Goal: Transaction & Acquisition: Purchase product/service

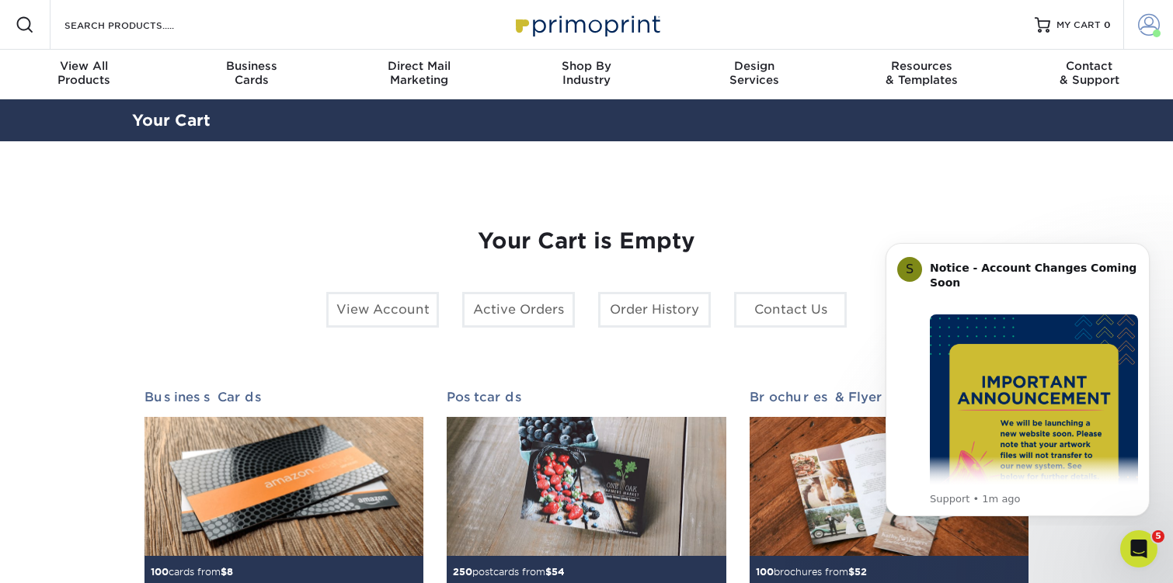
click at [1148, 23] on span at bounding box center [1149, 25] width 22 height 22
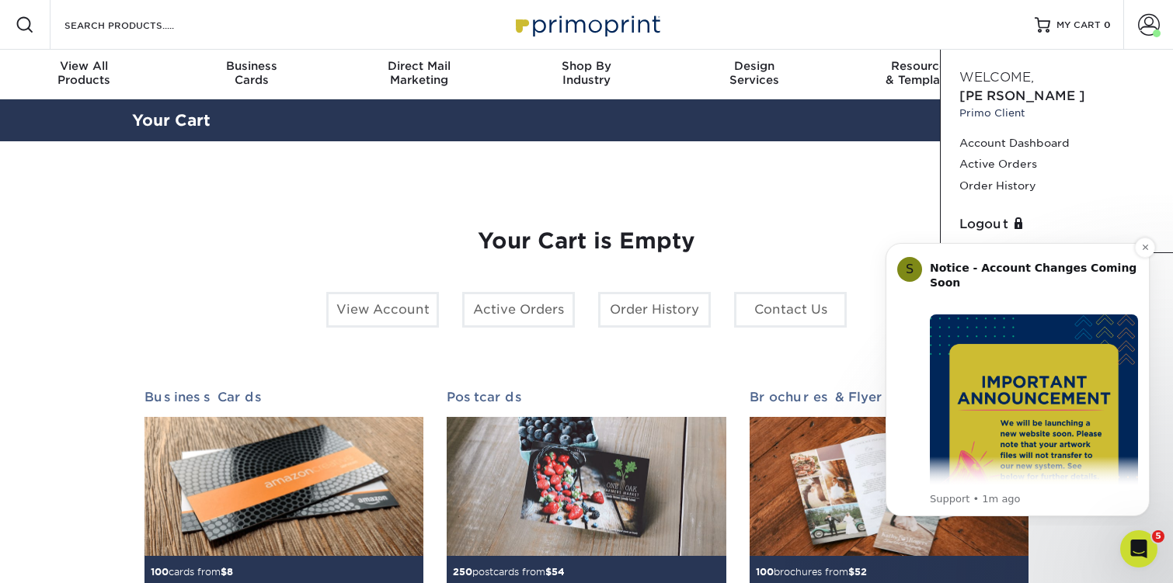
click at [1053, 348] on img "Message content" at bounding box center [1034, 419] width 208 height 208
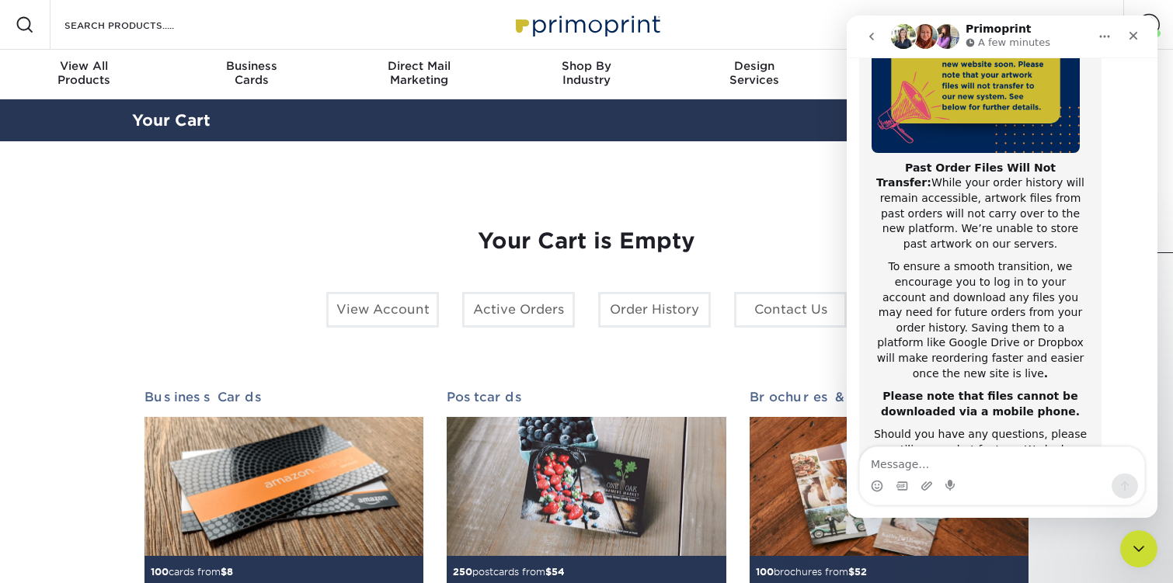
scroll to position [290, 0]
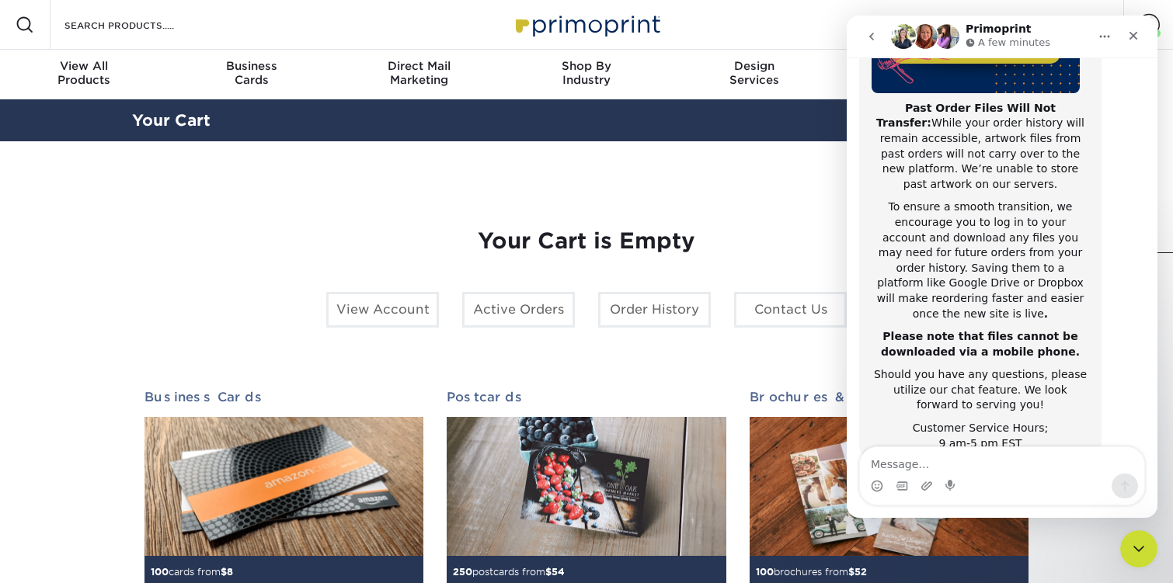
click at [765, 194] on div "Your Cart is Empty View Account Active Orders Order History Contact Us Business…" at bounding box center [586, 491] width 884 height 601
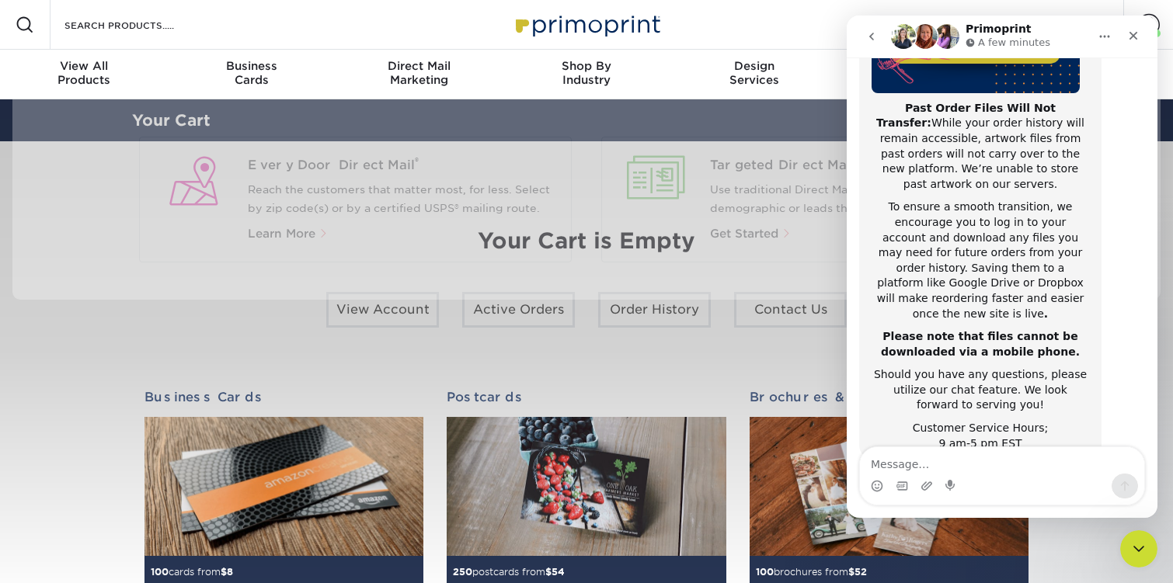
click at [159, 13] on div "Search Products" at bounding box center [132, 25] width 164 height 50
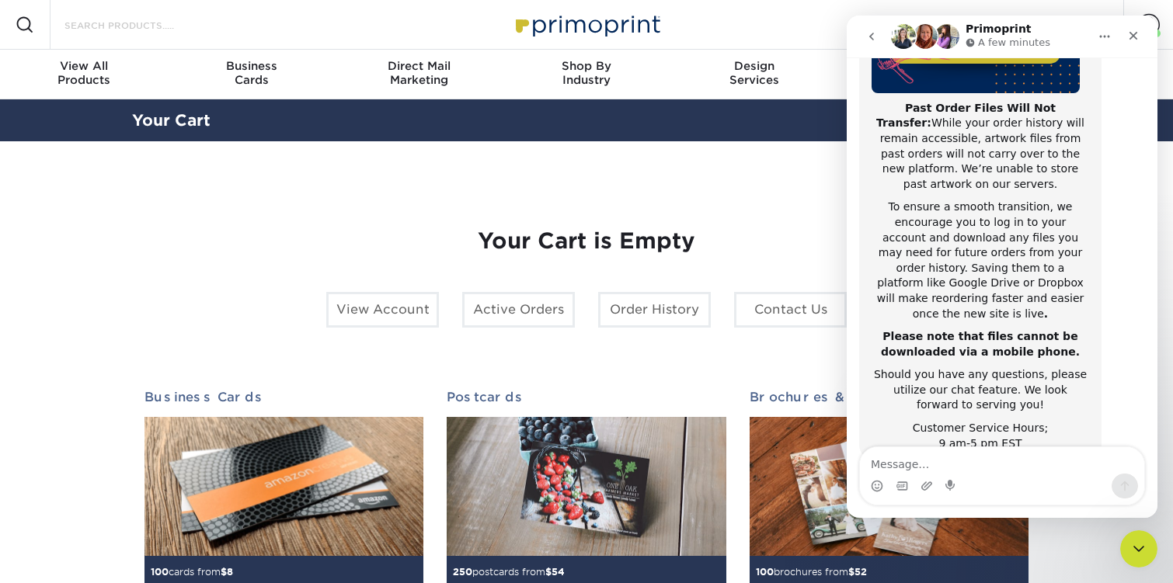
click at [119, 26] on input "Search Products" at bounding box center [138, 25] width 151 height 19
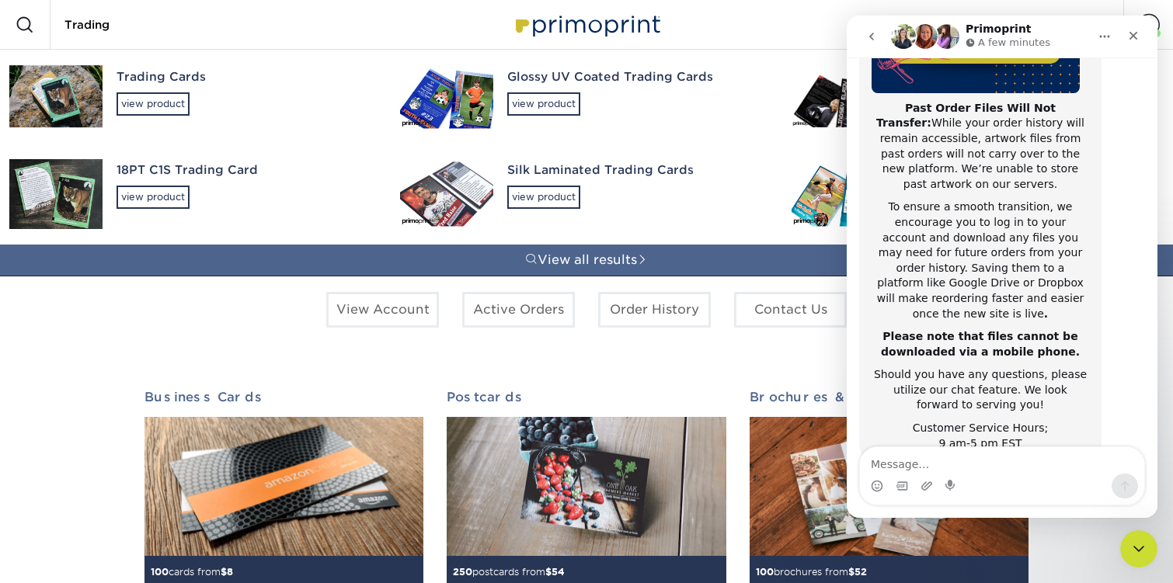
type input "Trading"
click at [162, 171] on div "18PT C1S Trading Card" at bounding box center [244, 171] width 256 height 18
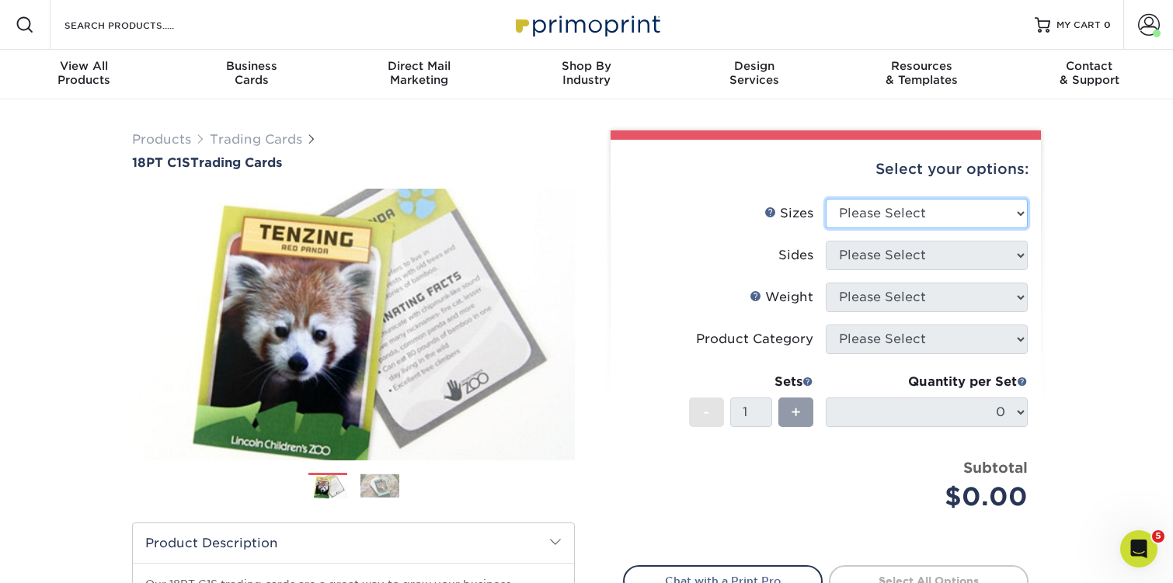
click at [889, 211] on select "Please Select 2.5" x 3.5"" at bounding box center [927, 214] width 202 height 30
select select "2.50x3.50"
click at [826, 199] on select "Please Select 2.5" x 3.5"" at bounding box center [927, 214] width 202 height 30
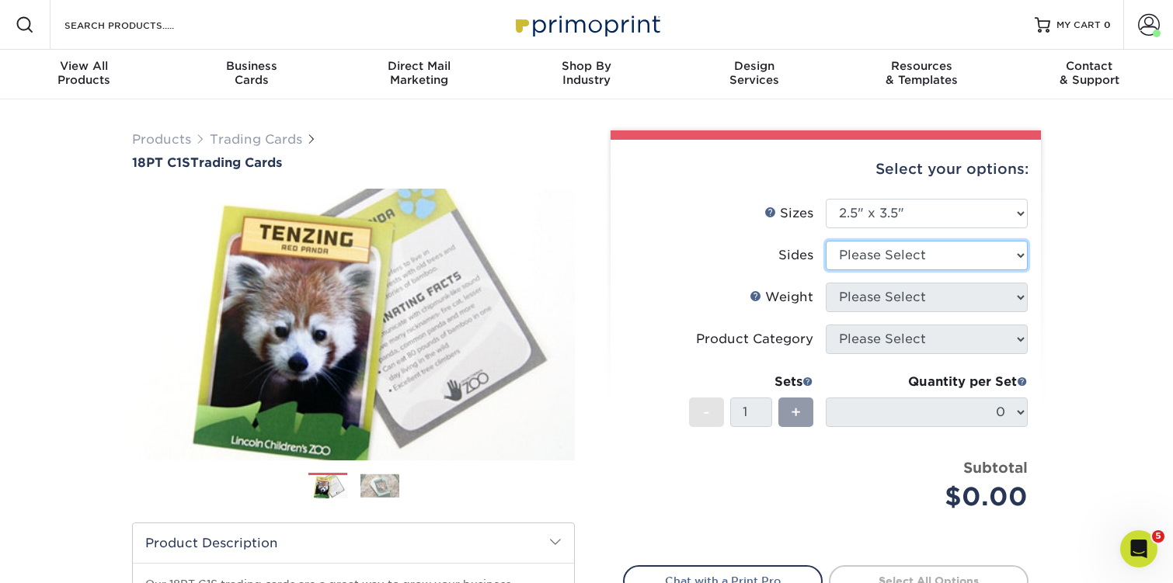
click at [864, 260] on select "Please Select Print Both Sides Print Front Only" at bounding box center [927, 256] width 202 height 30
select select "13abbda7-1d64-4f25-8bb2-c179b224825d"
click at [826, 241] on select "Please Select Print Both Sides Print Front Only" at bounding box center [927, 256] width 202 height 30
click at [851, 259] on select "Please Select Print Both Sides Print Front Only" at bounding box center [927, 256] width 202 height 30
click at [826, 241] on select "Please Select Print Both Sides Print Front Only" at bounding box center [927, 256] width 202 height 30
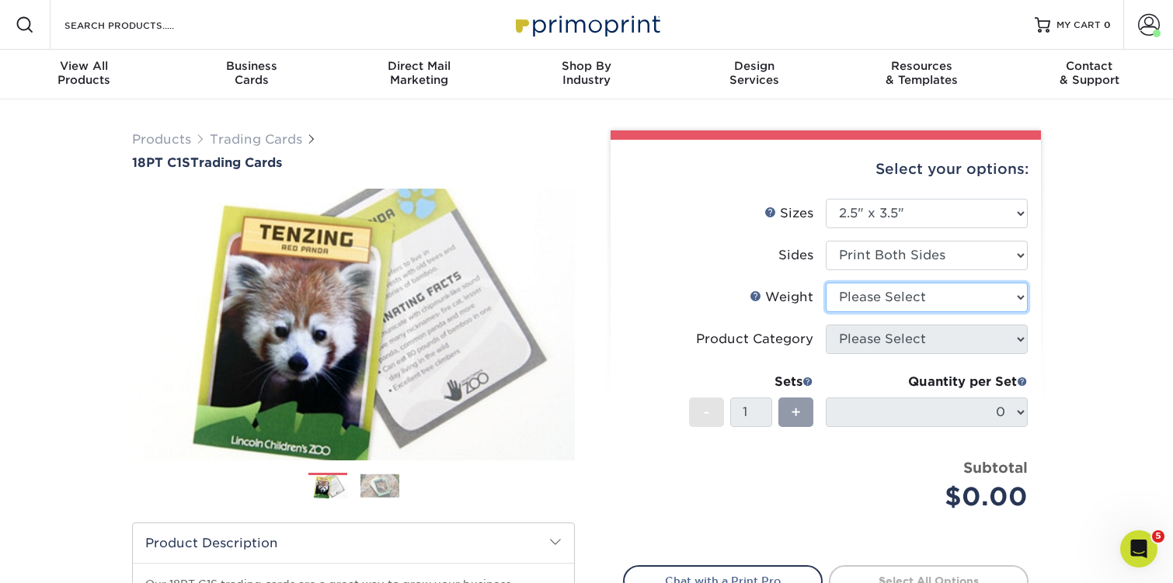
click at [860, 297] on select "Please Select 18PT C1S" at bounding box center [927, 298] width 202 height 30
select select "18PTC1S"
click at [826, 283] on select "Please Select 18PT C1S" at bounding box center [927, 298] width 202 height 30
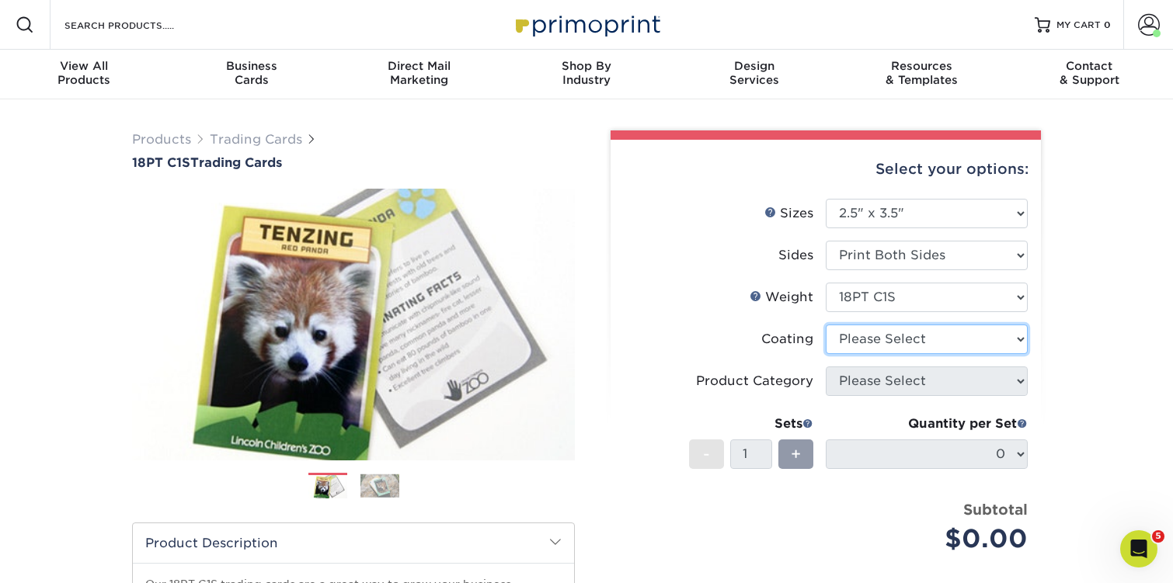
click at [862, 333] on select at bounding box center [927, 340] width 202 height 30
select select "1e8116af-acfc-44b1-83dc-8181aa338834"
click at [826, 325] on select at bounding box center [927, 340] width 202 height 30
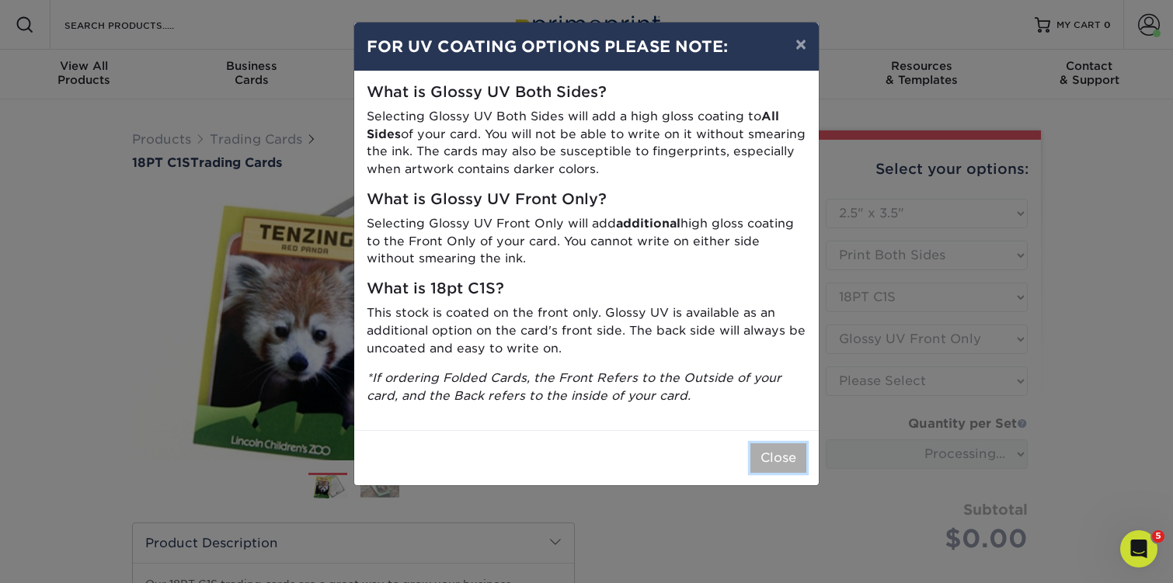
click at [781, 460] on button "Close" at bounding box center [778, 458] width 56 height 30
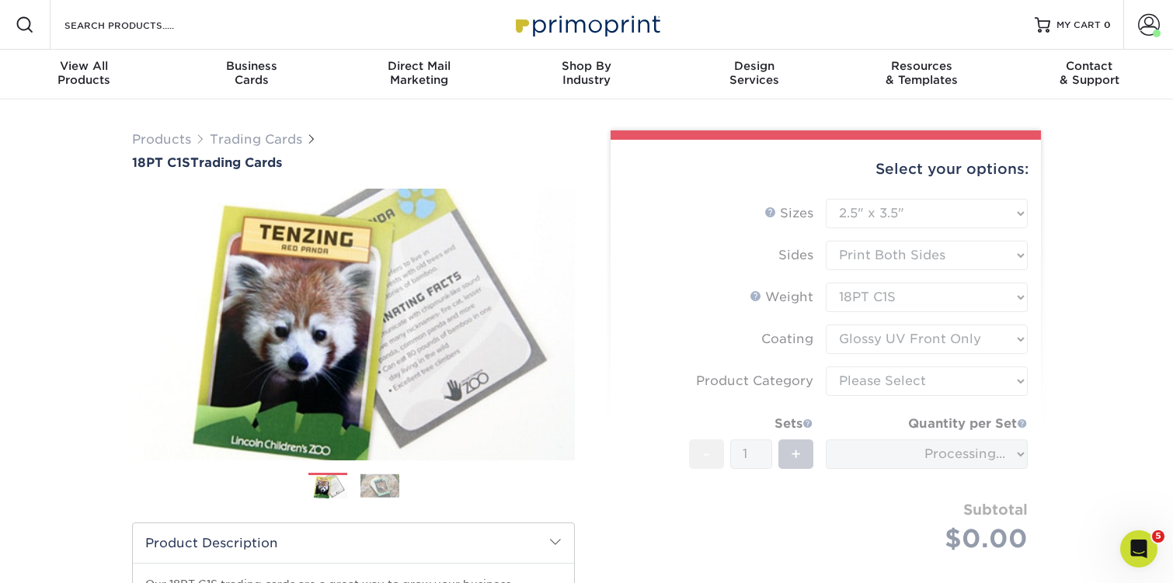
click at [847, 388] on form "Sizes Help Sizes Please Select 2.5" x 3.5" Sides Please Select 18PT C1S" at bounding box center [825, 394] width 405 height 391
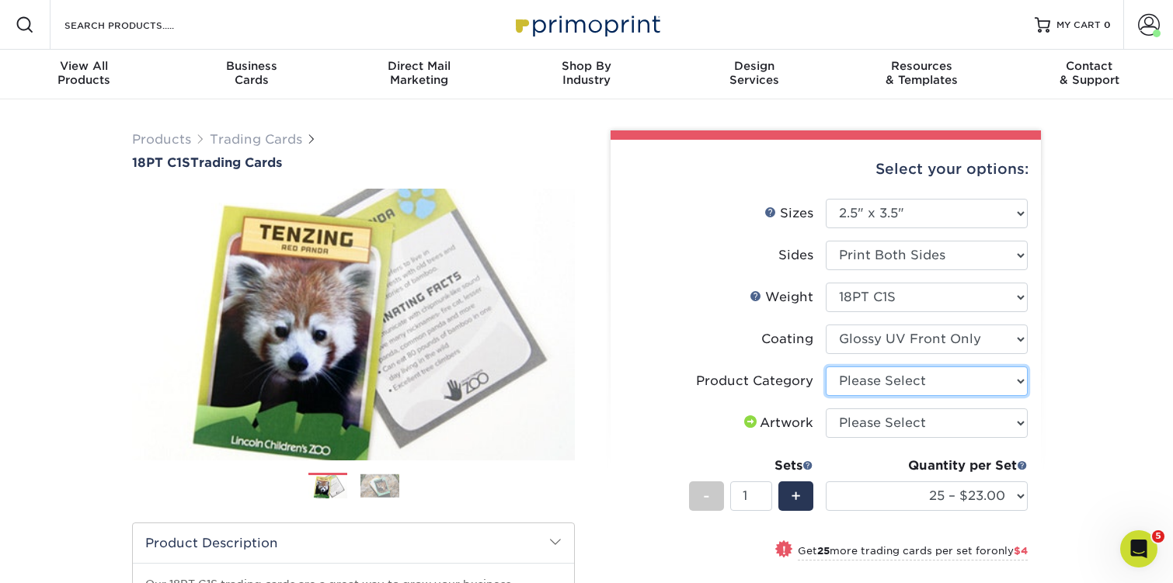
click at [852, 384] on select "Please Select Trading Cards" at bounding box center [927, 382] width 202 height 30
select select "c2f9bce9-36c2-409d-b101-c29d9d031e18"
click at [826, 367] on select "Please Select Trading Cards" at bounding box center [927, 382] width 202 height 30
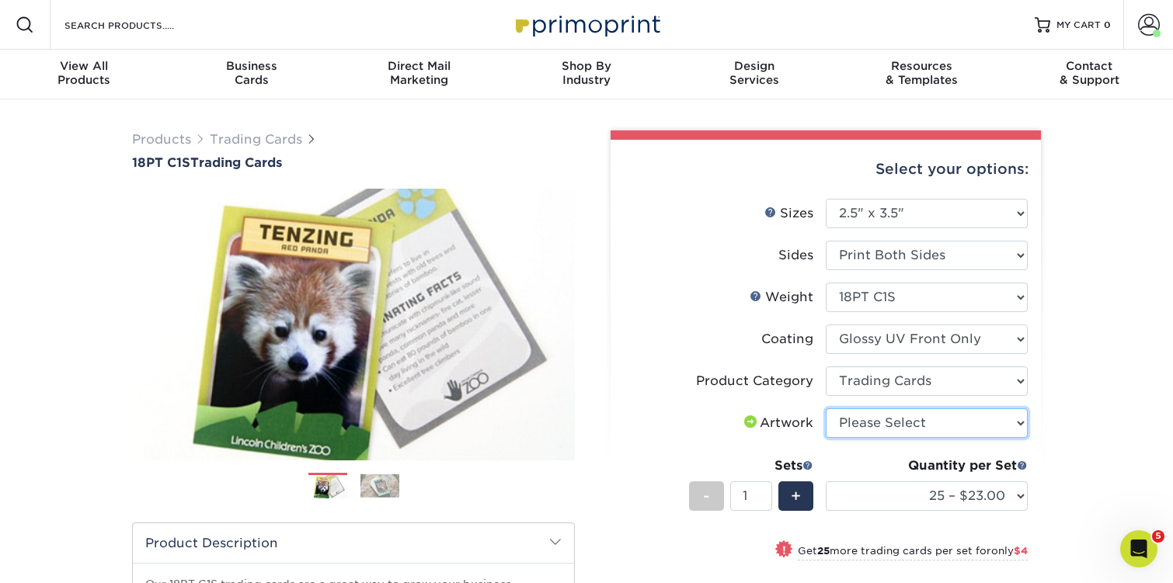
click at [857, 419] on select "Please Select I will upload files I need a design - $100" at bounding box center [927, 424] width 202 height 30
select select "upload"
click at [826, 409] on select "Please Select I will upload files I need a design - $100" at bounding box center [927, 424] width 202 height 30
click at [796, 497] on span "+" at bounding box center [796, 496] width 10 height 23
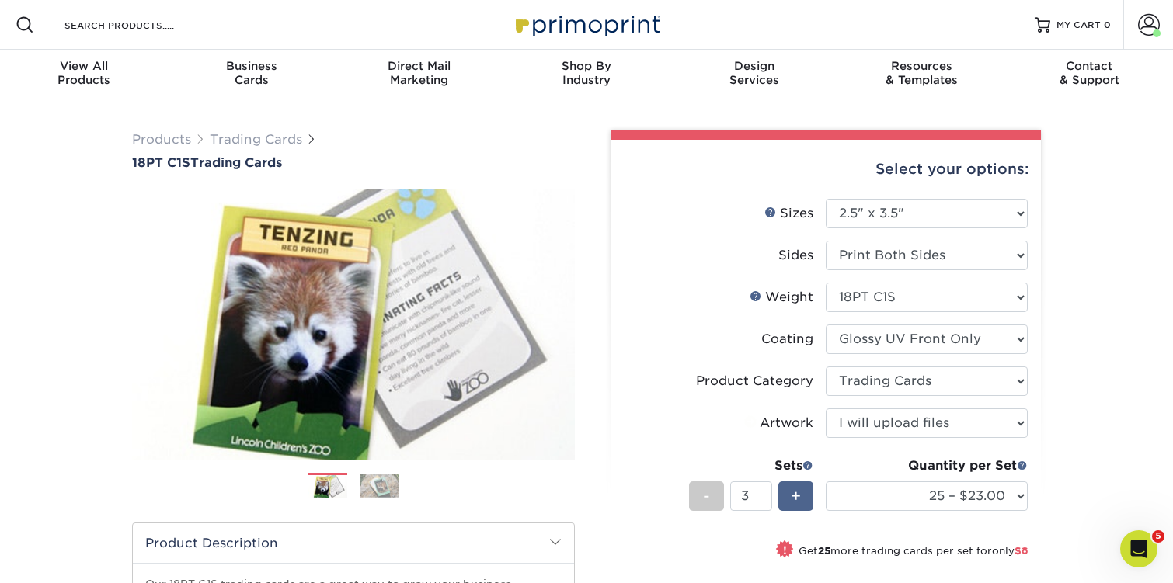
click at [796, 497] on span "+" at bounding box center [796, 496] width 10 height 23
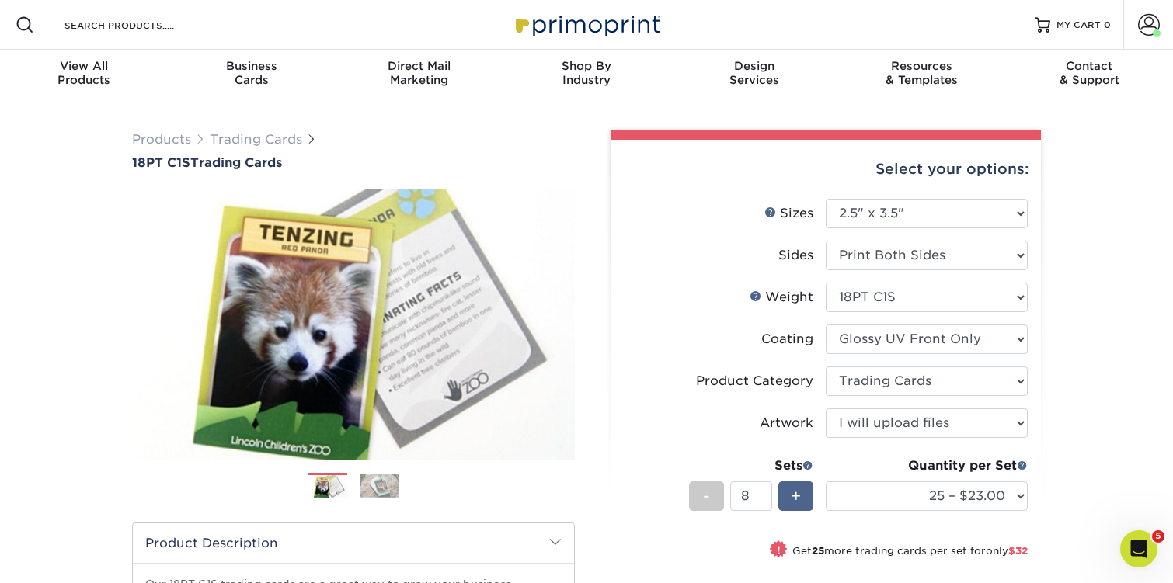
click at [796, 497] on span "+" at bounding box center [796, 496] width 10 height 23
type input "10"
click at [881, 488] on select "25 – $23.00 50 – $27.00 75 – $34.00 100 – $38.00 250 – $45.00 500 – $54.00 1000…" at bounding box center [927, 497] width 202 height 30
select select "100 – $38.00"
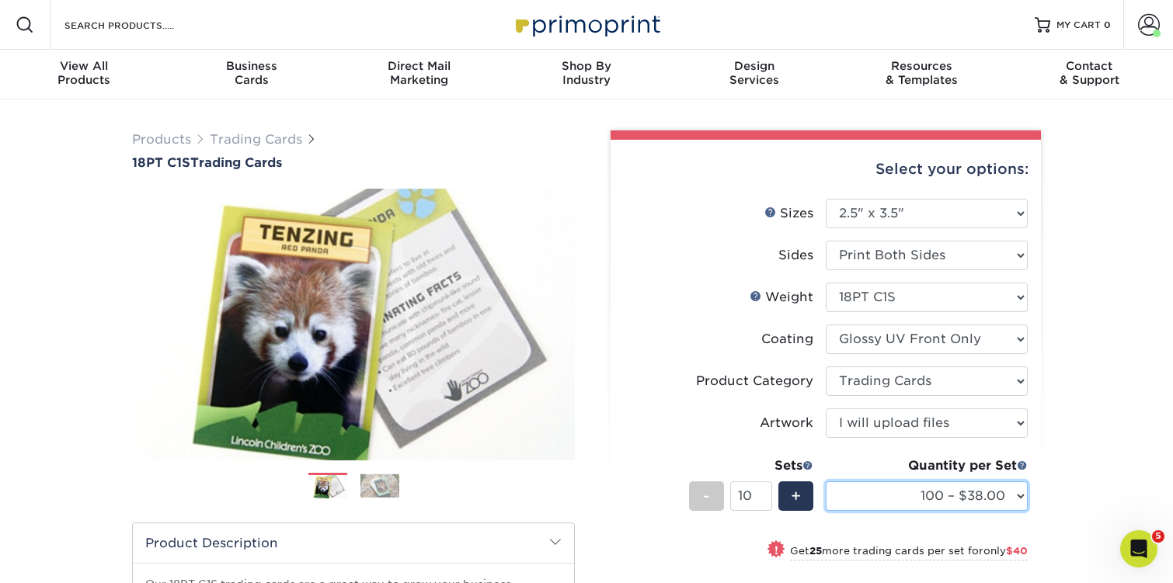
click at [826, 482] on select "25 – $23.00 50 – $27.00 75 – $34.00 100 – $38.00 250 – $45.00 500 – $54.00 1000…" at bounding box center [927, 497] width 202 height 30
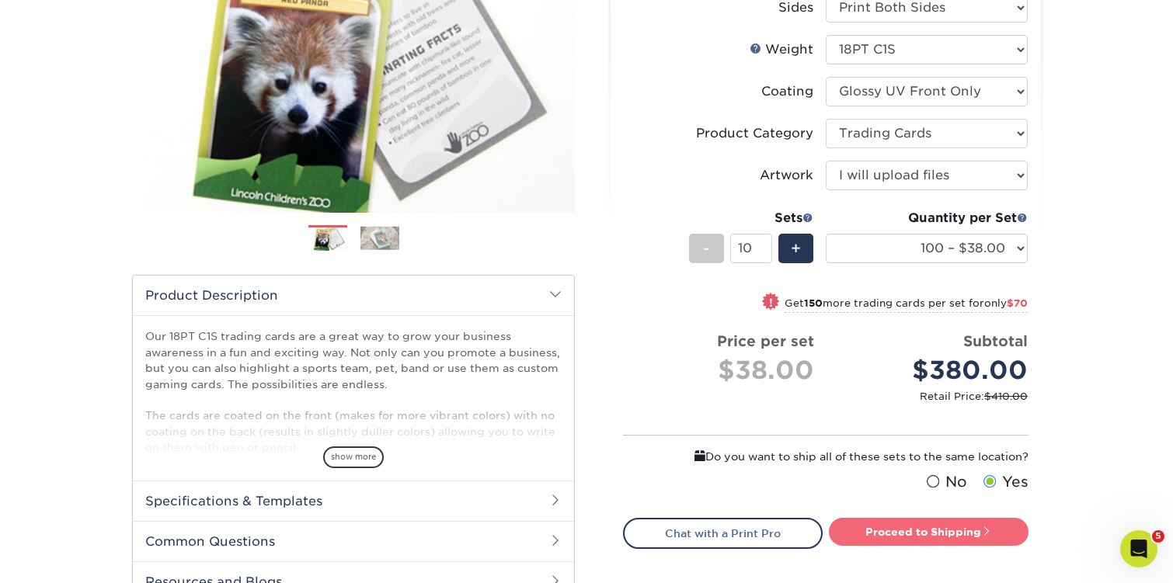
click at [961, 529] on link "Proceed to Shipping" at bounding box center [929, 532] width 200 height 28
type input "Set 1"
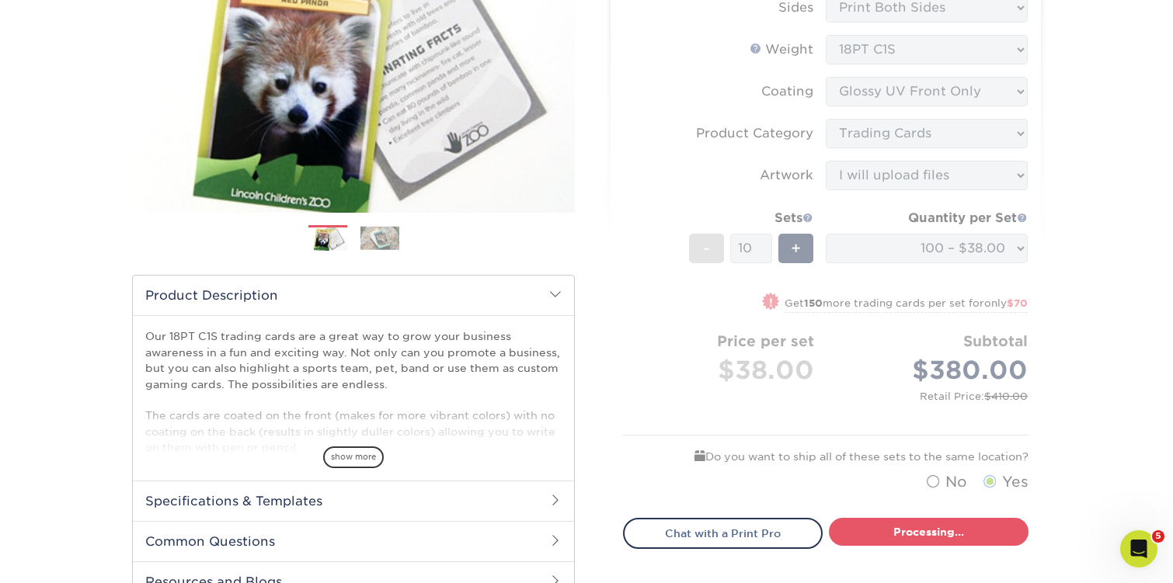
select select "112ffa23-9d02-4f11-8dd7-e63311db5207"
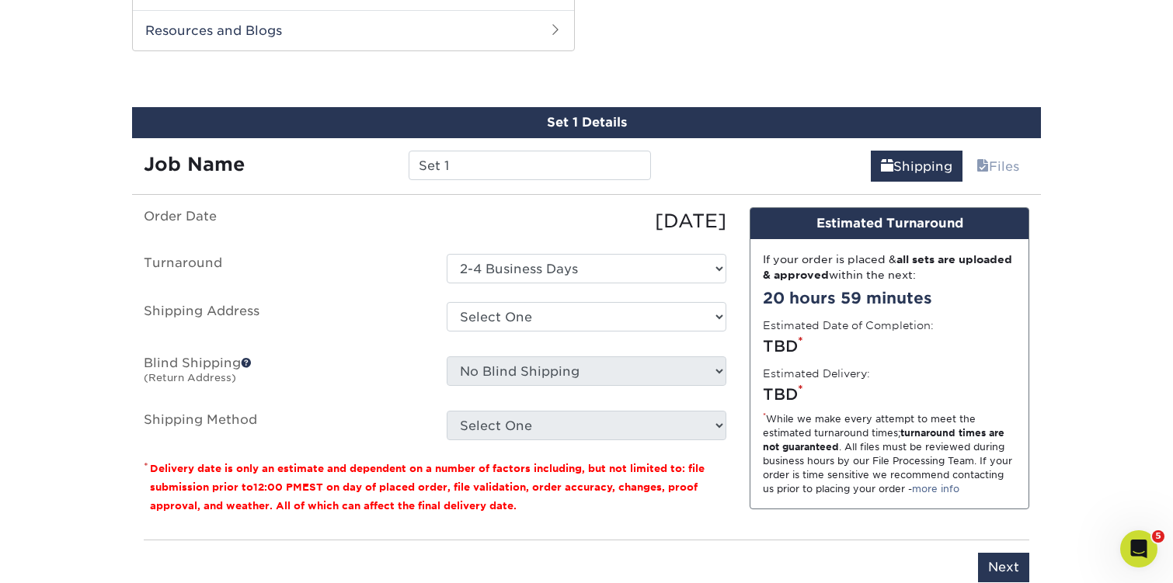
scroll to position [807, 0]
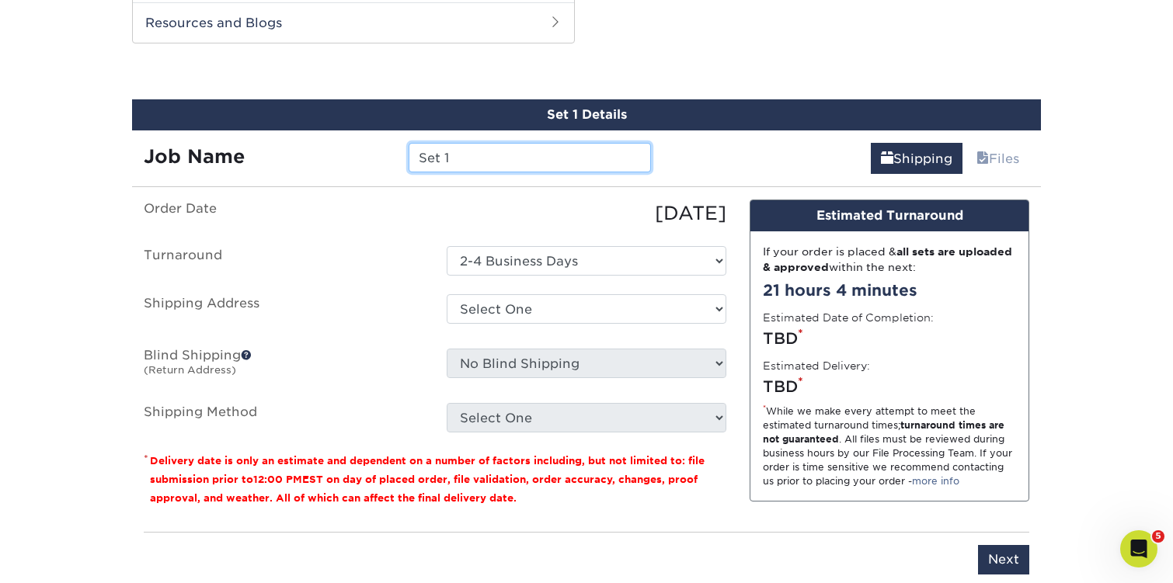
click at [450, 150] on input "Set 1" at bounding box center [530, 158] width 242 height 30
type input "[PERSON_NAME]"
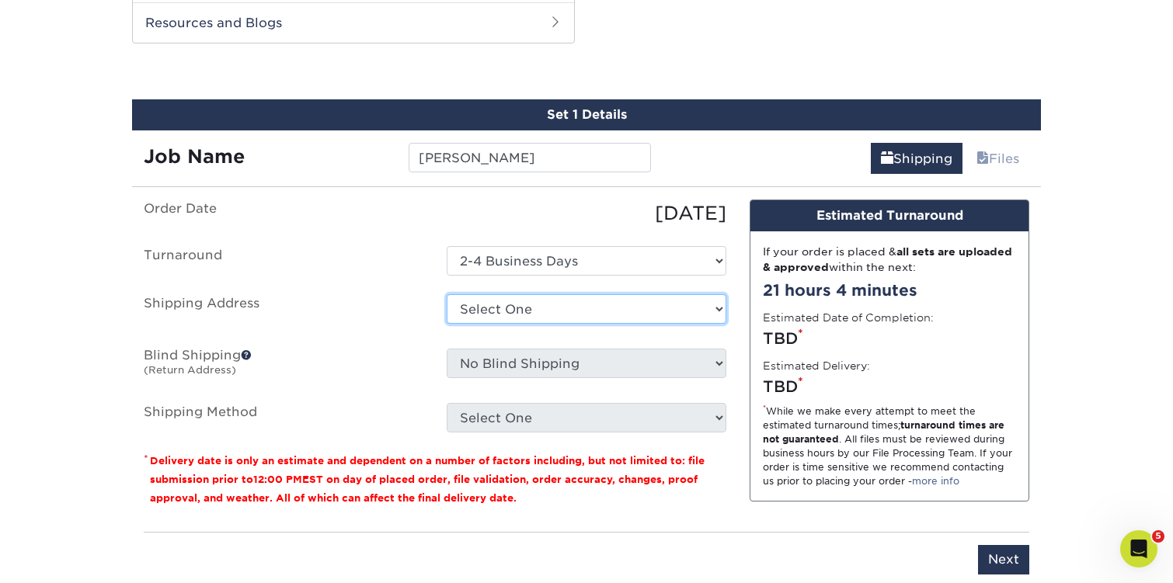
click at [488, 306] on select "Select One Judson PERSONAL Sid The Cat + Add New Address" at bounding box center [587, 309] width 280 height 30
select select "131575"
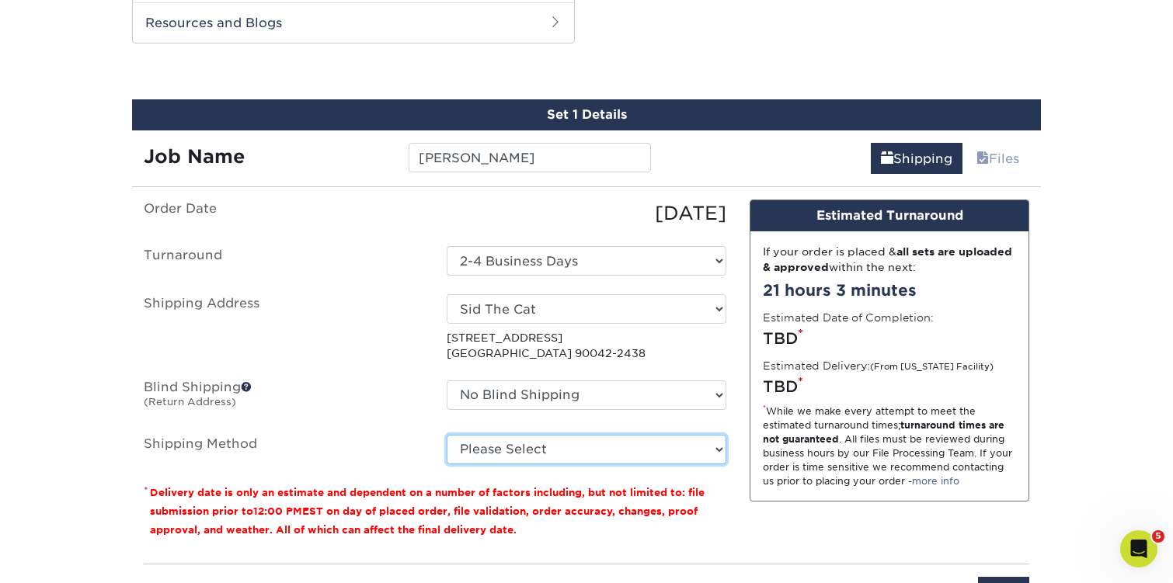
click at [471, 450] on select "Please Select Ground Shipping (+$24.08) 3 Day Shipping Service (+$31.11) 2 Day …" at bounding box center [587, 450] width 280 height 30
select select "03"
click at [447, 435] on select "Please Select Ground Shipping (+$24.08) 3 Day Shipping Service (+$31.11) 2 Day …" at bounding box center [587, 450] width 280 height 30
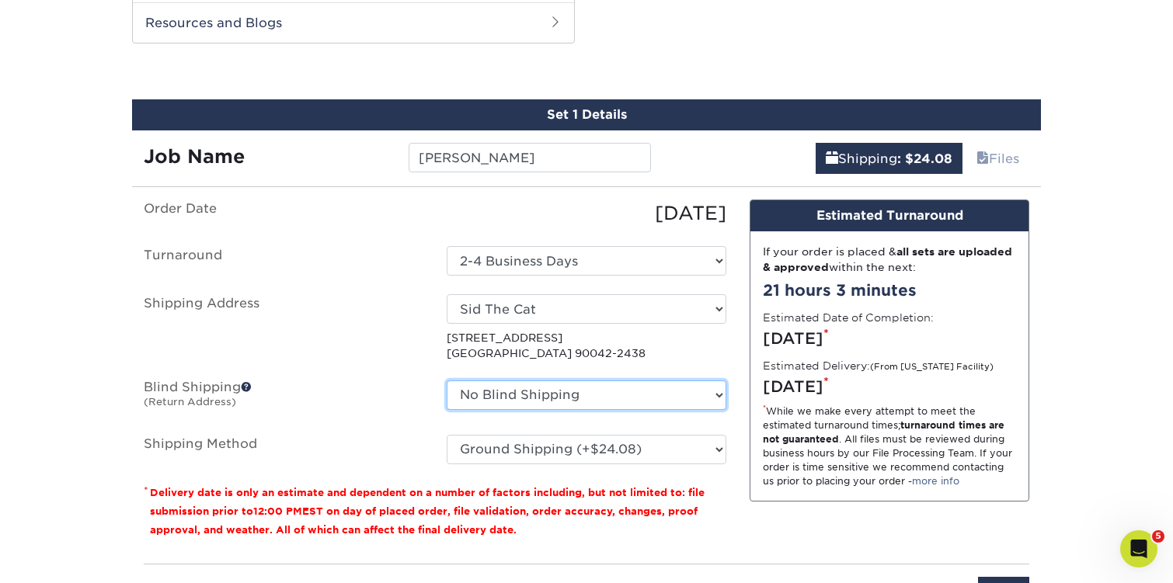
click at [461, 388] on select "No Blind Shipping Judson PERSONAL Sid The Cat + Add New Address" at bounding box center [587, 396] width 280 height 30
select select "131575"
click at [447, 381] on select "No Blind Shipping Judson PERSONAL Sid The Cat + Add New Address" at bounding box center [587, 396] width 280 height 30
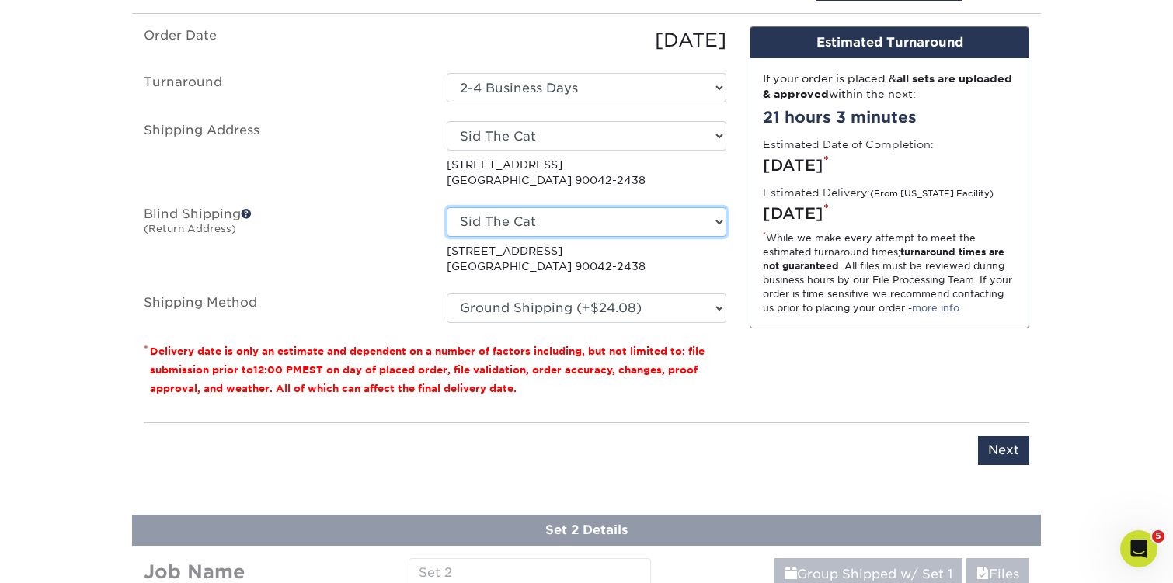
scroll to position [993, 0]
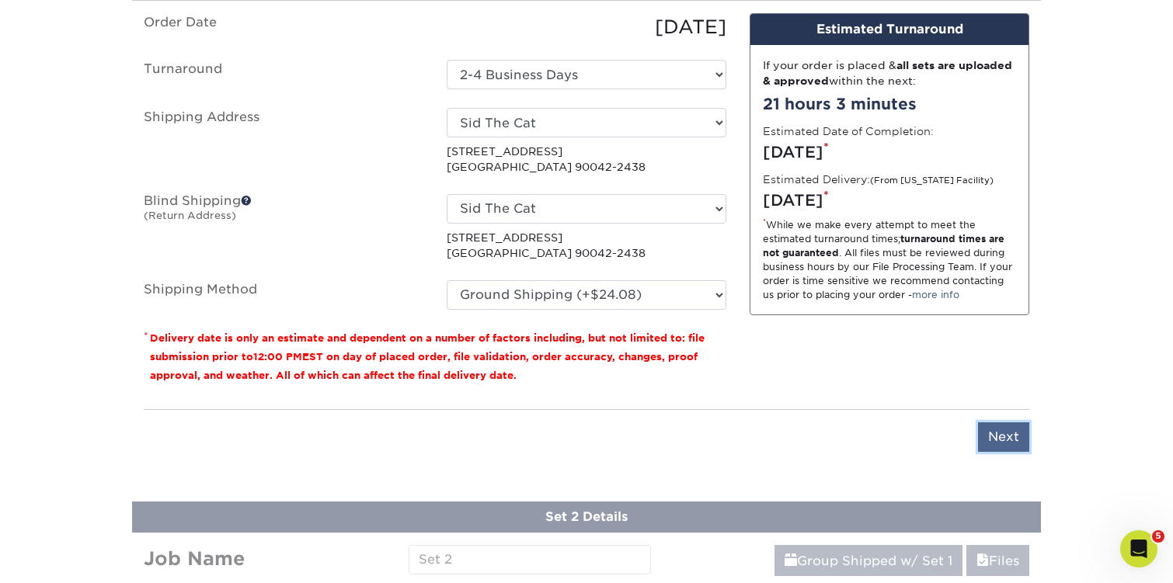
click at [1024, 430] on input "Next" at bounding box center [1003, 437] width 51 height 30
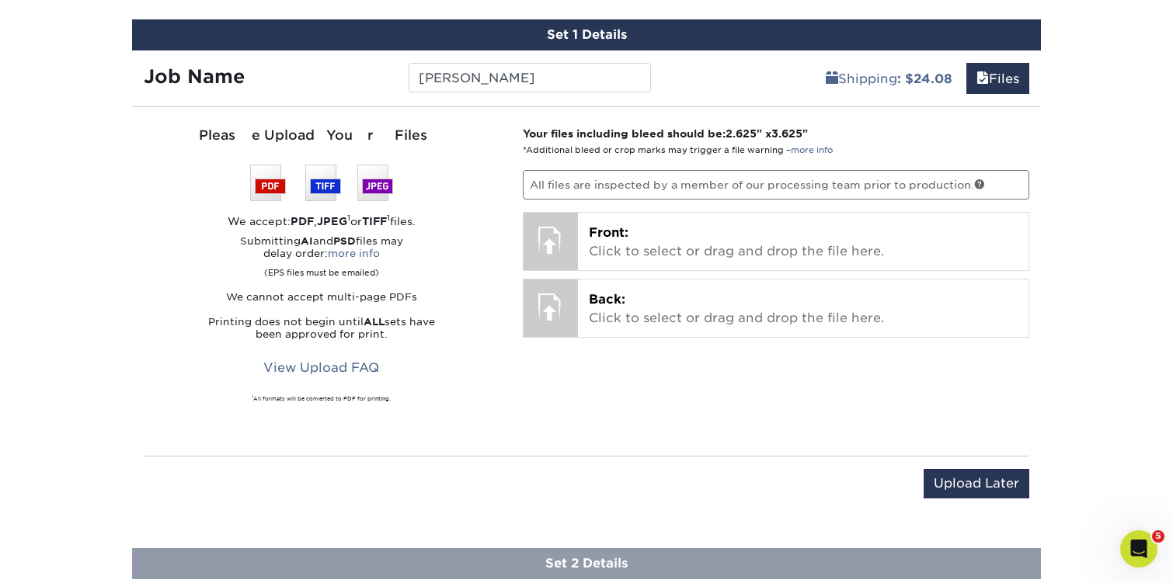
scroll to position [846, 0]
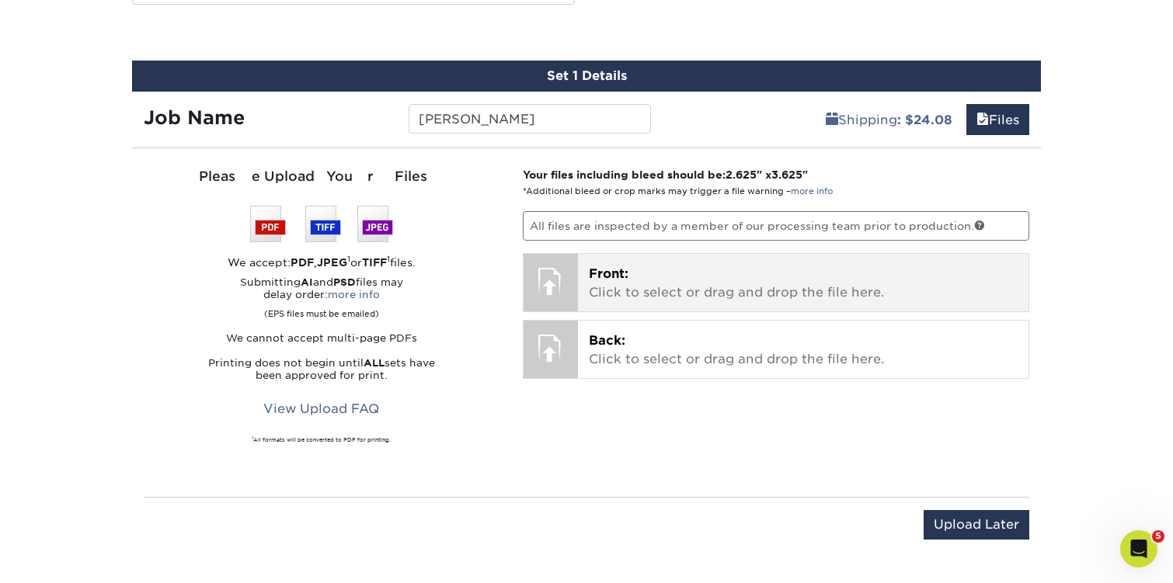
click at [663, 292] on p "Front: Click to select or drag and drop the file here." at bounding box center [803, 283] width 429 height 37
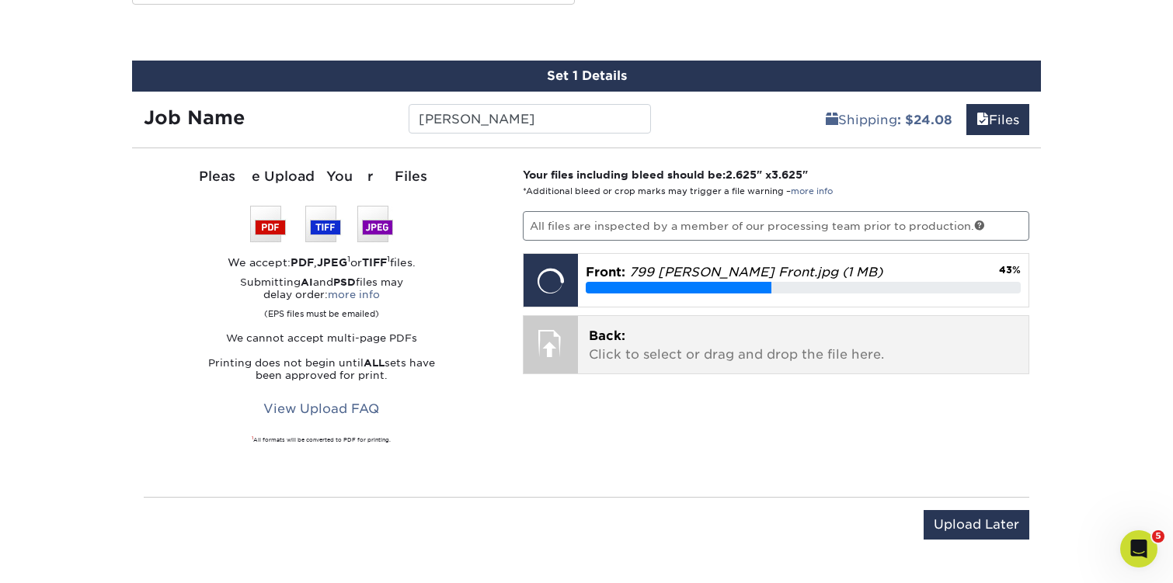
click at [618, 329] on span "Back:" at bounding box center [607, 336] width 37 height 15
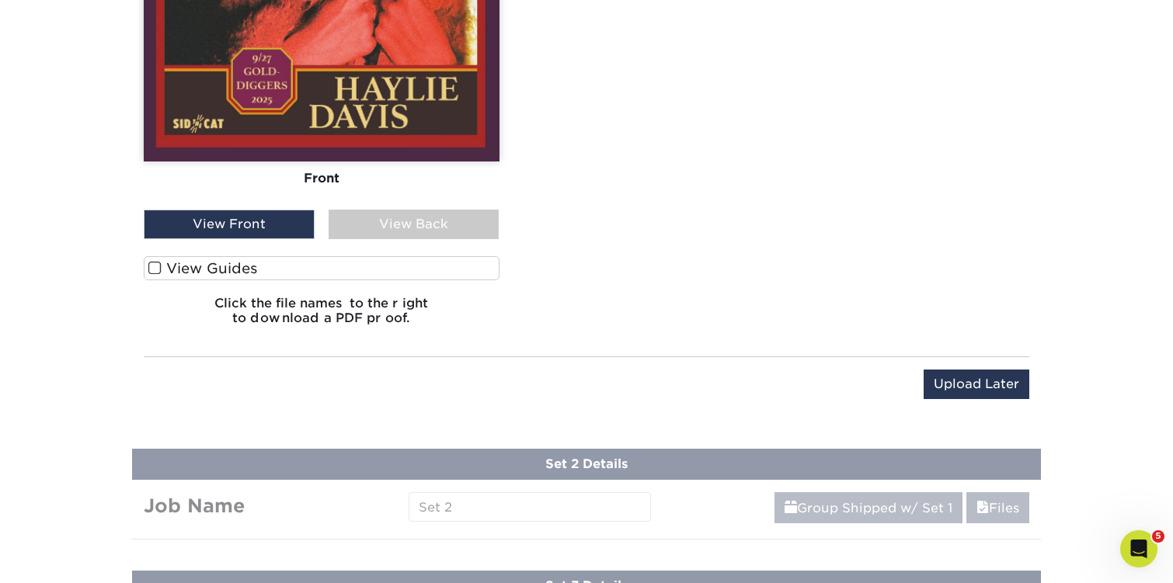
click at [151, 267] on span at bounding box center [154, 268] width 13 height 15
click at [0, 0] on input "View Guides" at bounding box center [0, 0] width 0 height 0
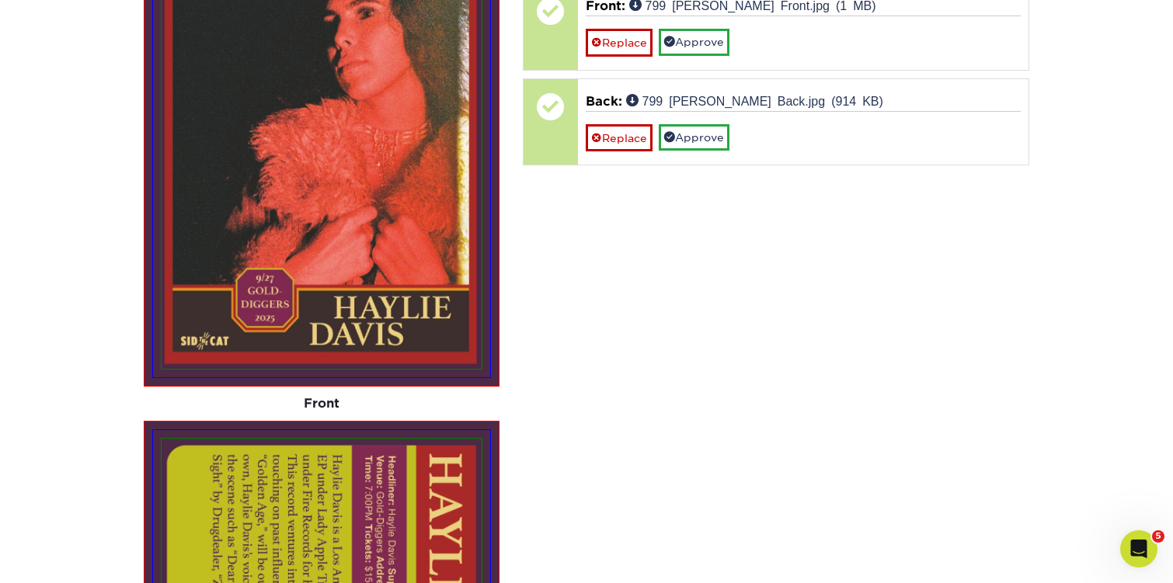
scroll to position [965, 0]
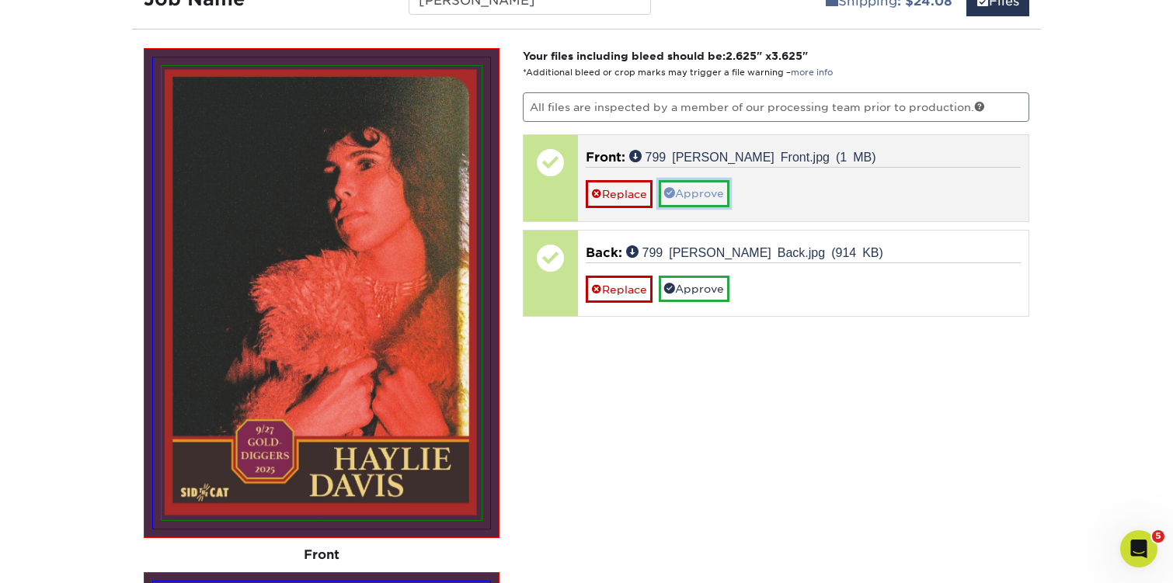
click at [704, 194] on link "Approve" at bounding box center [694, 193] width 71 height 26
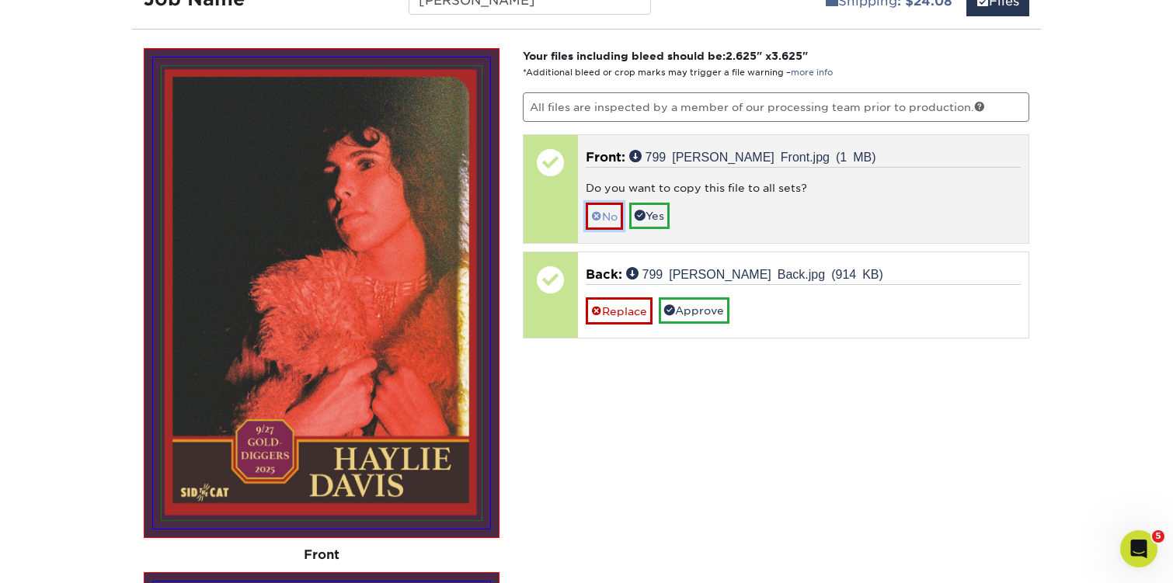
click at [621, 207] on link "No" at bounding box center [604, 216] width 37 height 27
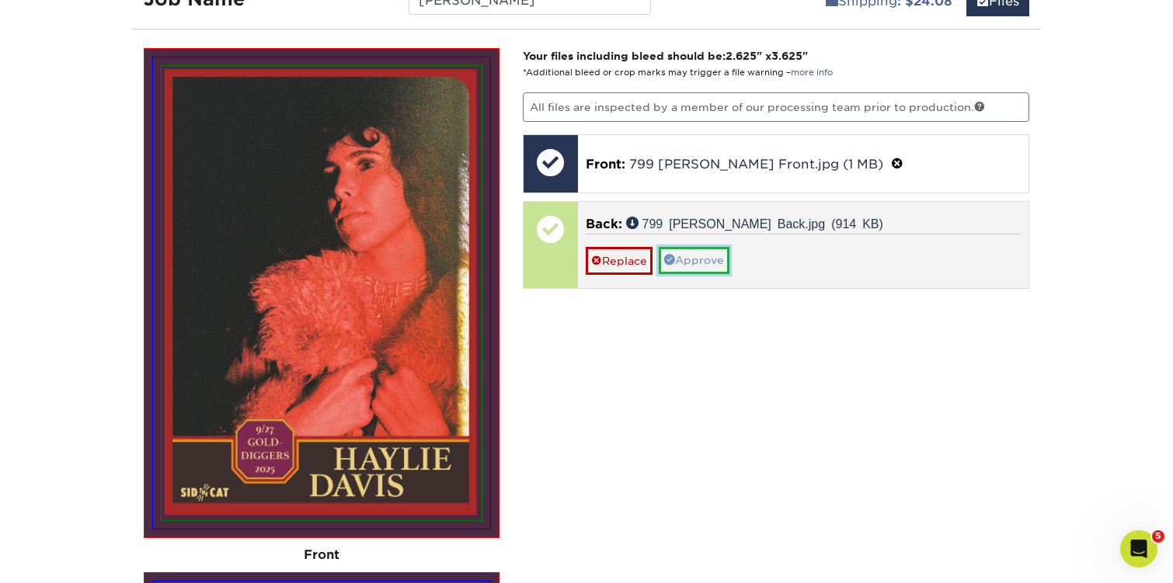
click at [716, 257] on link "Approve" at bounding box center [694, 260] width 71 height 26
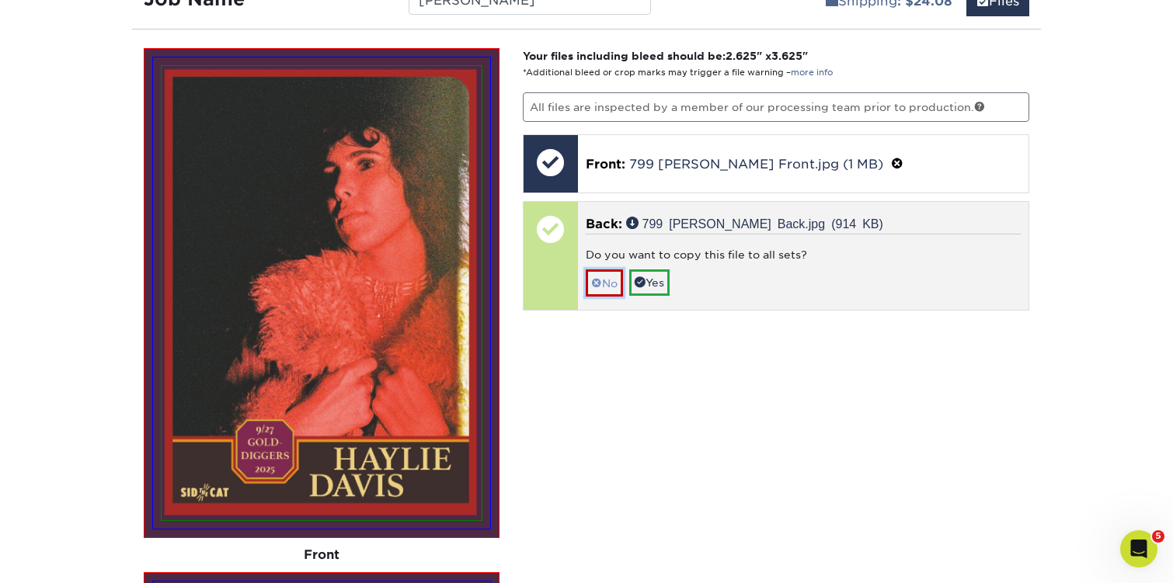
click at [612, 275] on link "No" at bounding box center [604, 282] width 37 height 27
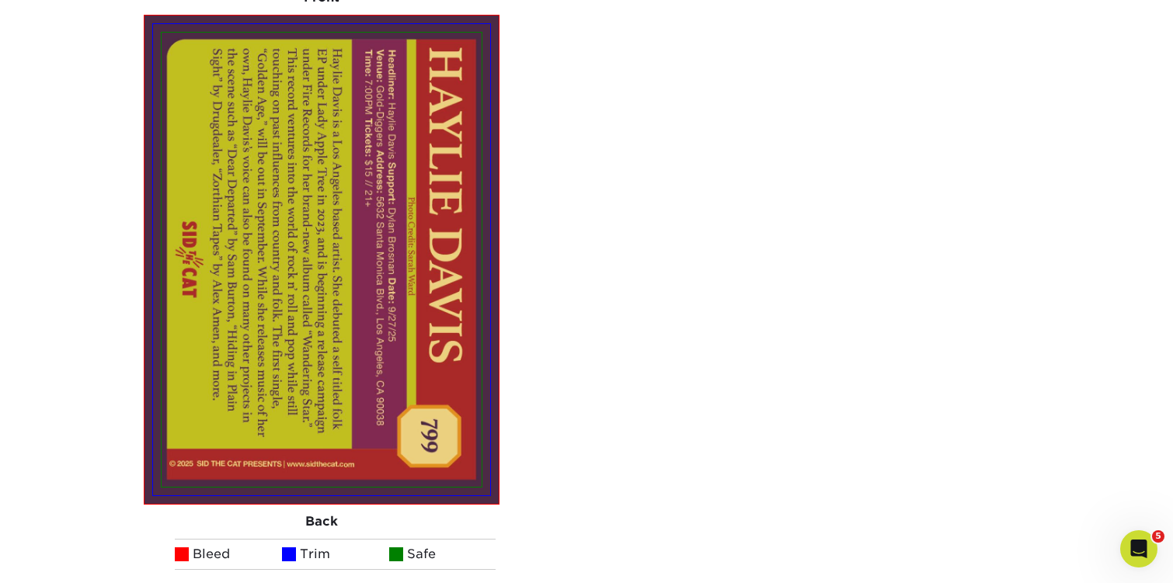
scroll to position [1525, 0]
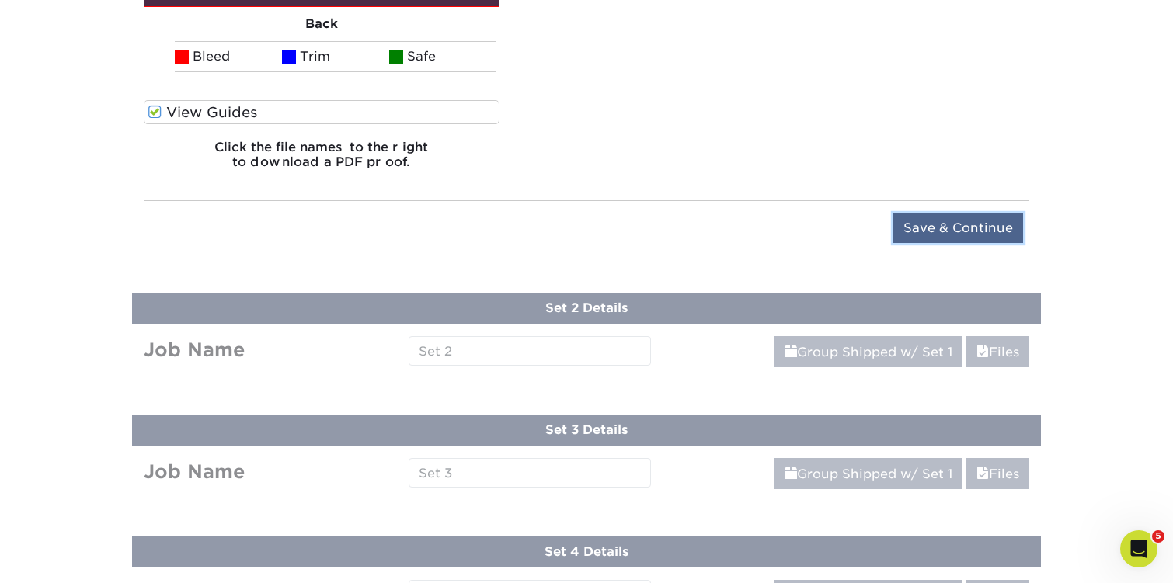
click at [950, 230] on input "Save & Continue" at bounding box center [958, 229] width 130 height 30
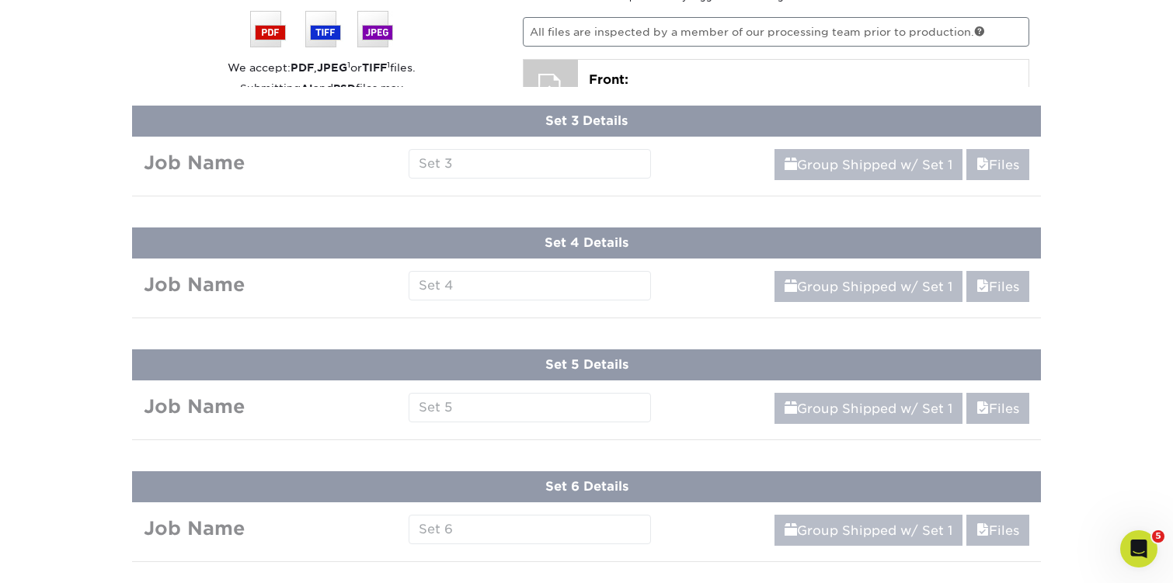
scroll to position [791, 0]
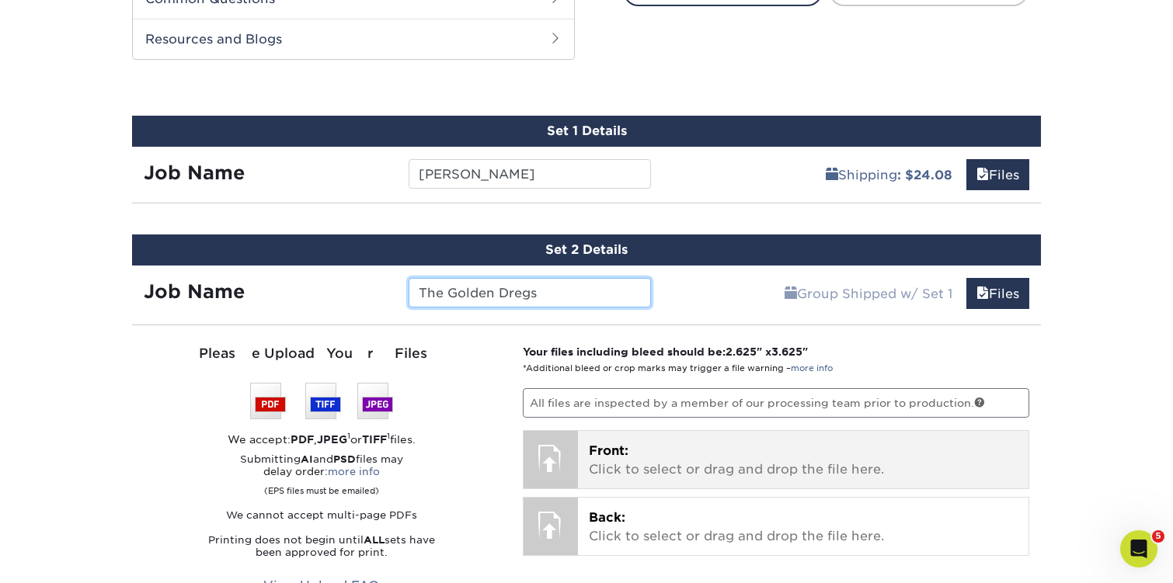
type input "The Golden Dregs"
click at [680, 471] on p "Front: Click to select or drag and drop the file here." at bounding box center [803, 460] width 429 height 37
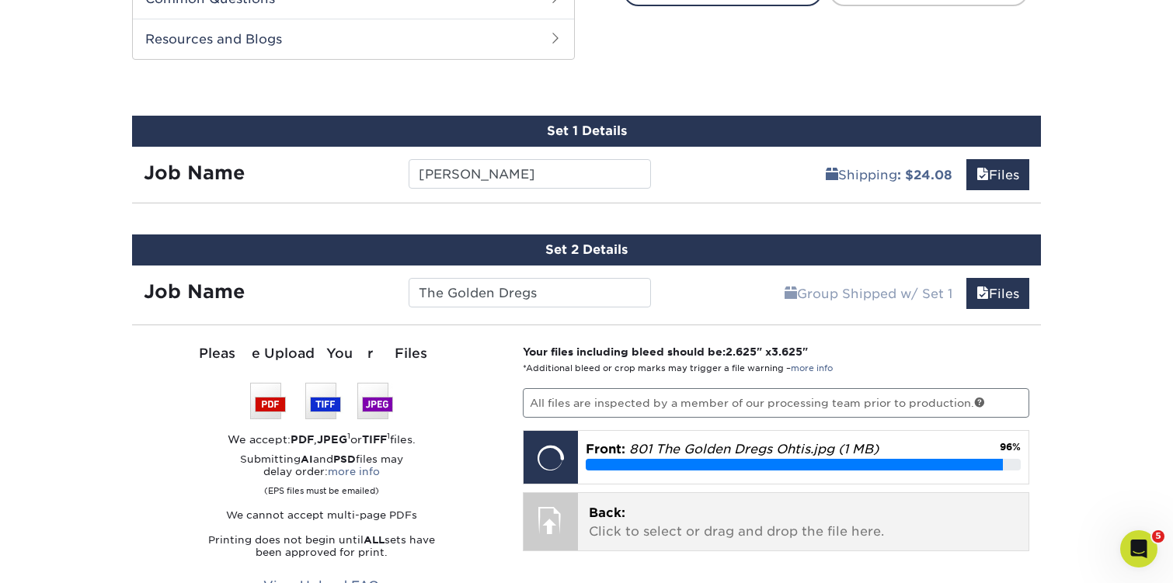
click at [610, 523] on p "Back: Click to select or drag and drop the file here." at bounding box center [803, 522] width 429 height 37
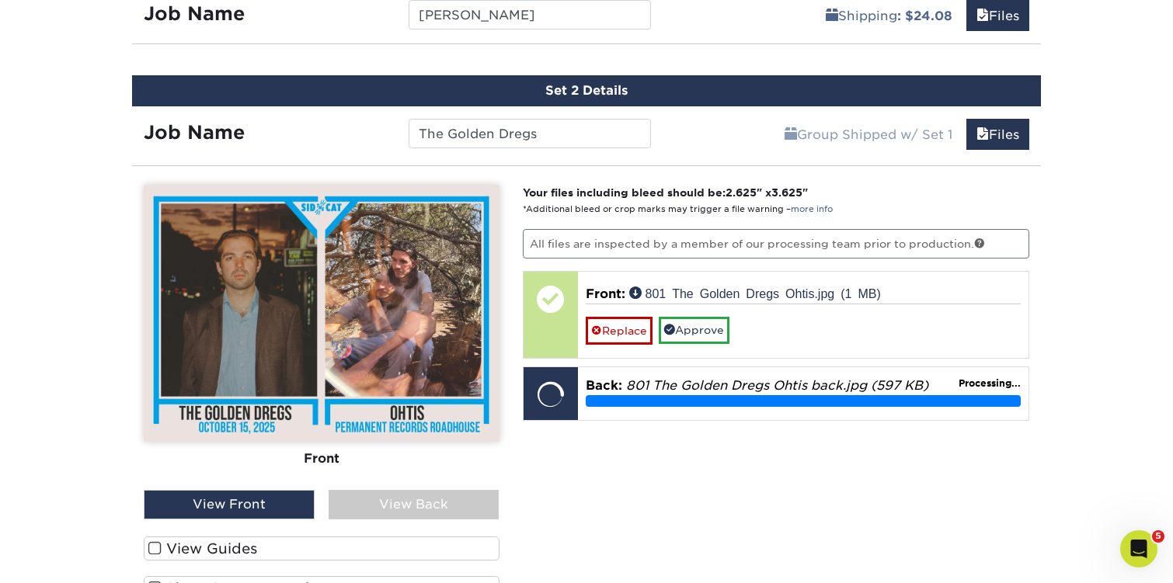
scroll to position [954, 0]
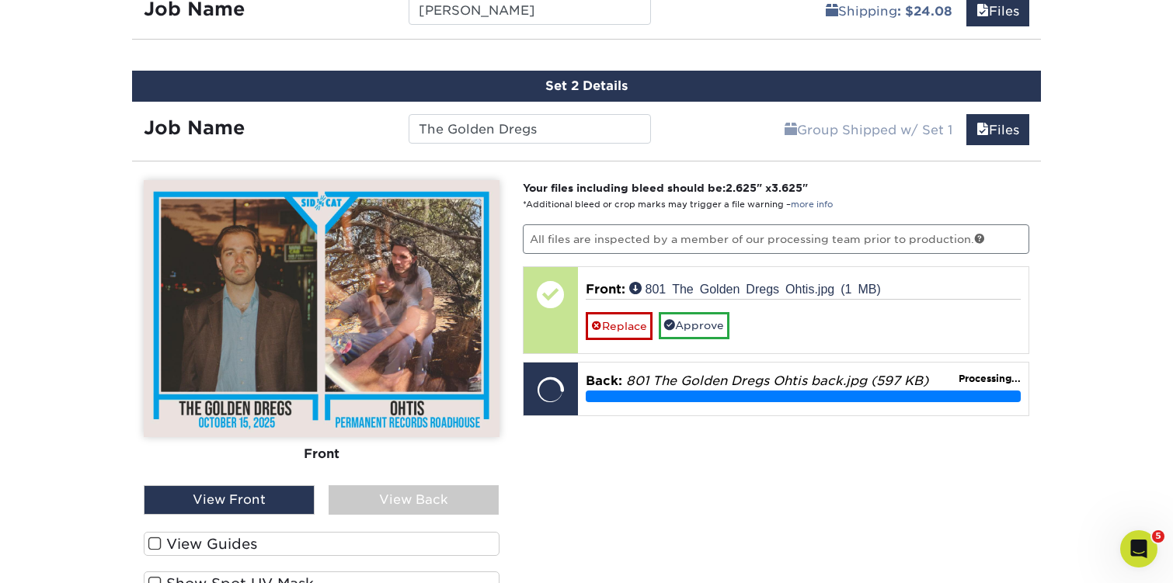
click at [151, 544] on span at bounding box center [154, 544] width 13 height 15
click at [0, 0] on input "View Guides" at bounding box center [0, 0] width 0 height 0
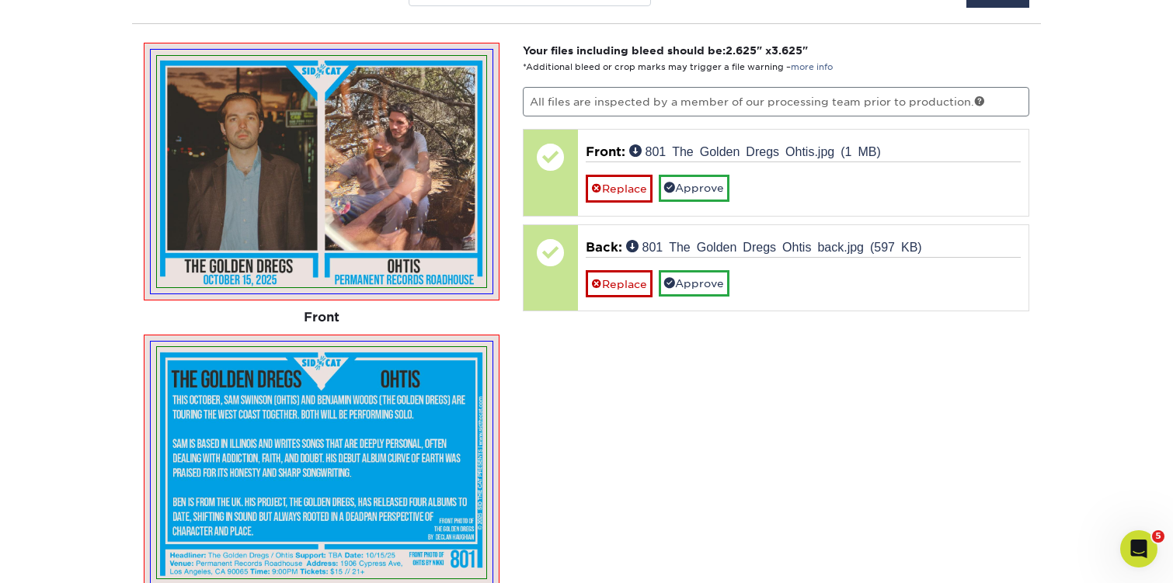
scroll to position [1114, 0]
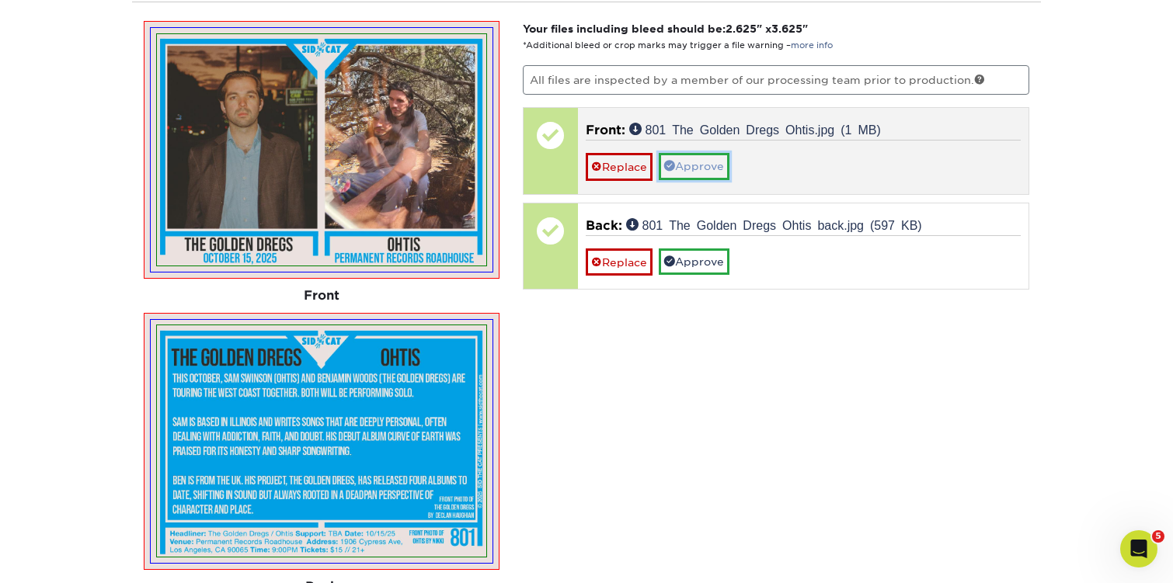
click at [714, 166] on link "Approve" at bounding box center [694, 166] width 71 height 26
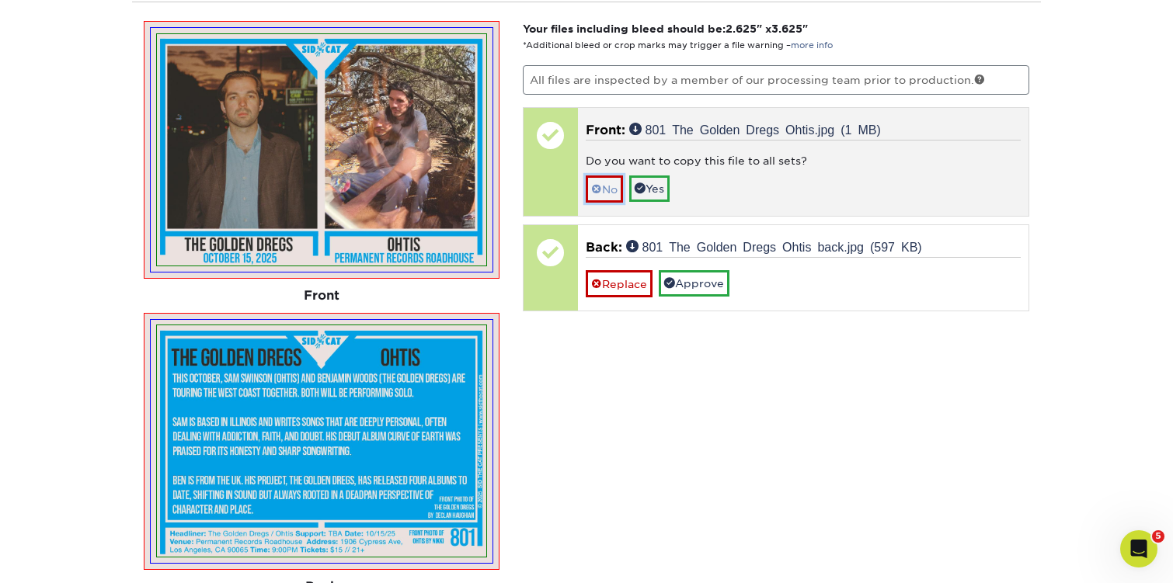
click at [607, 186] on link "No" at bounding box center [604, 189] width 37 height 27
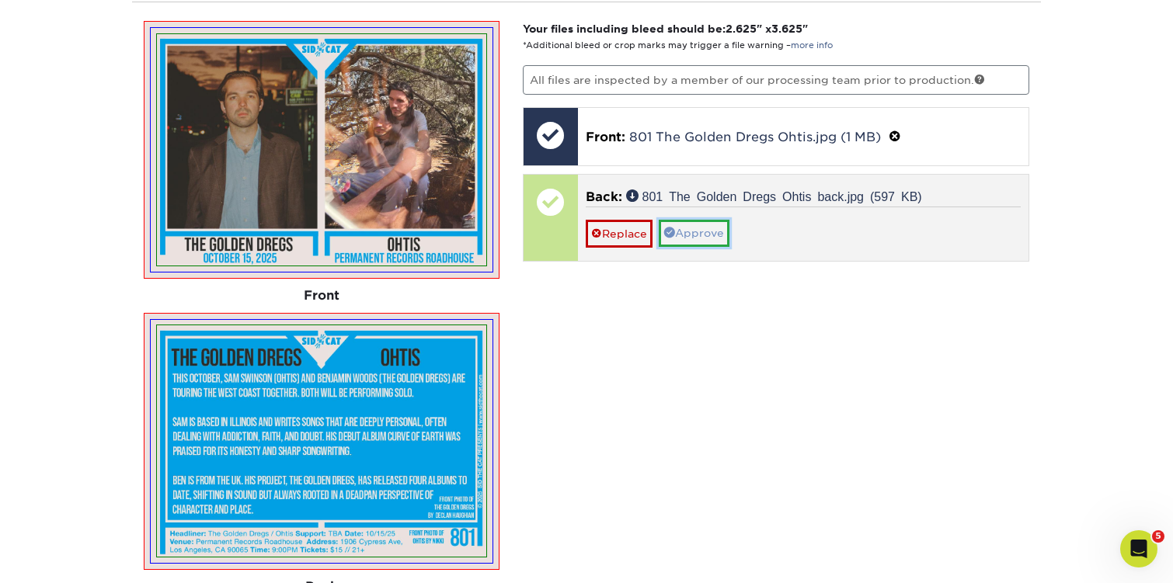
click at [718, 242] on link "Approve" at bounding box center [694, 233] width 71 height 26
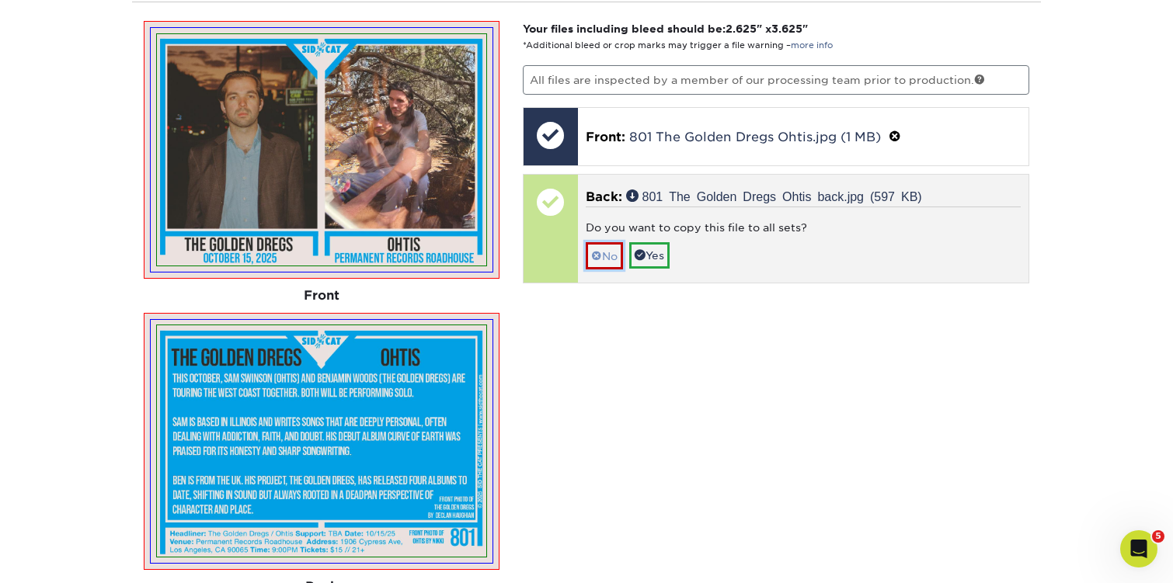
click at [619, 254] on link "No" at bounding box center [604, 255] width 37 height 27
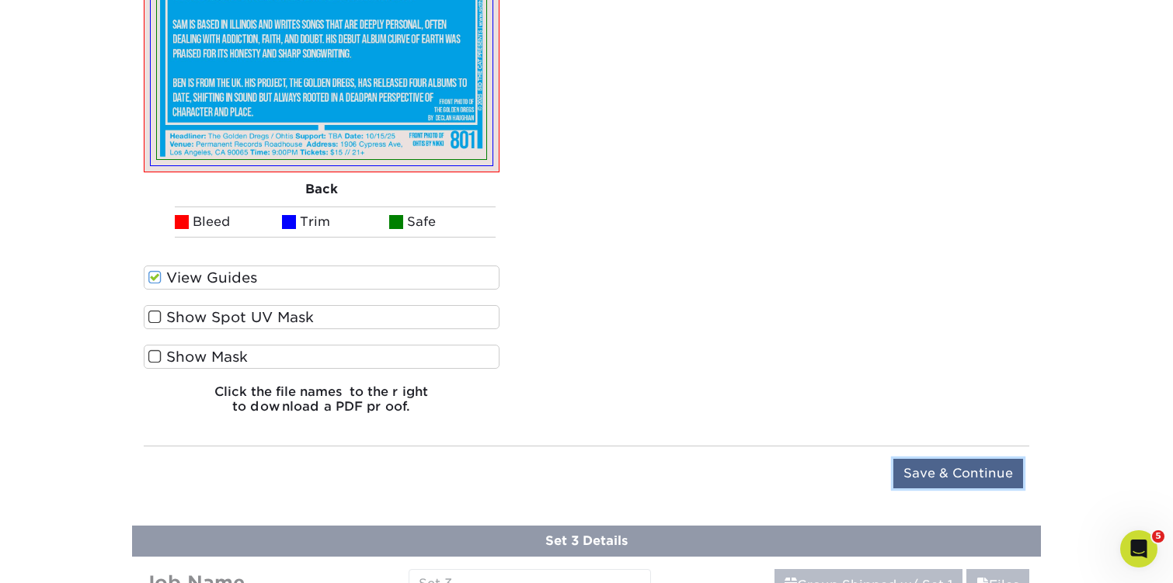
click at [951, 471] on input "Save & Continue" at bounding box center [958, 474] width 130 height 30
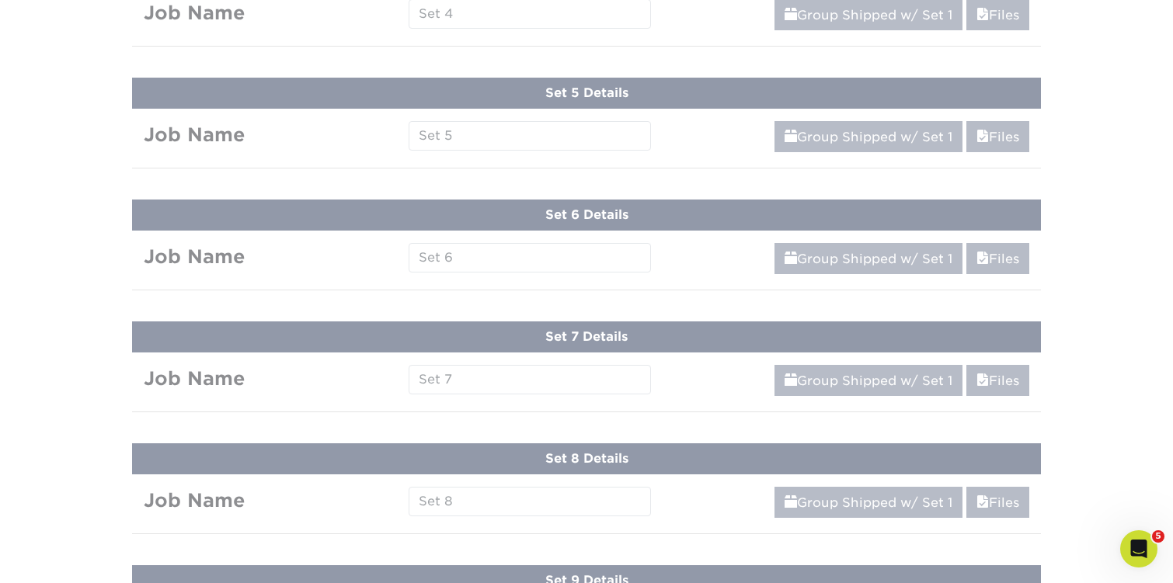
scroll to position [913, 0]
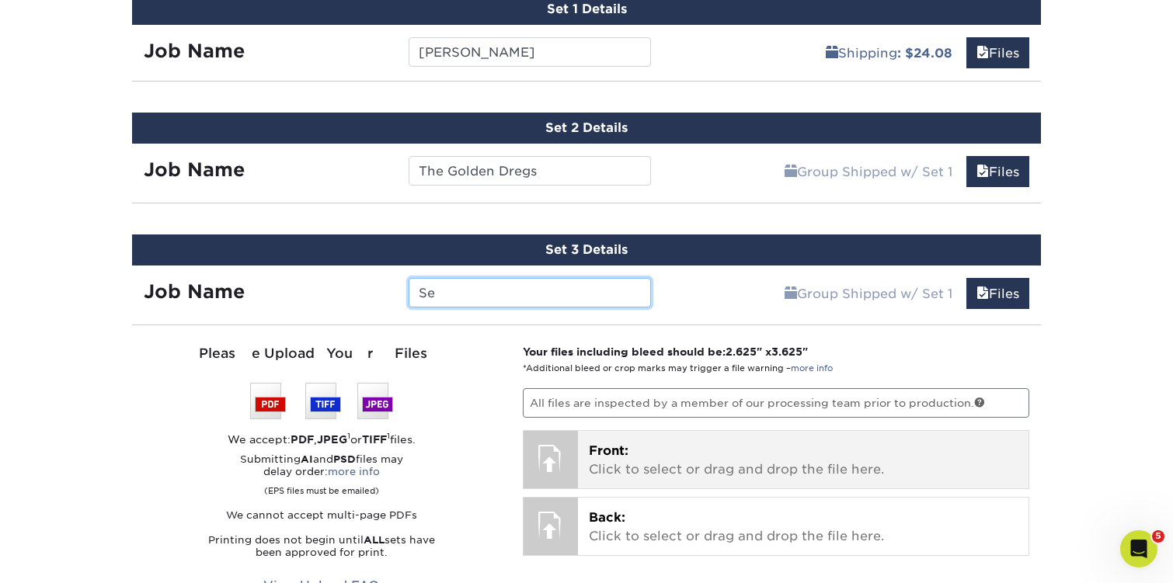
type input "S"
type input "Lathe Of Heaven"
click at [609, 452] on span "Front:" at bounding box center [609, 450] width 40 height 15
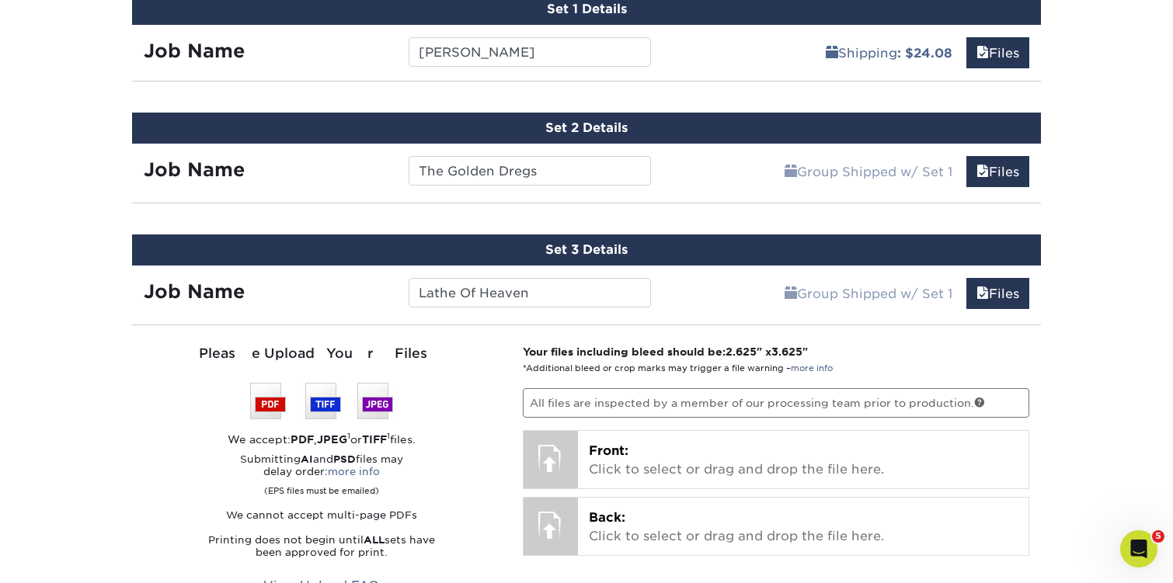
scroll to position [933, 0]
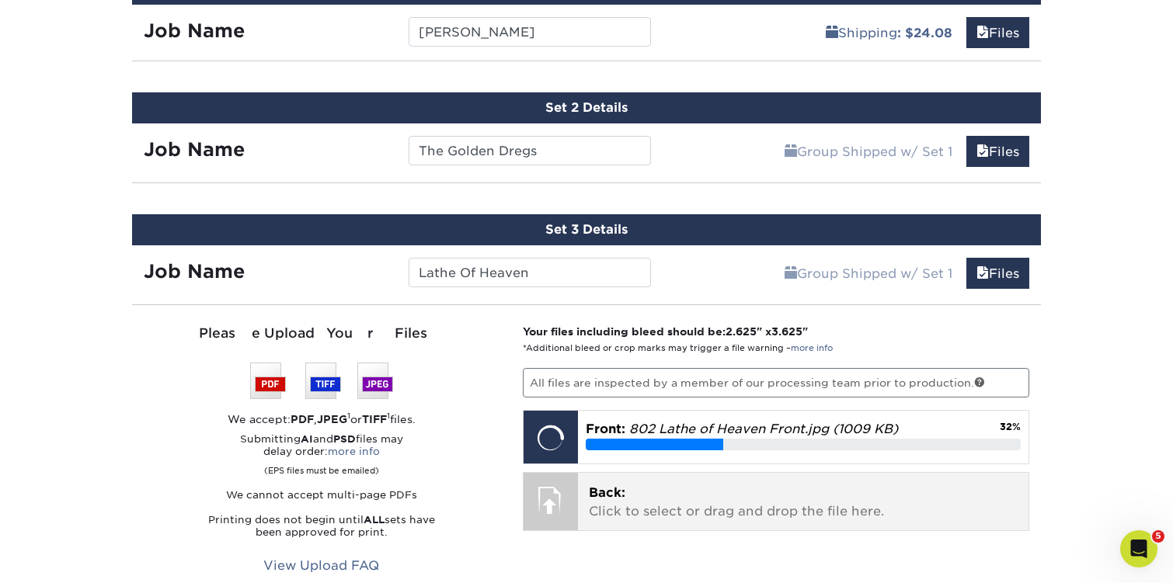
click at [655, 501] on p "Back: Click to select or drag and drop the file here." at bounding box center [803, 502] width 429 height 37
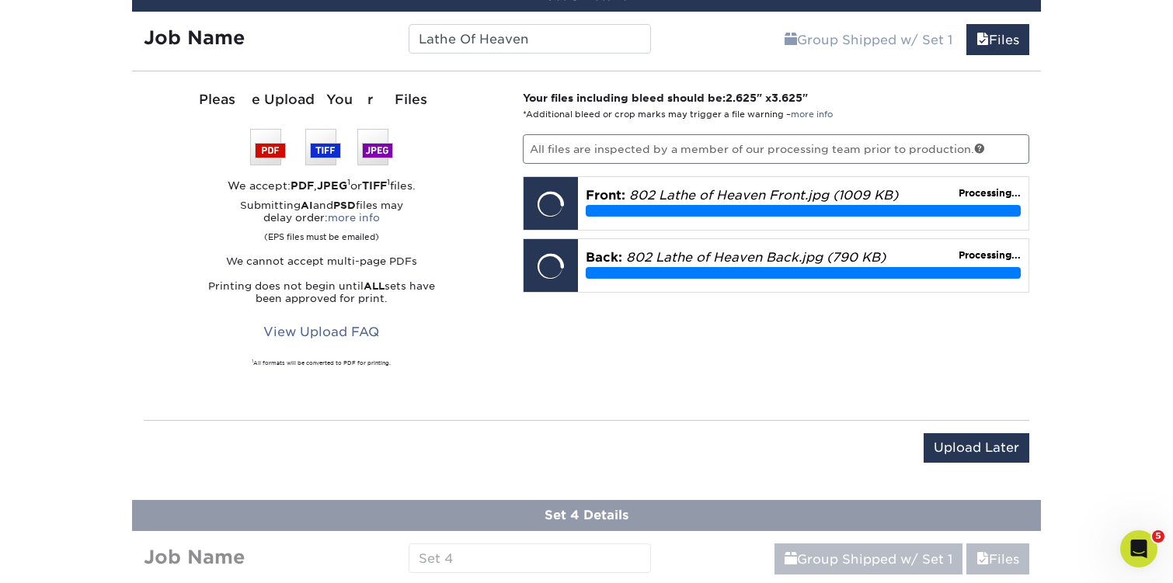
scroll to position [1154, 0]
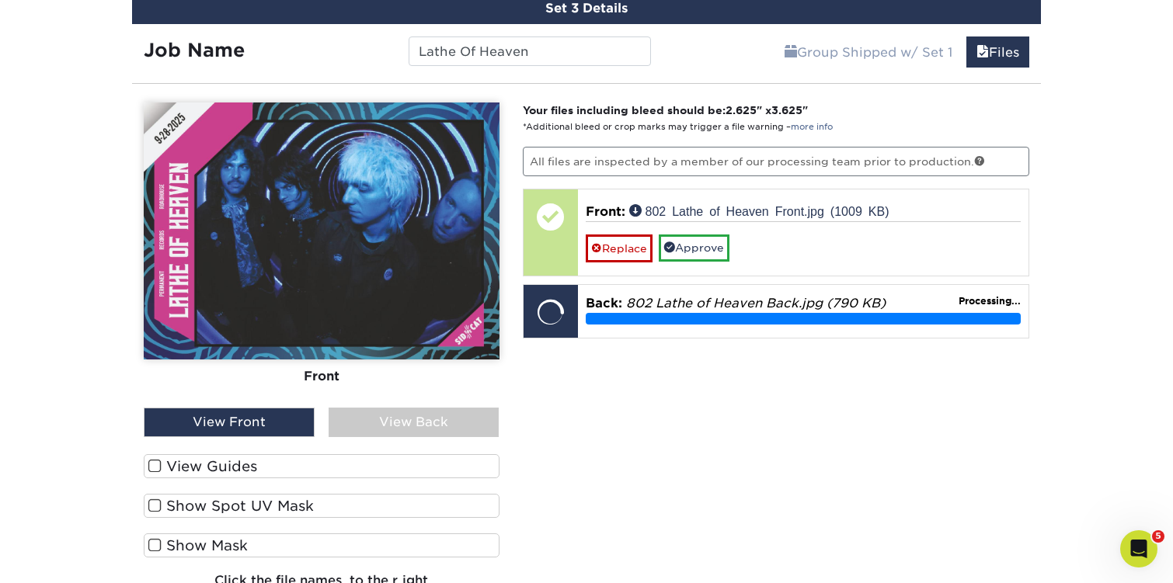
click at [155, 464] on span at bounding box center [154, 466] width 13 height 15
click at [0, 0] on input "View Guides" at bounding box center [0, 0] width 0 height 0
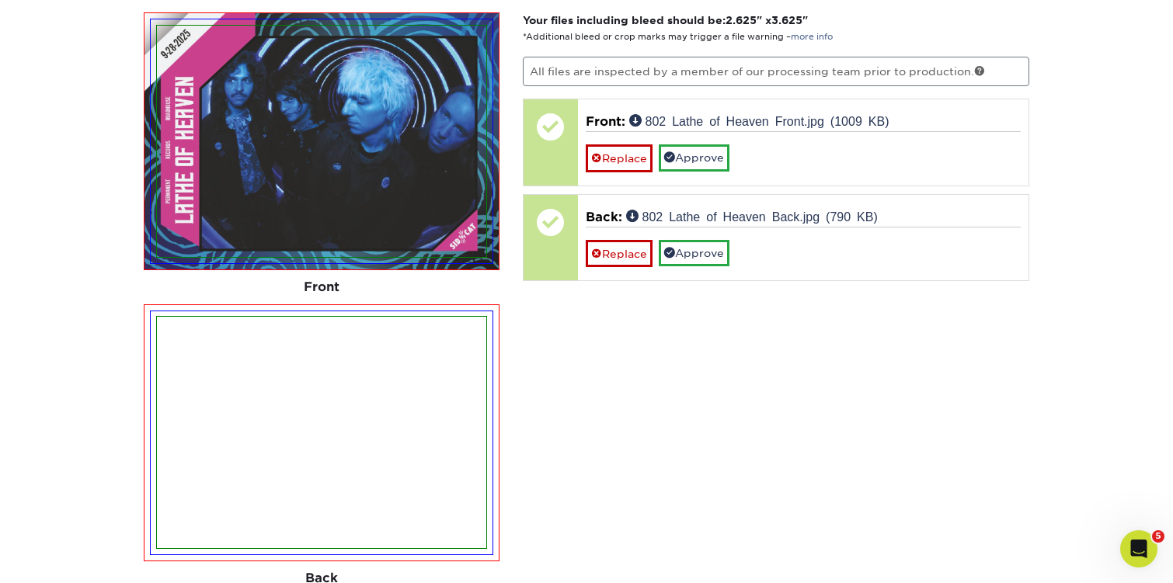
scroll to position [1163, 0]
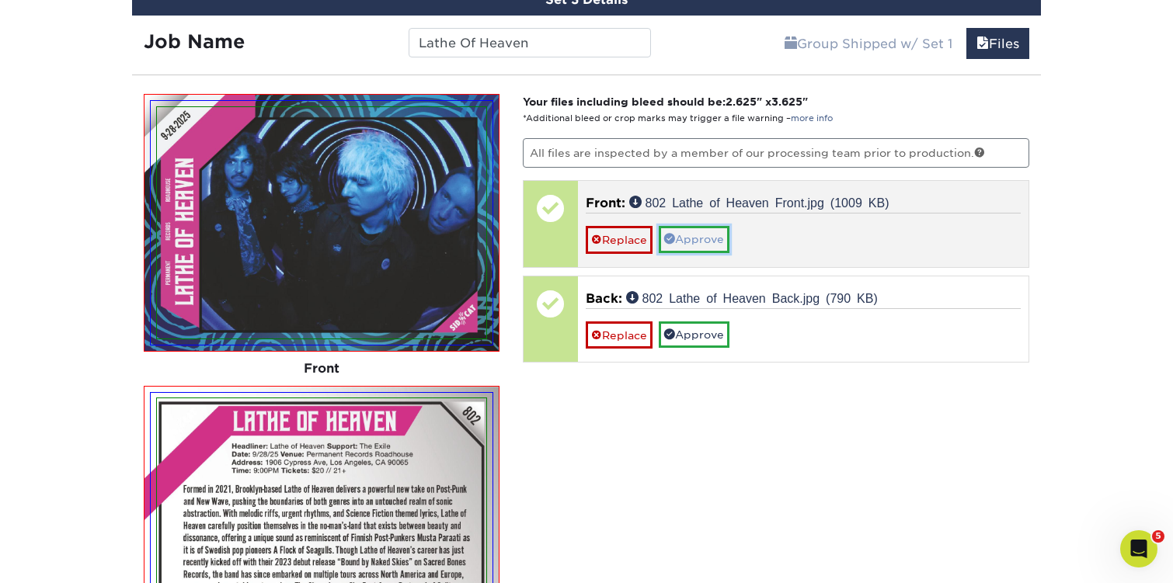
click at [720, 228] on link "Approve" at bounding box center [694, 239] width 71 height 26
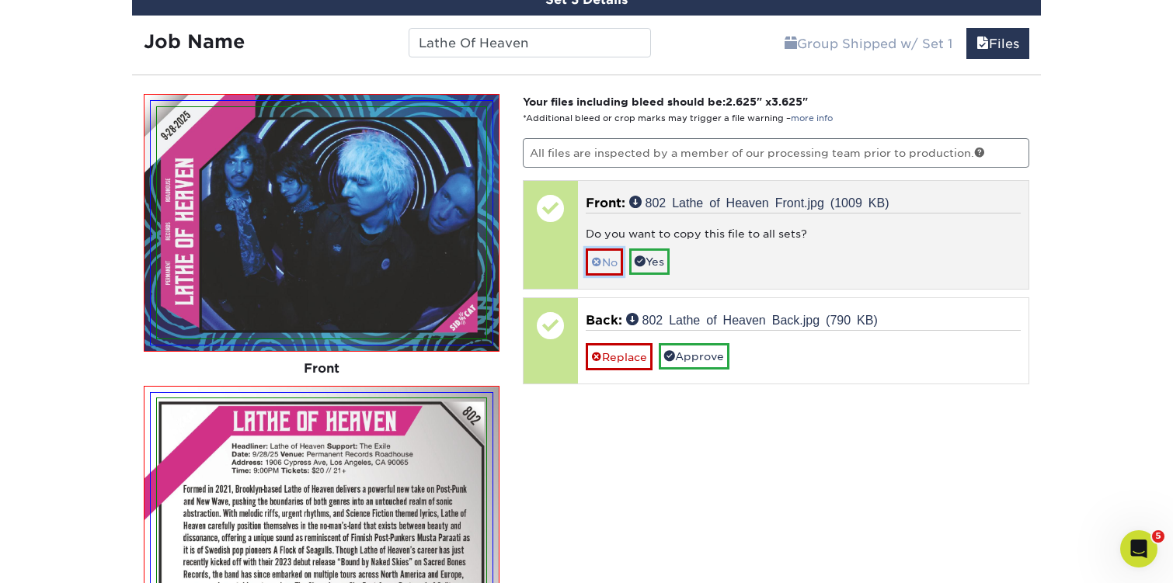
click at [596, 253] on link "No" at bounding box center [604, 262] width 37 height 27
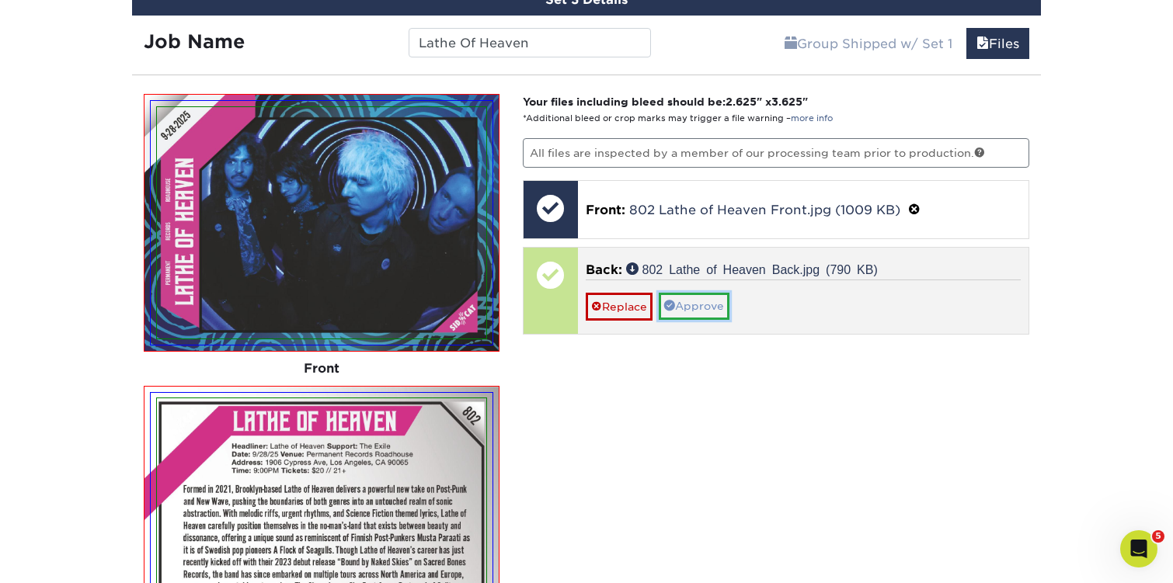
click at [704, 301] on link "Approve" at bounding box center [694, 306] width 71 height 26
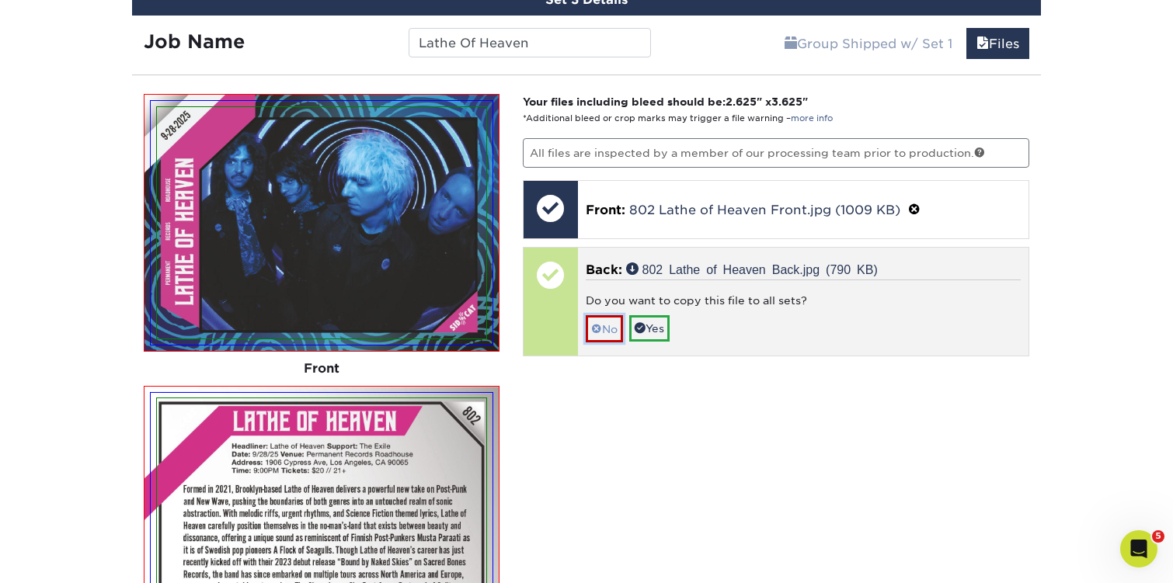
click at [611, 316] on link "No" at bounding box center [604, 328] width 37 height 27
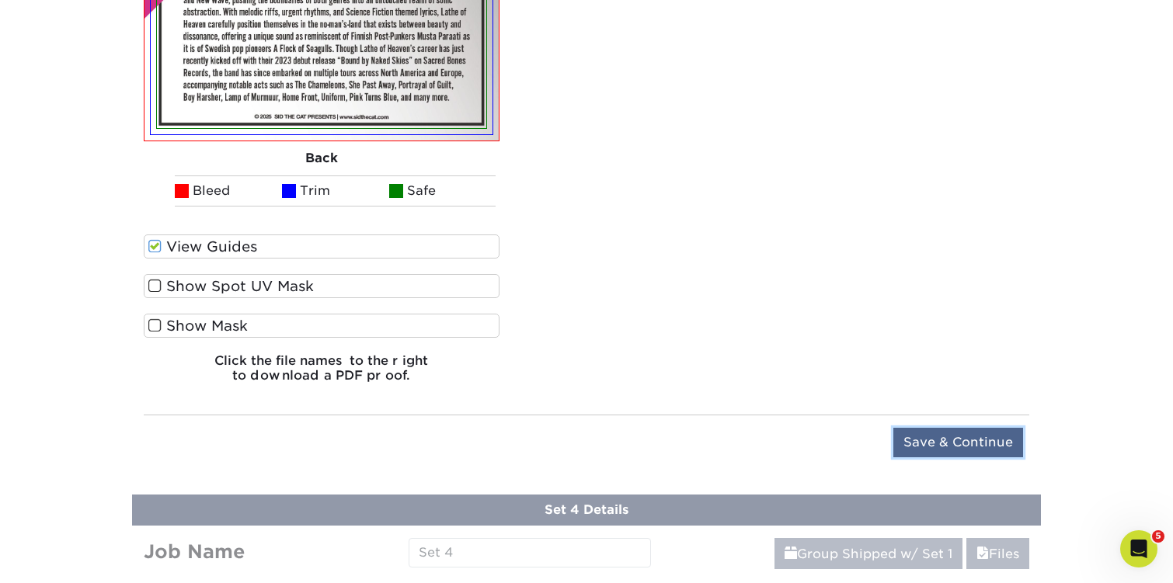
click at [939, 436] on input "Save & Continue" at bounding box center [958, 443] width 130 height 30
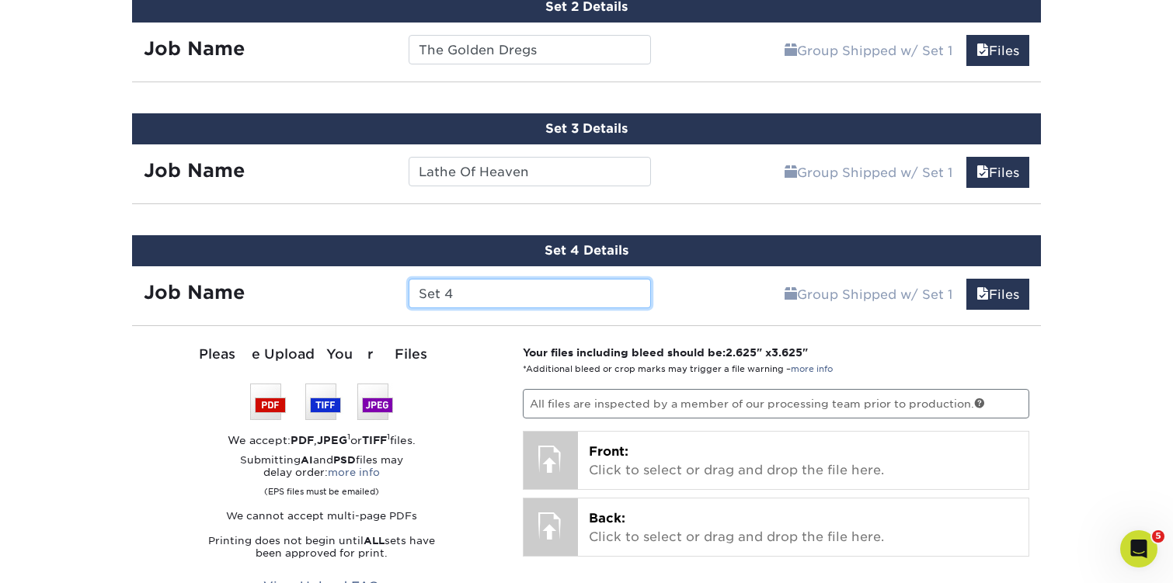
scroll to position [1006, 0]
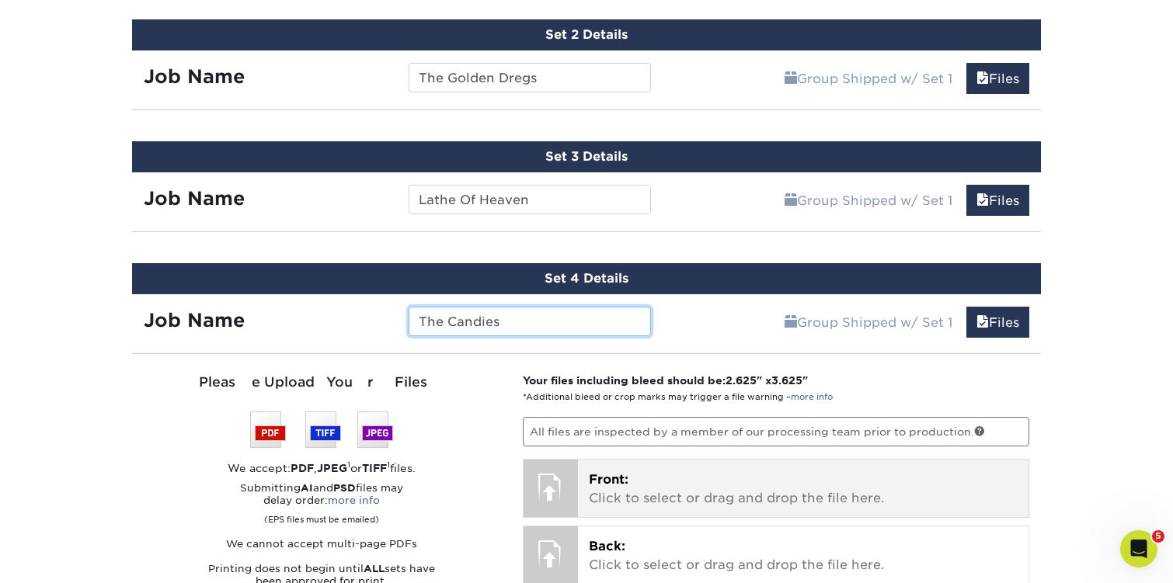
type input "The Candies"
click at [619, 460] on div "Front: Click to select or drag and drop the file here. Choose file" at bounding box center [803, 488] width 451 height 57
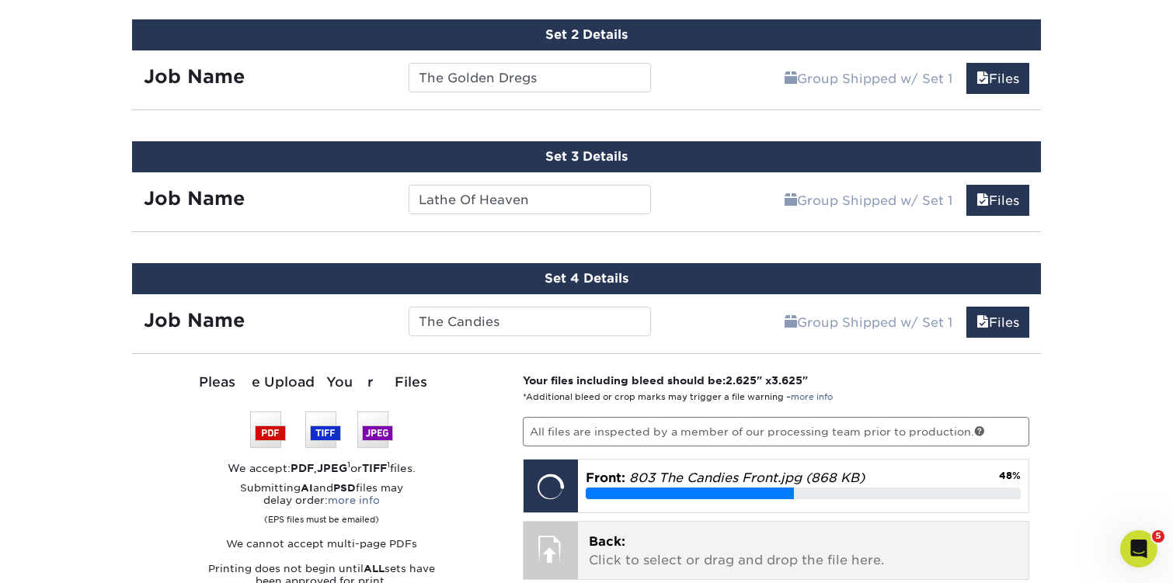
click at [632, 533] on p "Back: Click to select or drag and drop the file here." at bounding box center [803, 551] width 429 height 37
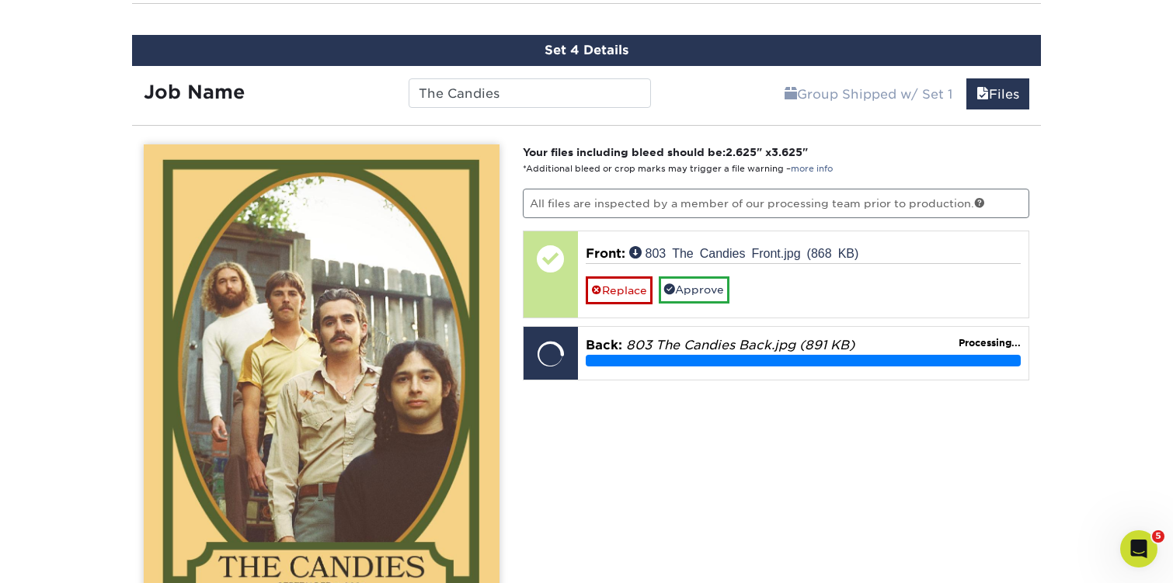
scroll to position [1235, 0]
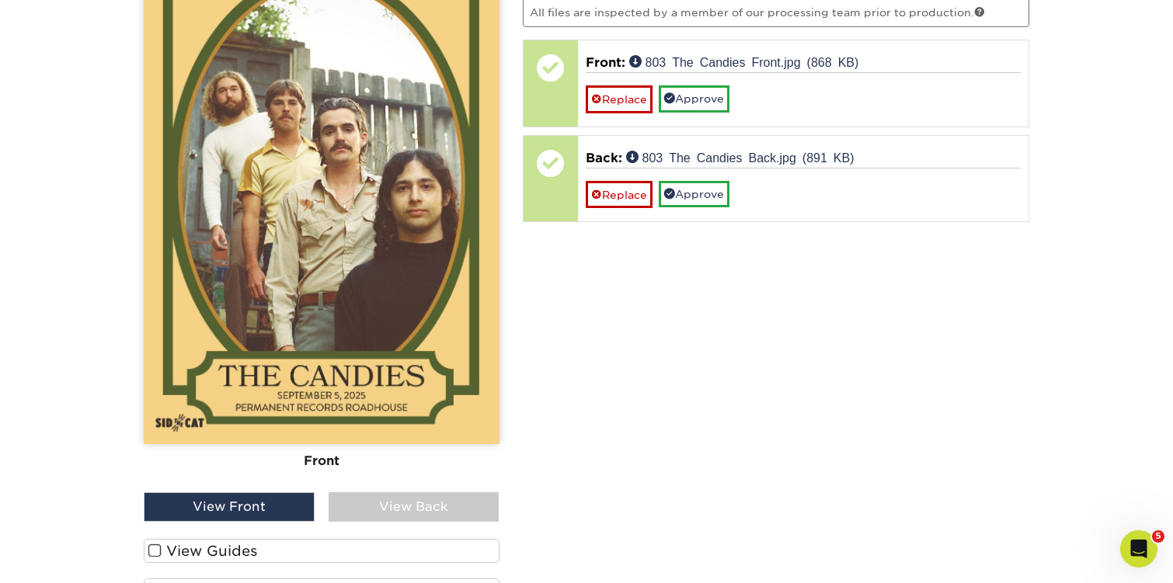
click at [153, 548] on span at bounding box center [154, 551] width 13 height 15
click at [0, 0] on input "View Guides" at bounding box center [0, 0] width 0 height 0
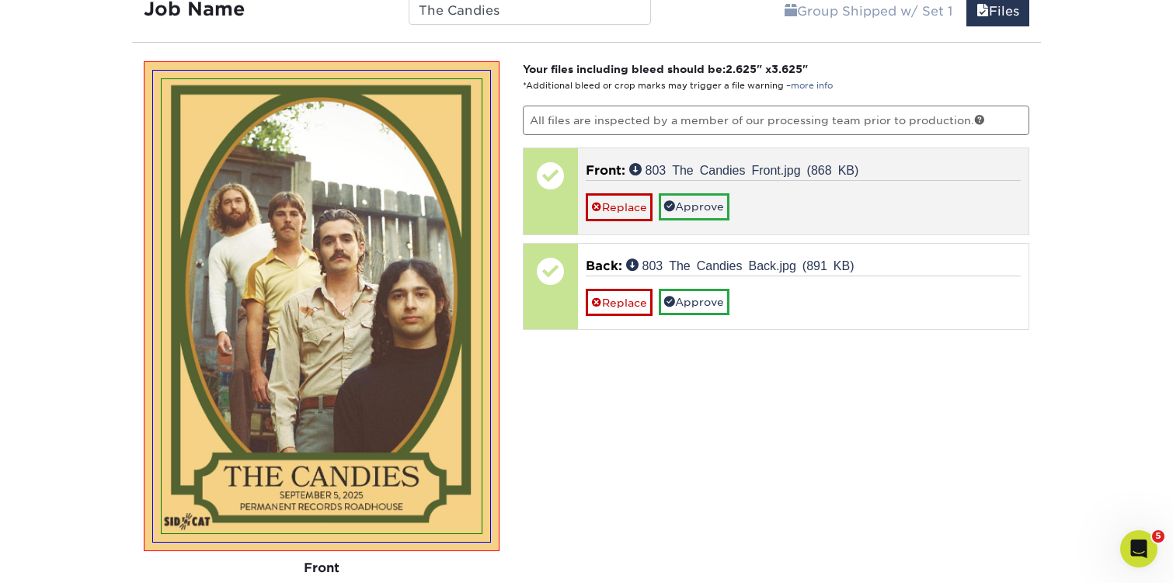
scroll to position [1328, 0]
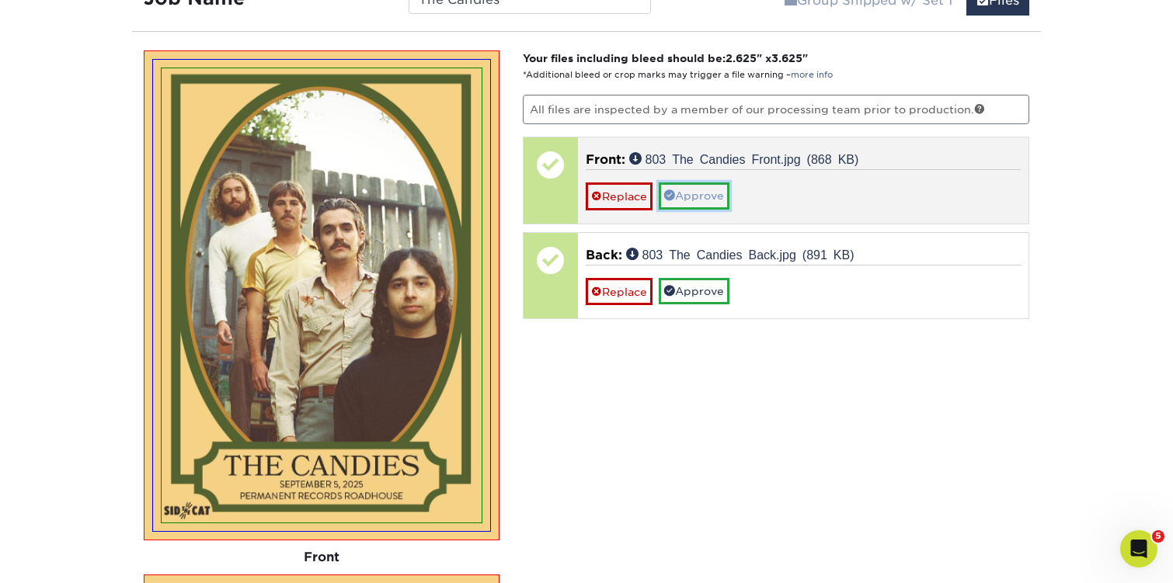
click at [720, 195] on link "Approve" at bounding box center [694, 196] width 71 height 26
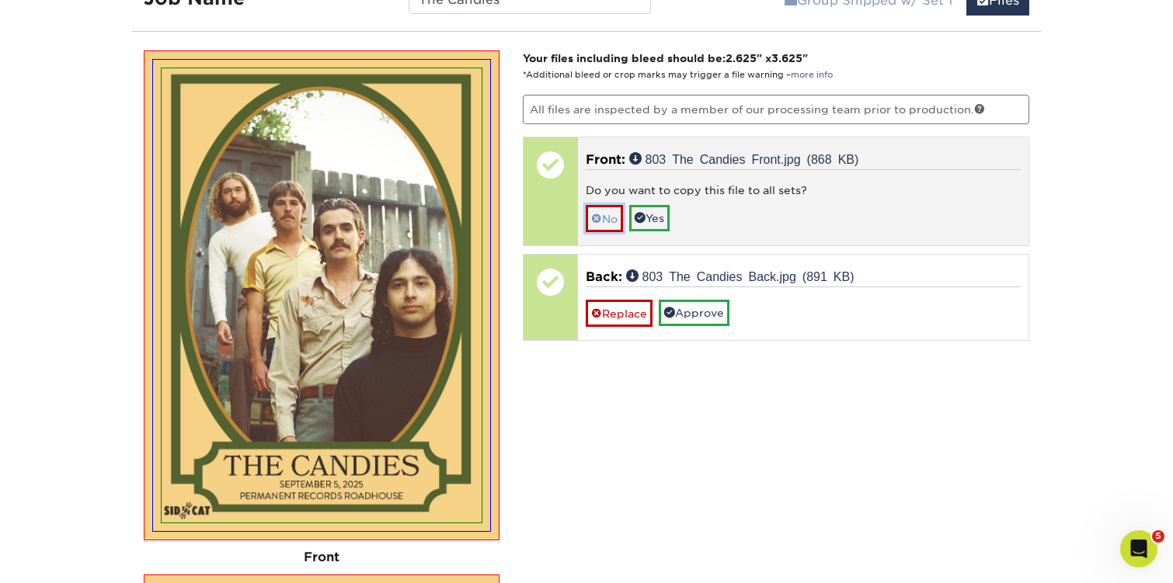
click at [617, 207] on link "No" at bounding box center [604, 218] width 37 height 27
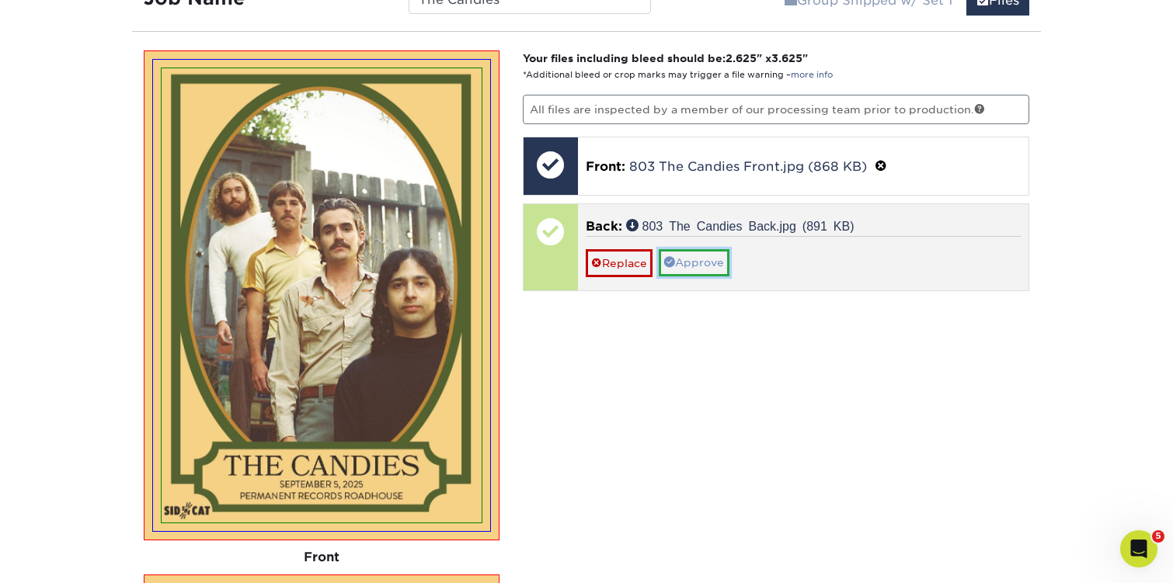
click at [705, 259] on link "Approve" at bounding box center [694, 262] width 71 height 26
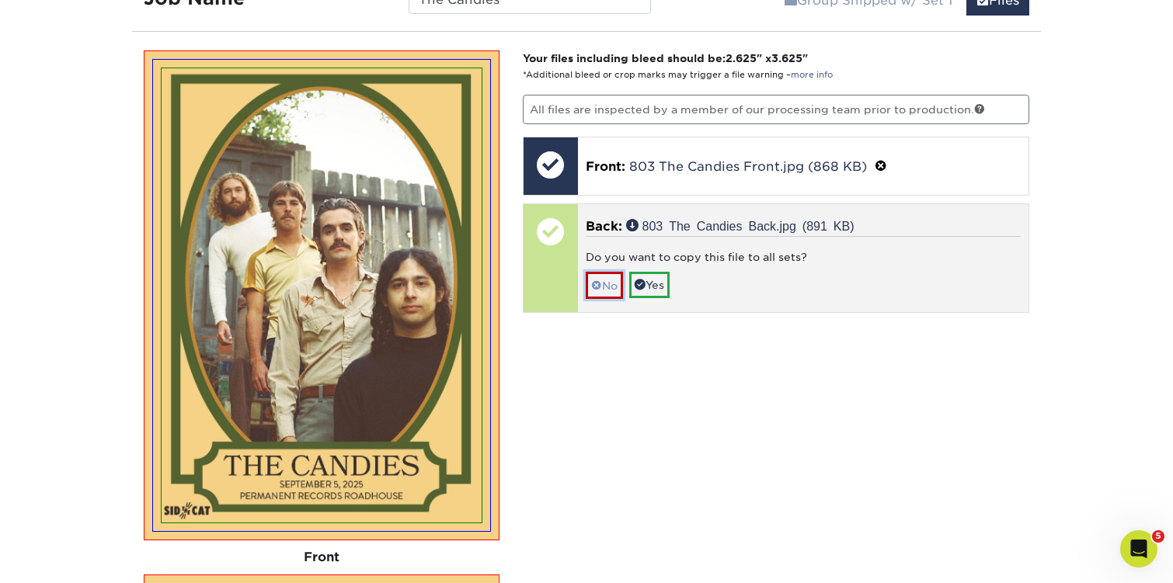
click at [610, 284] on link "No" at bounding box center [604, 285] width 37 height 27
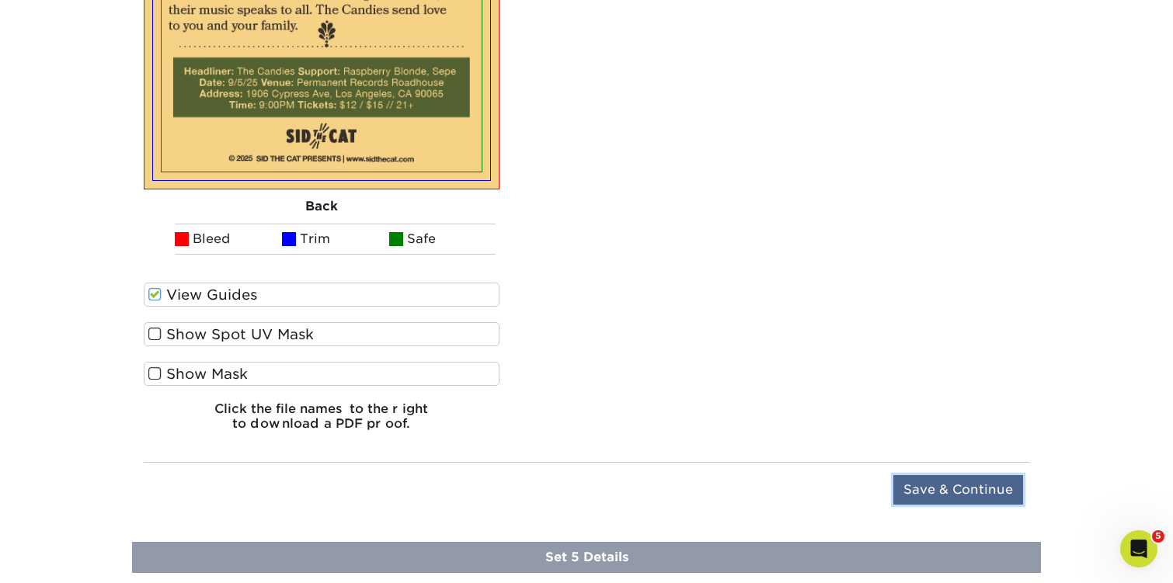
click at [951, 480] on input "Save & Continue" at bounding box center [958, 490] width 130 height 30
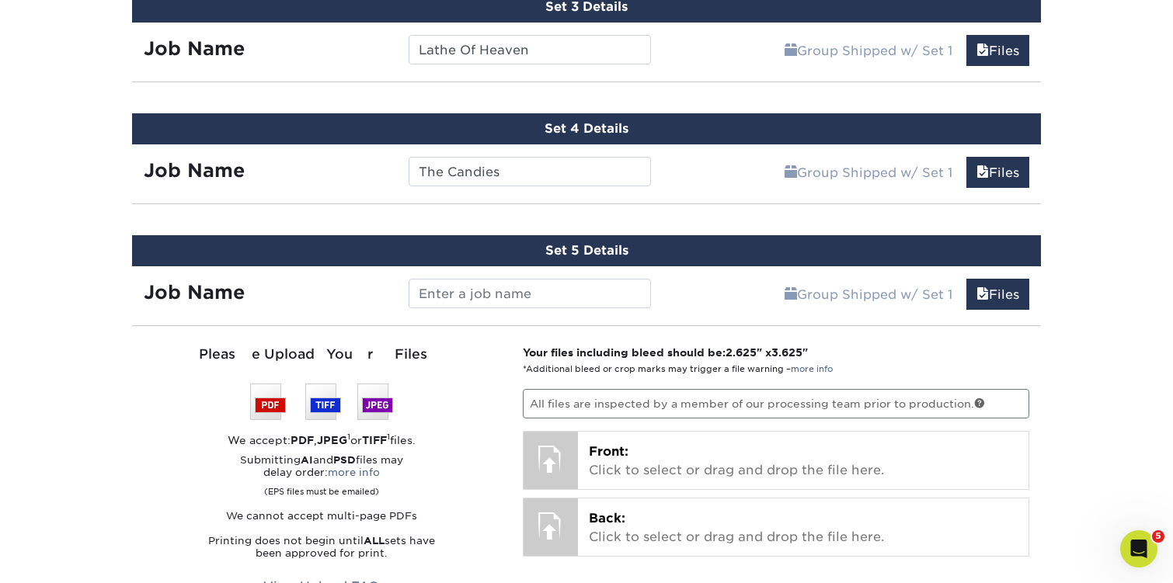
scroll to position [1153, 0]
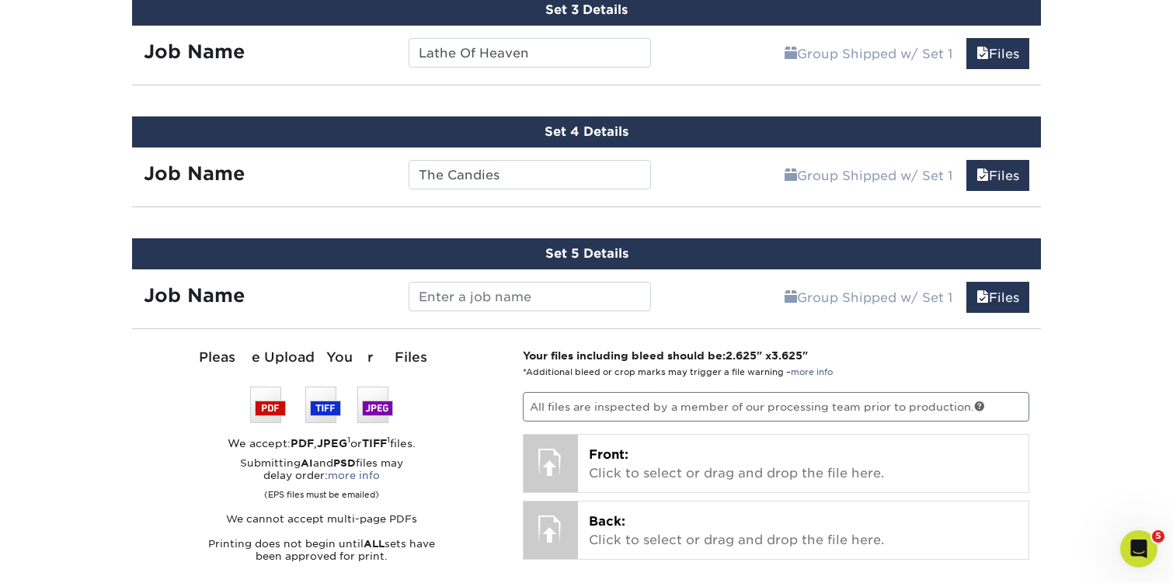
drag, startPoint x: 488, startPoint y: 288, endPoint x: 443, endPoint y: 300, distance: 45.8
click at [443, 300] on input "text" at bounding box center [530, 297] width 242 height 30
click at [429, 297] on input "text" at bounding box center [530, 297] width 242 height 30
click at [413, 289] on input "text" at bounding box center [530, 297] width 242 height 30
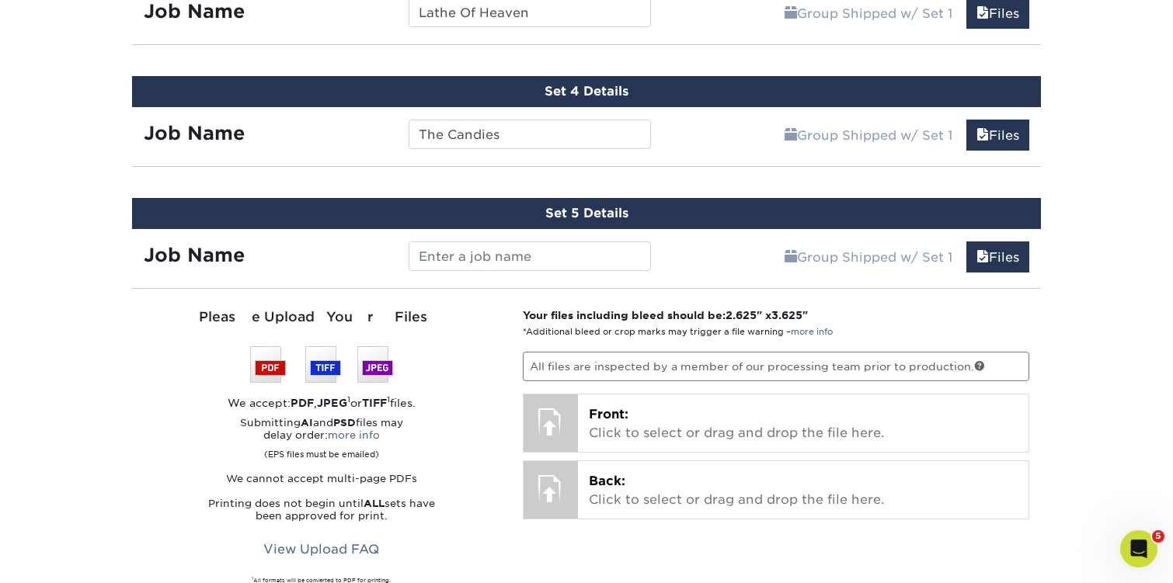
click at [460, 251] on input "text" at bounding box center [530, 257] width 242 height 30
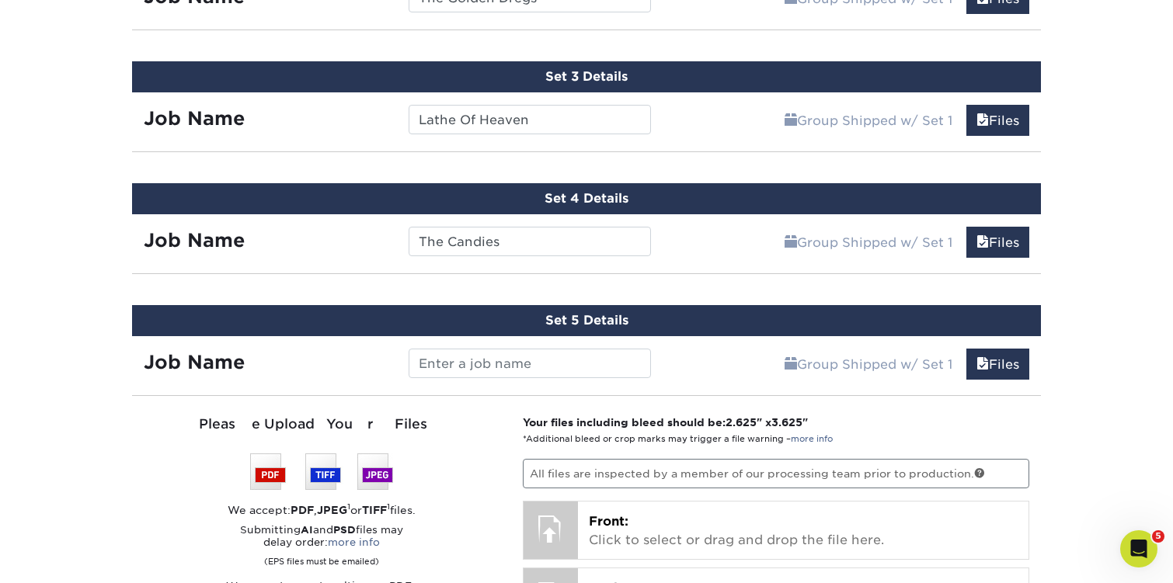
scroll to position [1109, 0]
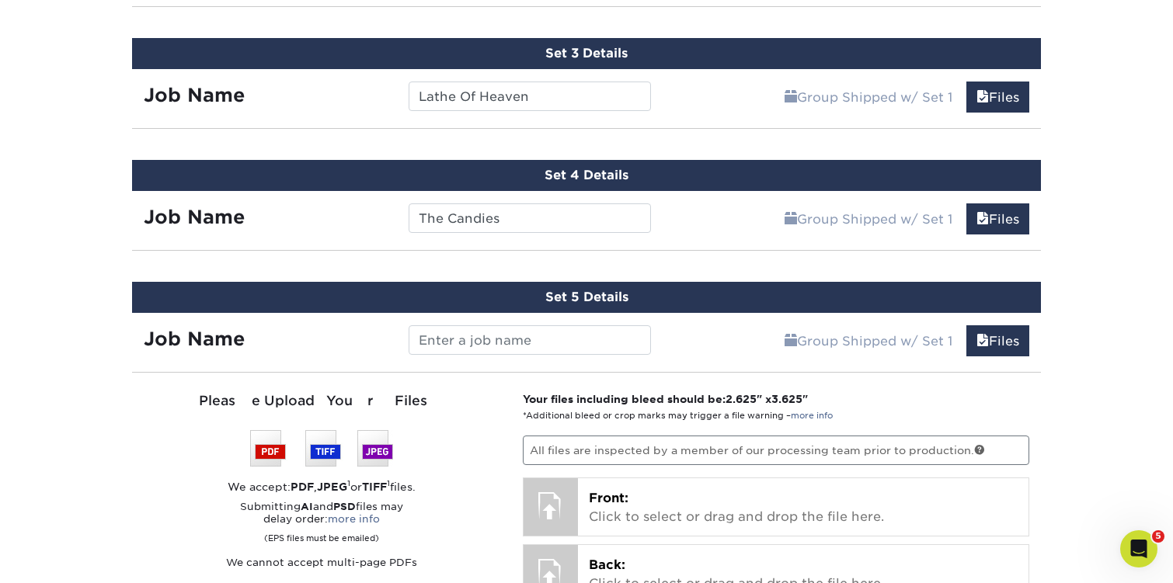
click at [496, 326] on input "text" at bounding box center [530, 340] width 242 height 30
drag, startPoint x: 496, startPoint y: 326, endPoint x: 495, endPoint y: 334, distance: 7.8
click at [495, 334] on input "text" at bounding box center [530, 340] width 242 height 30
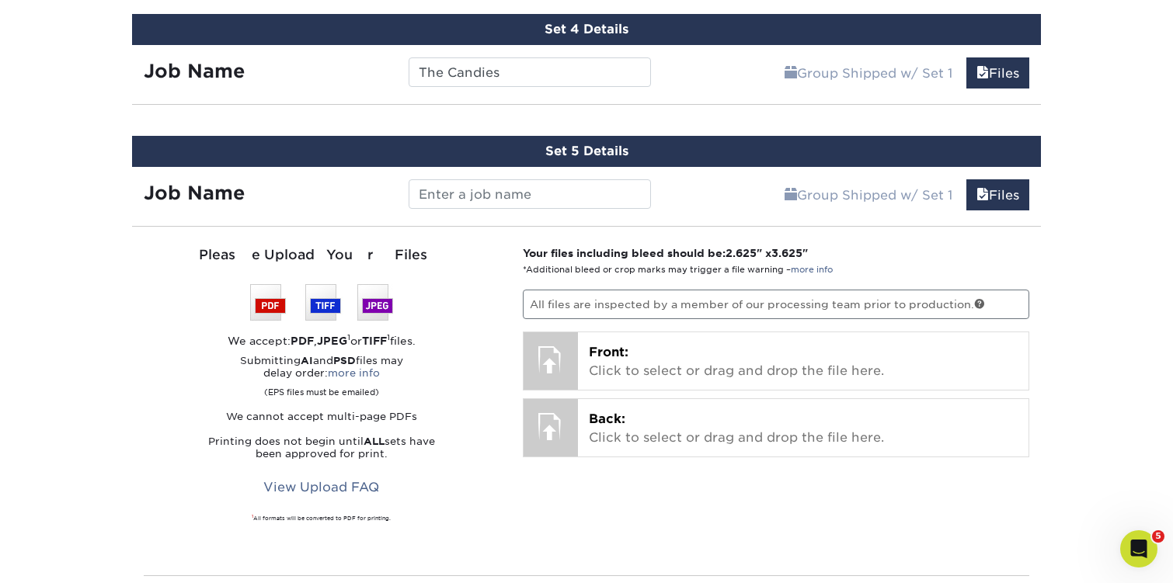
scroll to position [1225, 0]
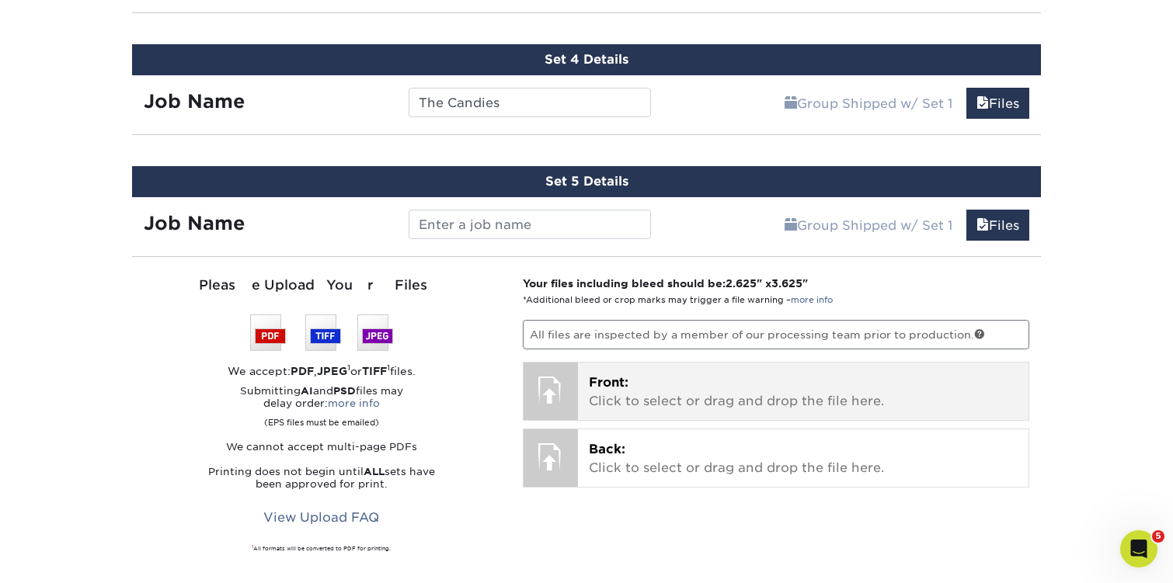
click at [640, 385] on p "Front: Click to select or drag and drop the file here." at bounding box center [803, 392] width 429 height 37
click at [641, 384] on p "Front: Click to select or drag and drop the file here." at bounding box center [803, 392] width 429 height 37
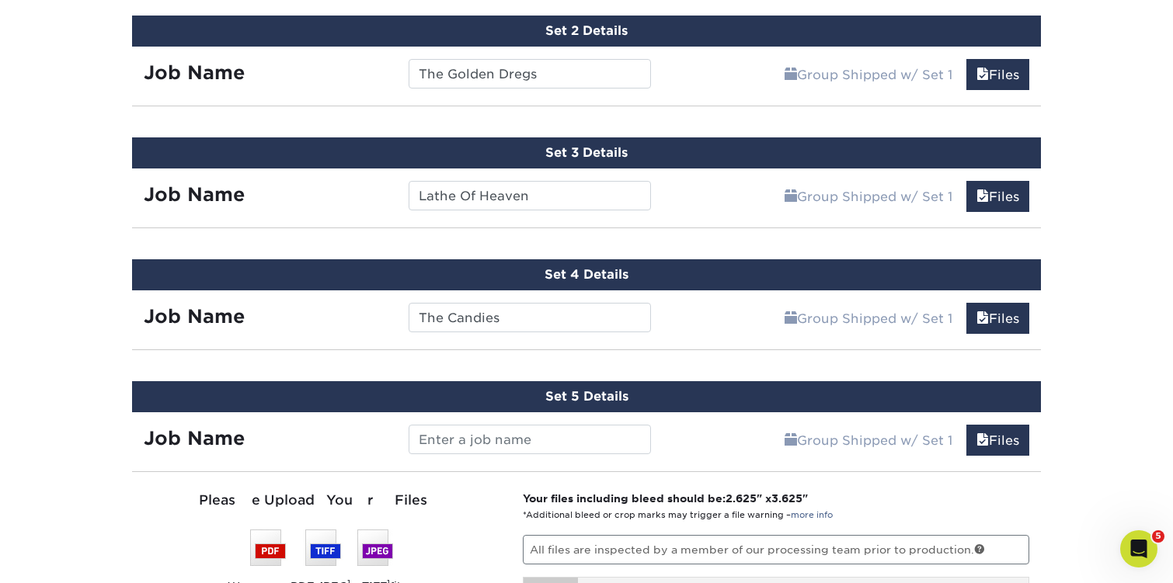
scroll to position [1074, 0]
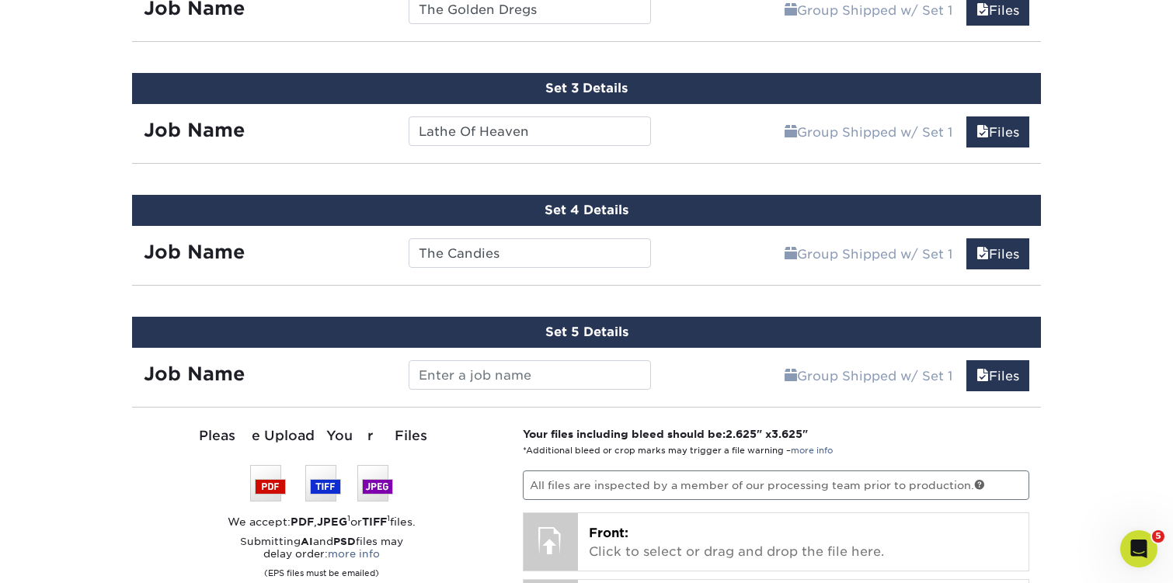
click at [476, 373] on input "text" at bounding box center [530, 375] width 242 height 30
click at [530, 377] on input "Sondre Lerche" at bounding box center [530, 375] width 242 height 30
click at [514, 373] on input "Sondre Lerche" at bounding box center [530, 375] width 242 height 30
type input "S"
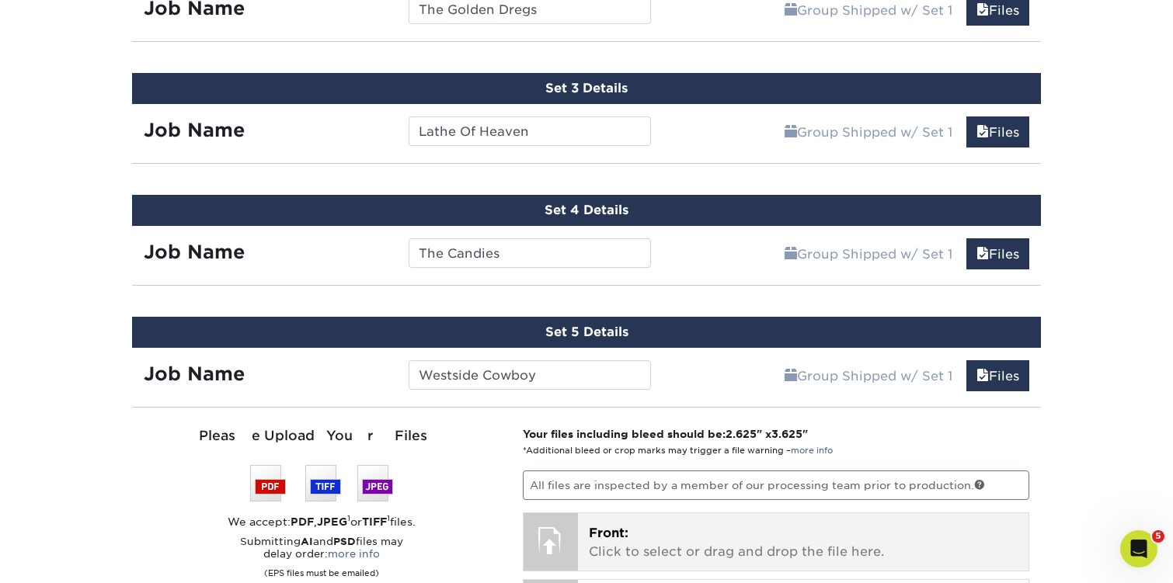
type input "Westside Cowboy"
click at [624, 517] on div "Front: Click to select or drag and drop the file here. Choose file" at bounding box center [803, 541] width 451 height 57
click at [680, 527] on p "Front: Click to select or drag and drop the file here." at bounding box center [803, 542] width 429 height 37
click at [608, 548] on p "Front: Click to select or drag and drop the file here." at bounding box center [803, 542] width 429 height 37
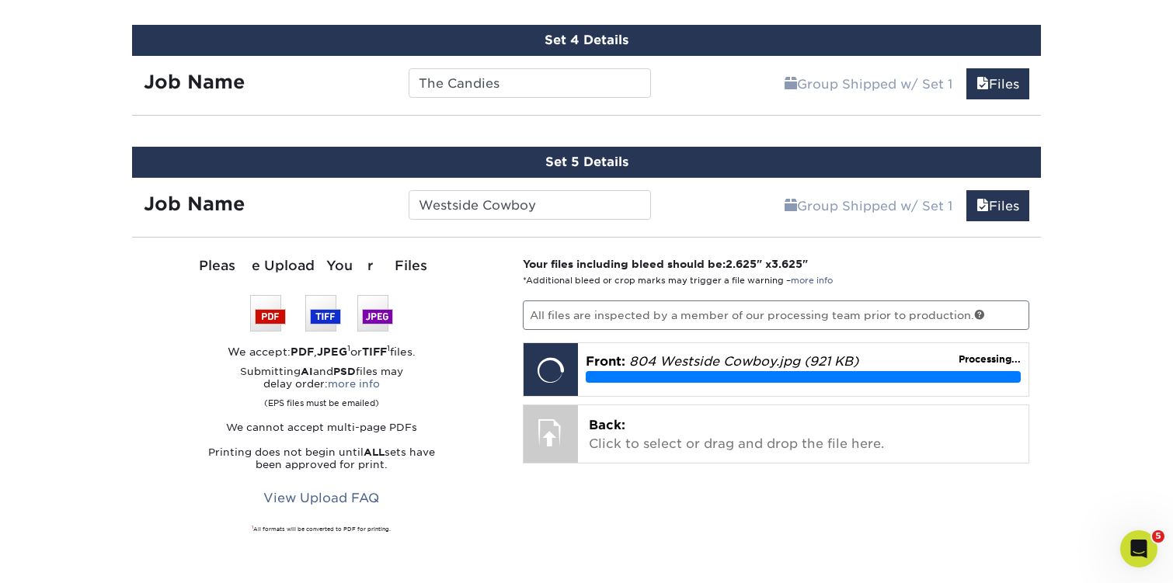
scroll to position [1281, 0]
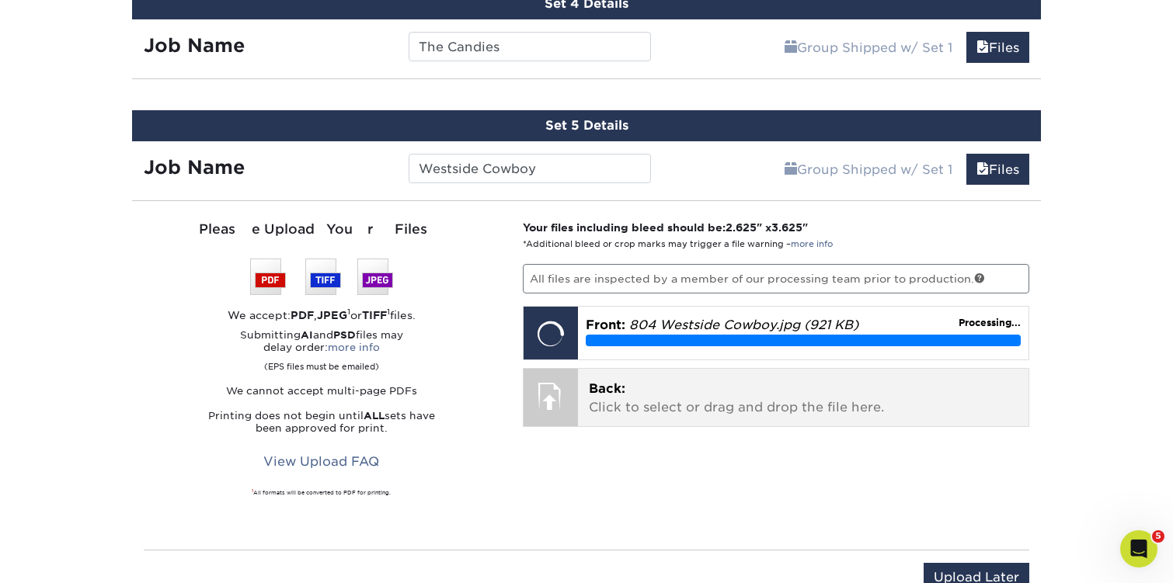
click at [669, 380] on p "Back: Click to select or drag and drop the file here." at bounding box center [803, 398] width 429 height 37
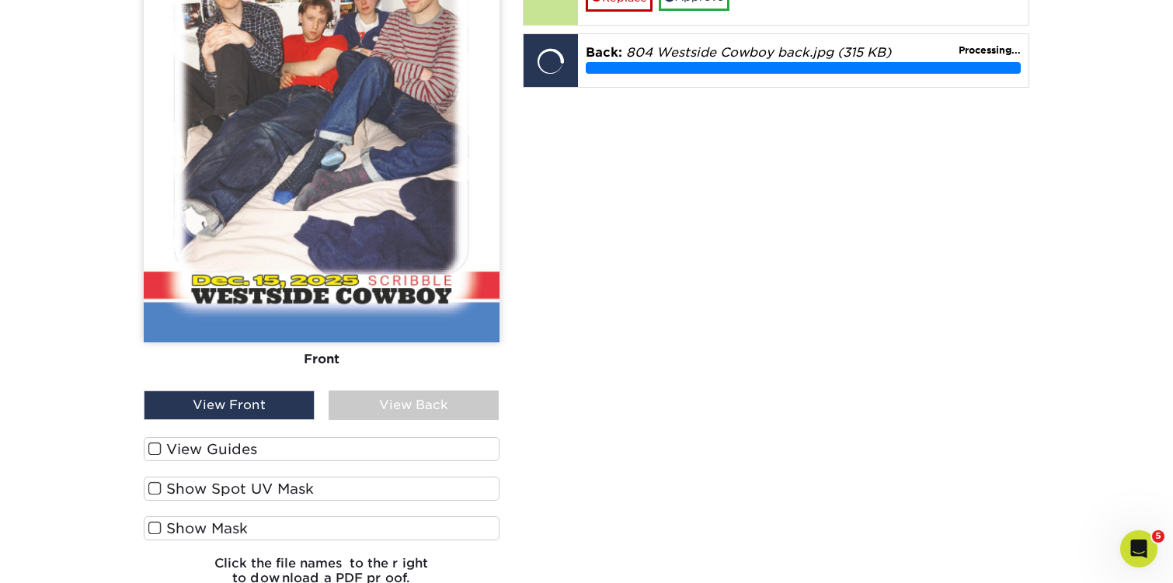
click at [157, 447] on span at bounding box center [154, 449] width 13 height 15
click at [0, 0] on input "View Guides" at bounding box center [0, 0] width 0 height 0
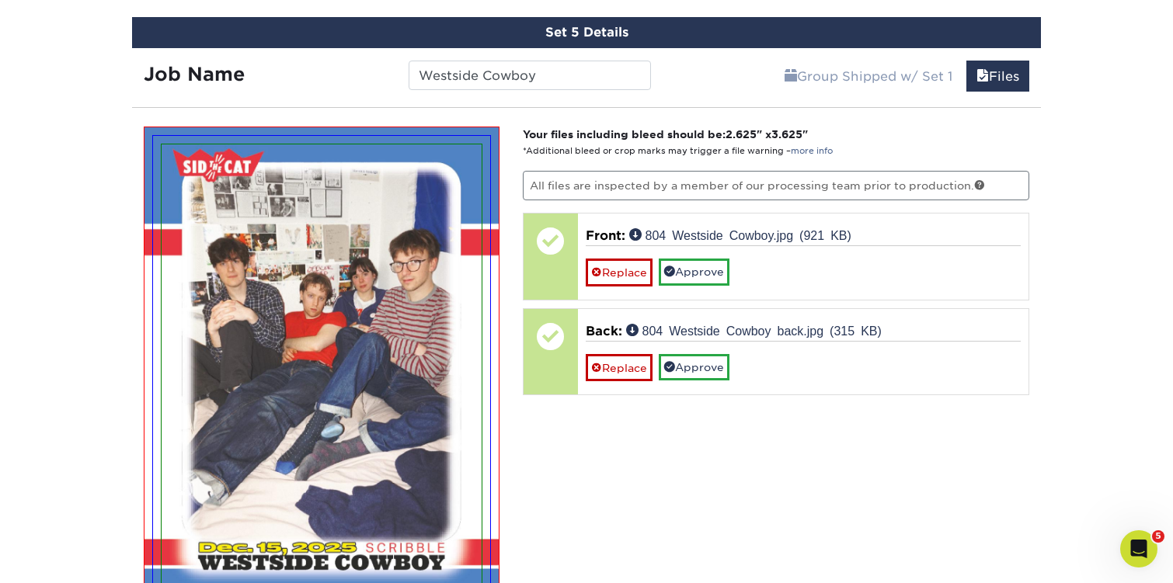
scroll to position [1360, 0]
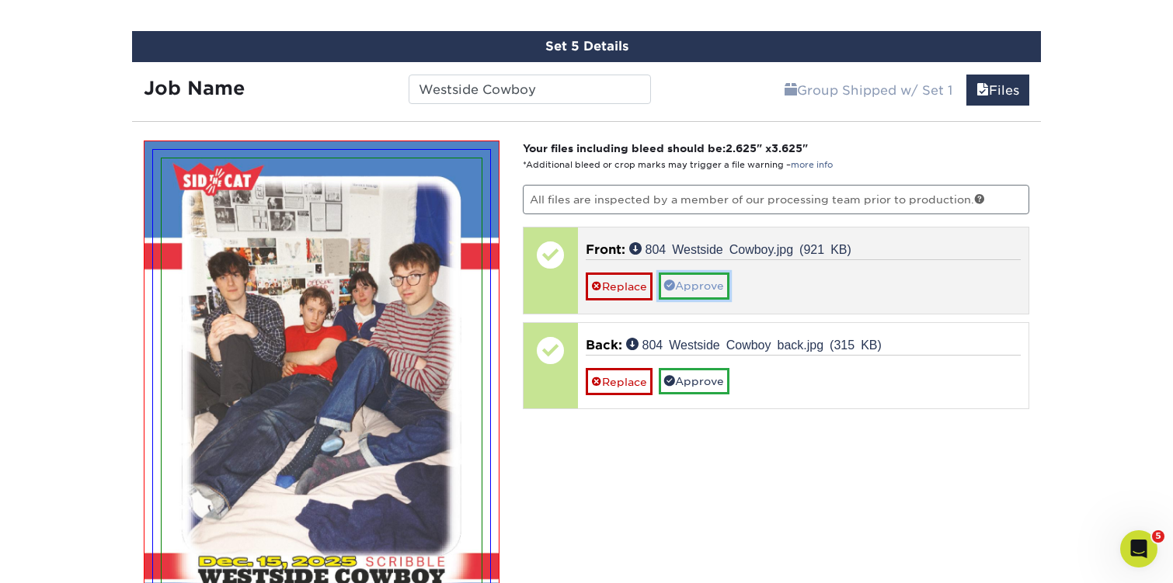
click at [703, 285] on link "Approve" at bounding box center [694, 286] width 71 height 26
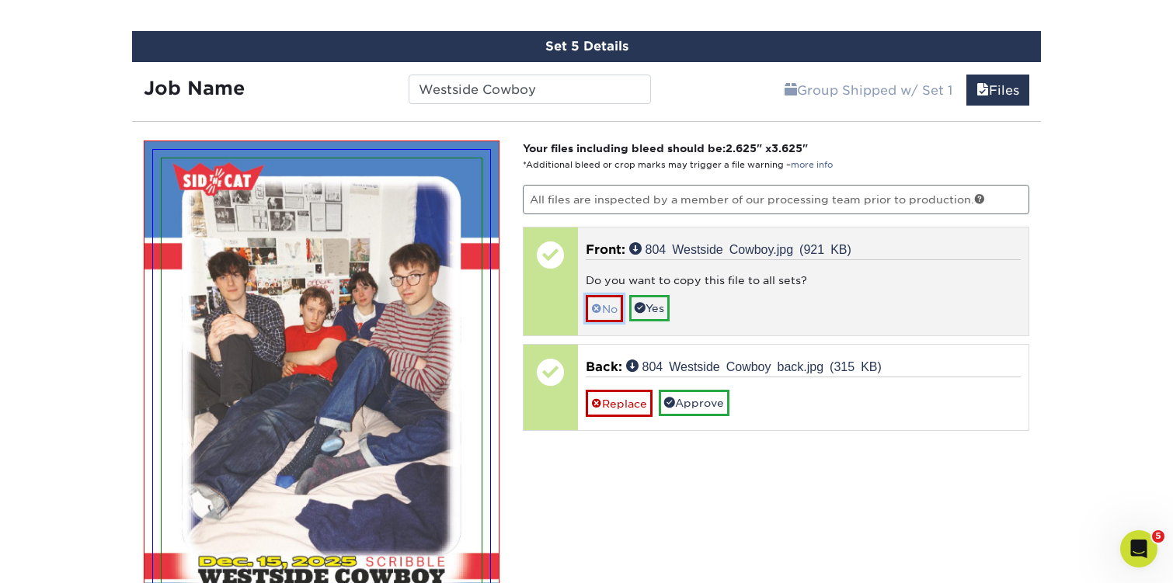
click at [612, 315] on link "No" at bounding box center [604, 308] width 37 height 27
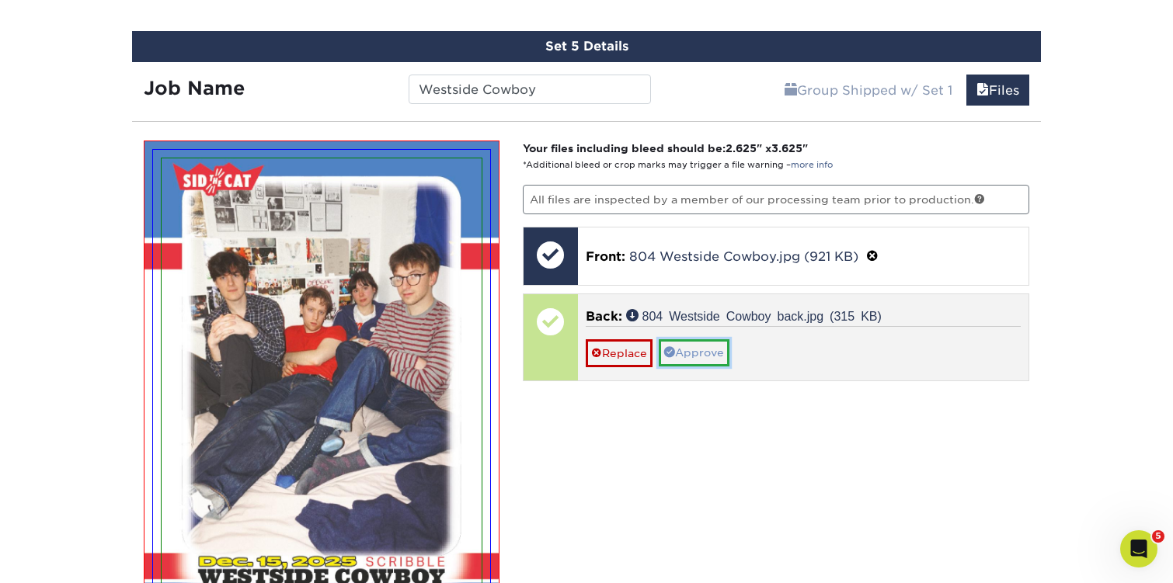
click at [728, 360] on link "Approve" at bounding box center [694, 352] width 71 height 26
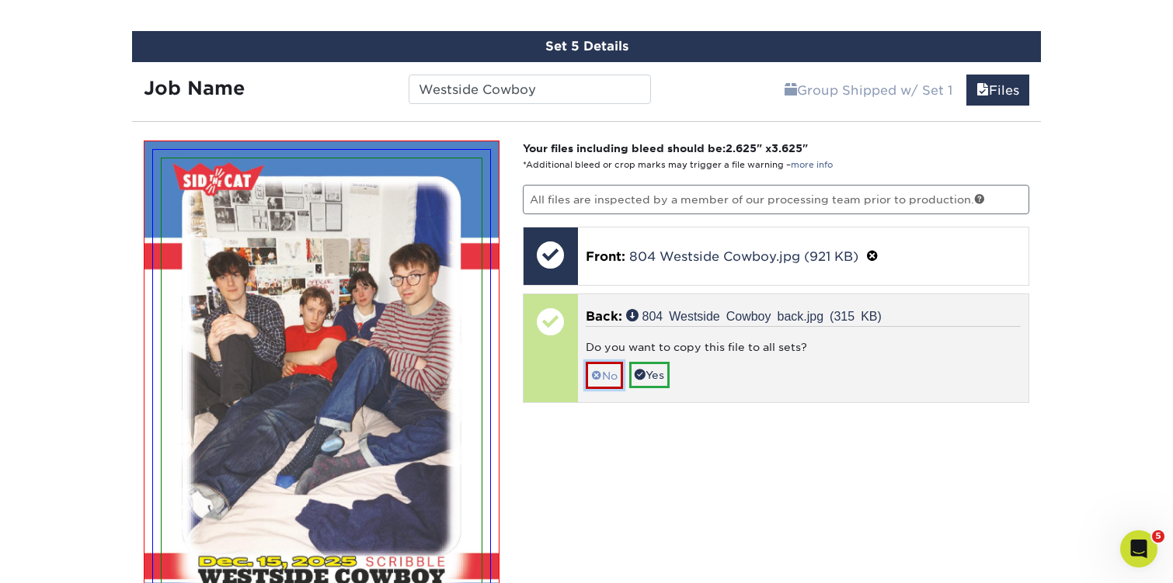
click at [616, 377] on link "No" at bounding box center [604, 375] width 37 height 27
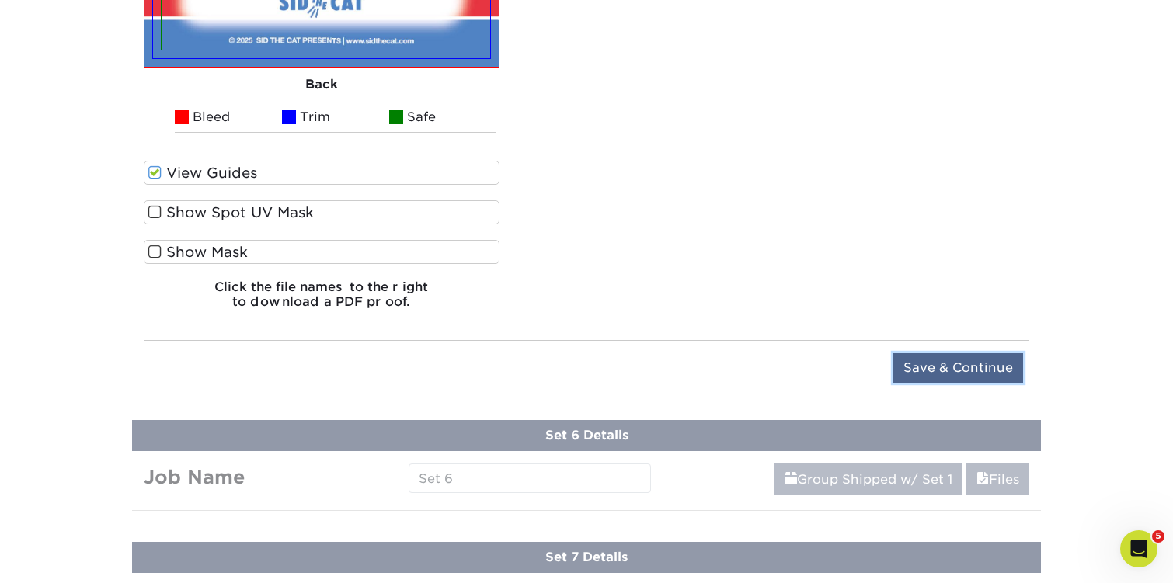
click at [940, 364] on input "Save & Continue" at bounding box center [958, 368] width 130 height 30
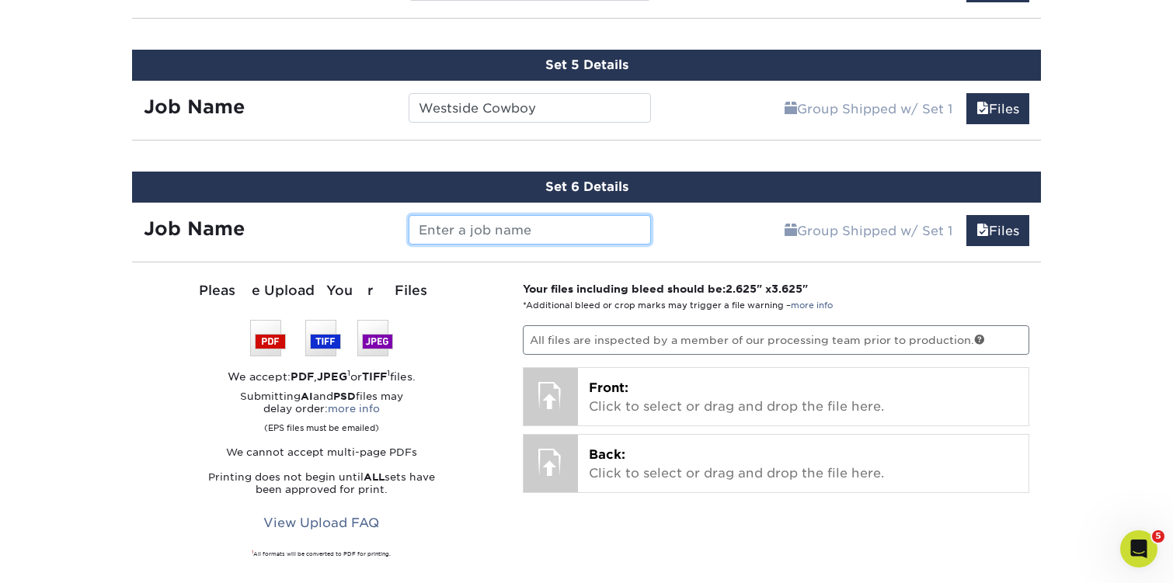
scroll to position [1354, 0]
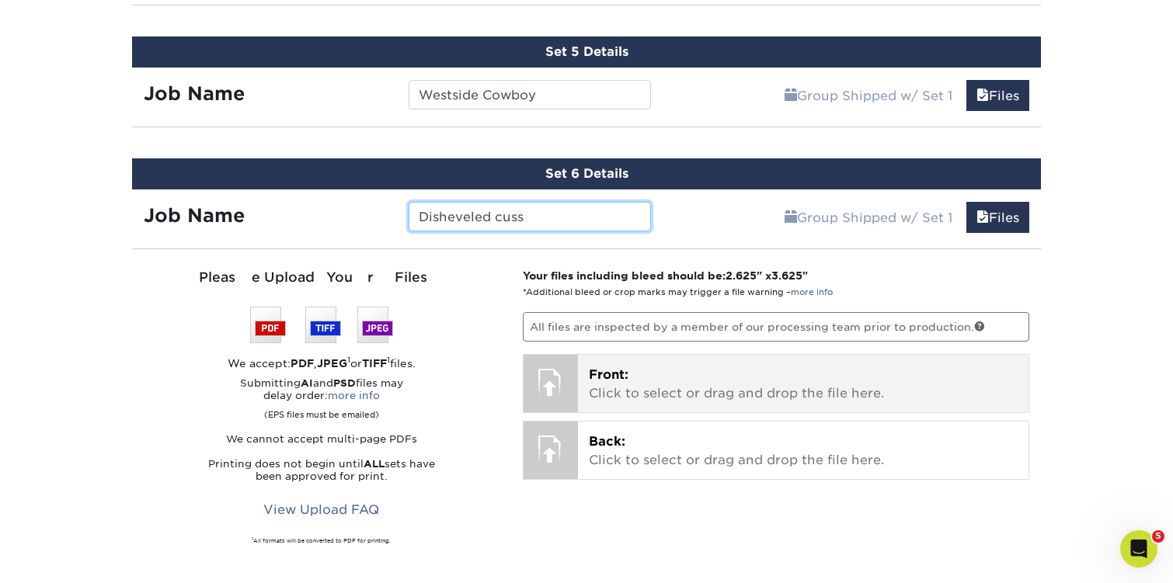
type input "Disheveled cuss"
click at [683, 382] on p "Front: Click to select or drag and drop the file here." at bounding box center [803, 384] width 429 height 37
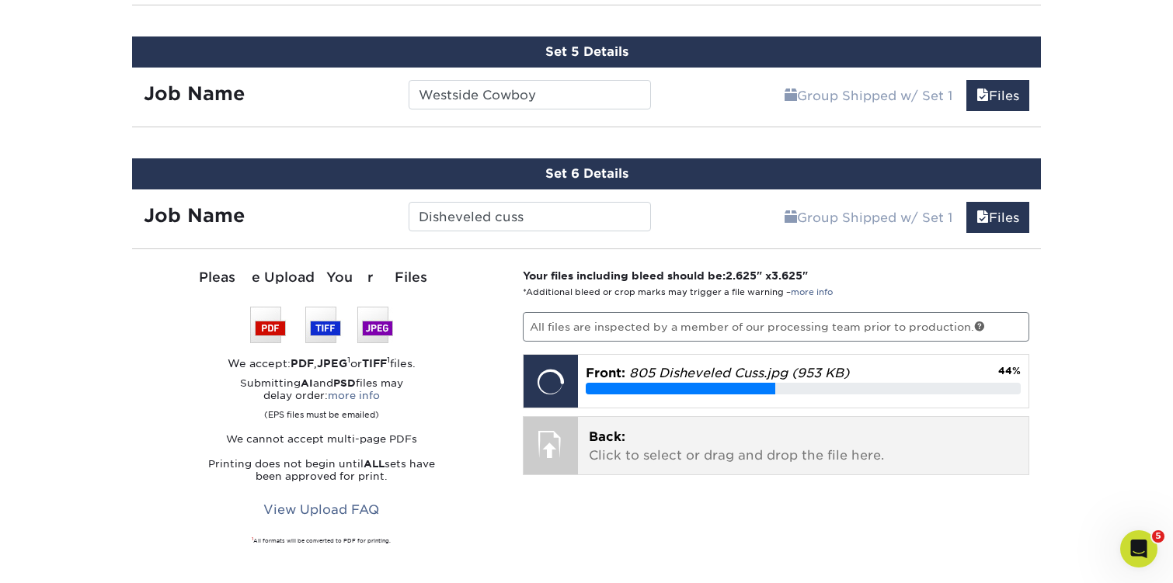
click at [667, 441] on p "Back: Click to select or drag and drop the file here." at bounding box center [803, 446] width 429 height 37
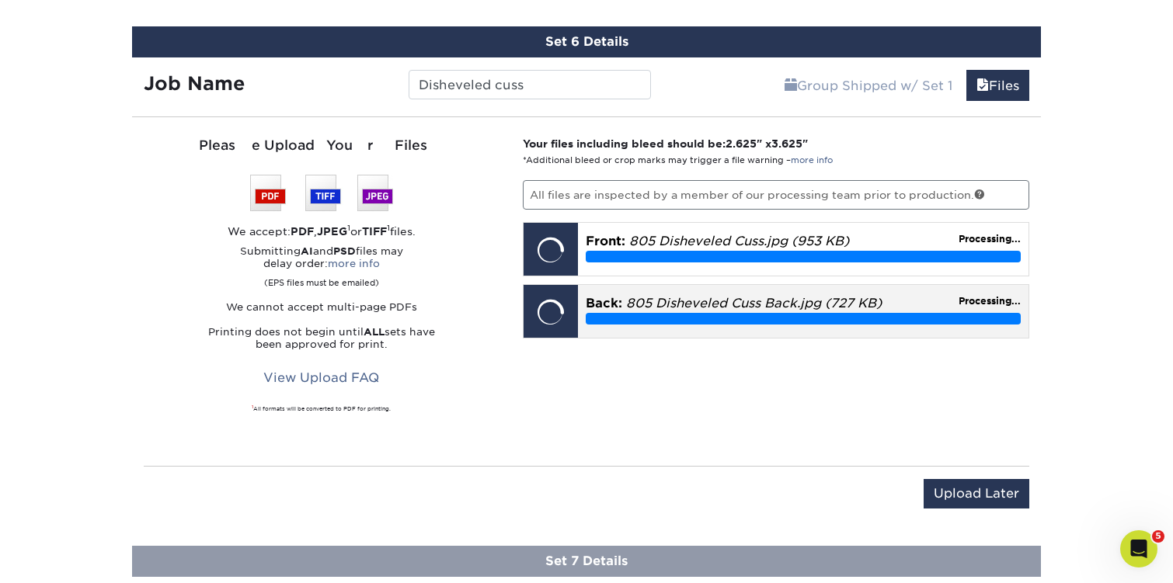
scroll to position [1534, 0]
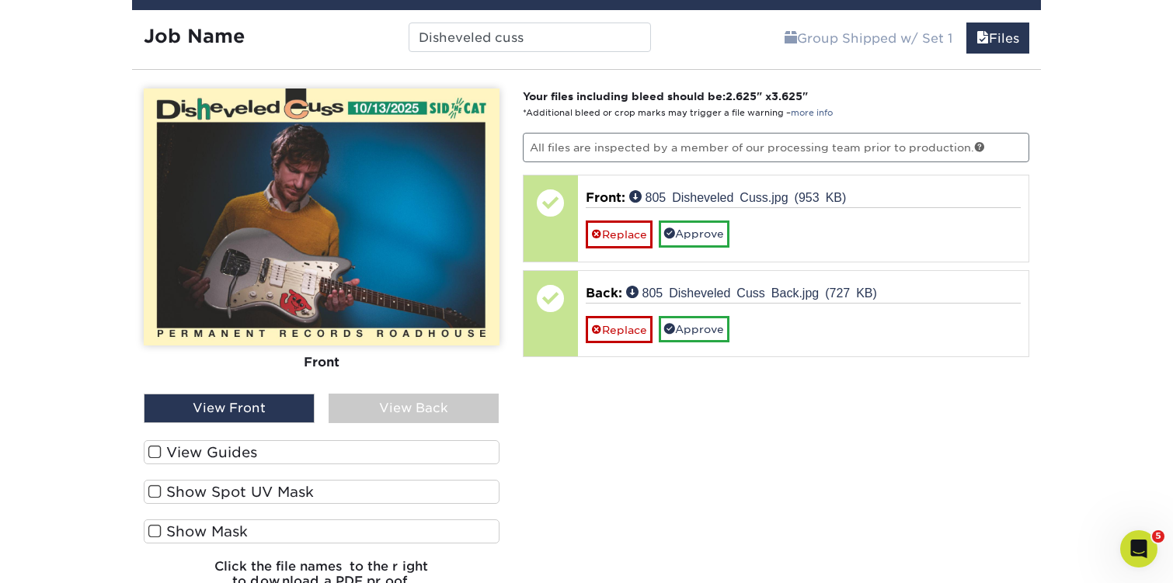
click at [148, 445] on span at bounding box center [154, 452] width 13 height 15
click at [0, 0] on input "View Guides" at bounding box center [0, 0] width 0 height 0
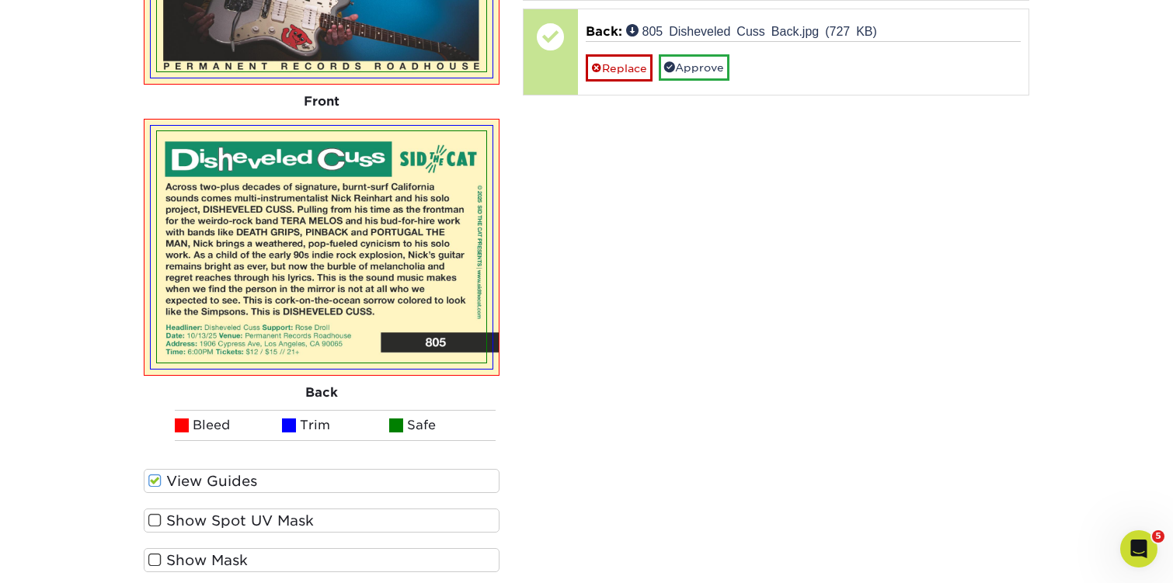
scroll to position [1585, 0]
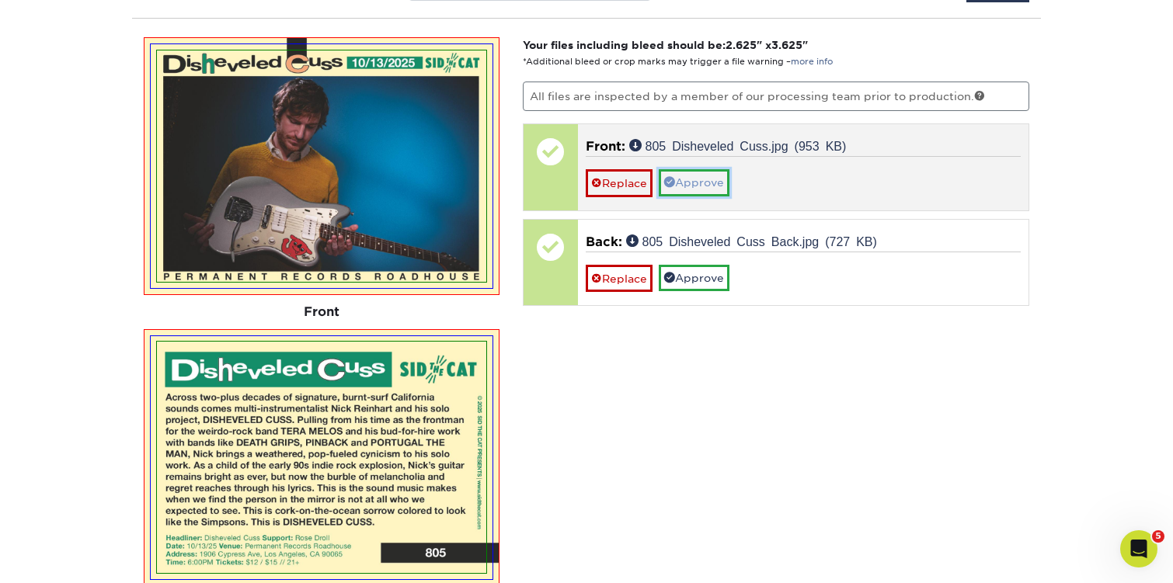
click at [712, 176] on link "Approve" at bounding box center [694, 182] width 71 height 26
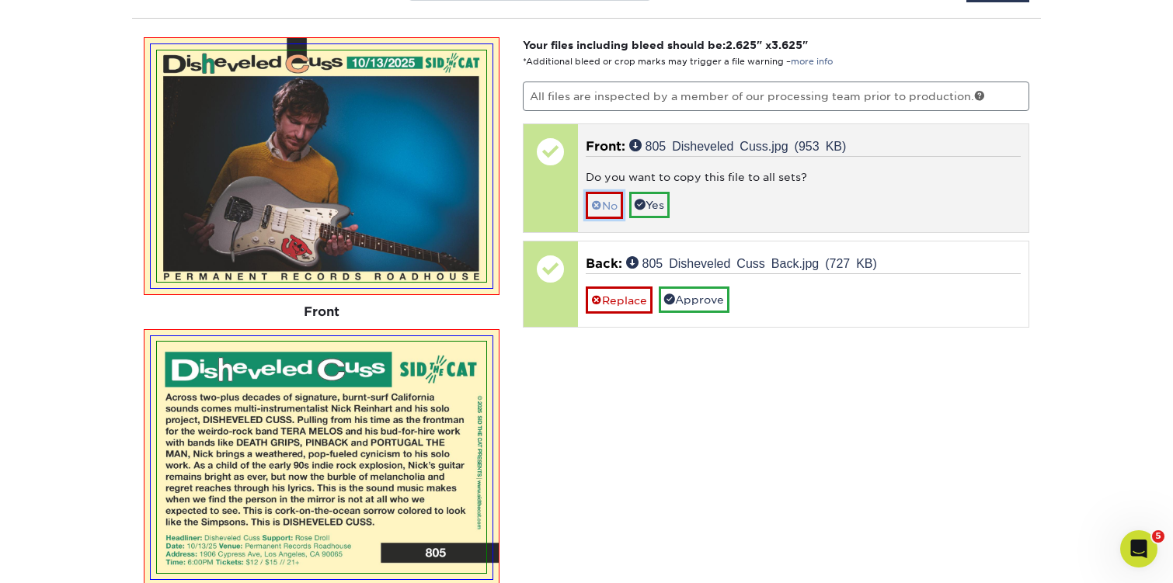
click at [616, 193] on link "No" at bounding box center [604, 205] width 37 height 27
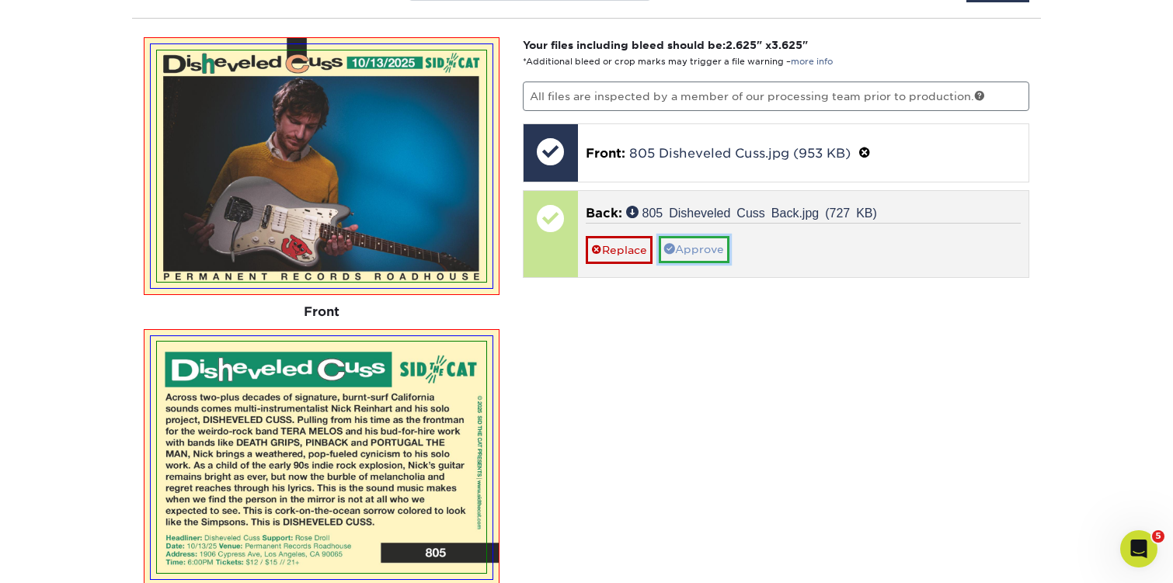
click at [711, 252] on link "Approve" at bounding box center [694, 249] width 71 height 26
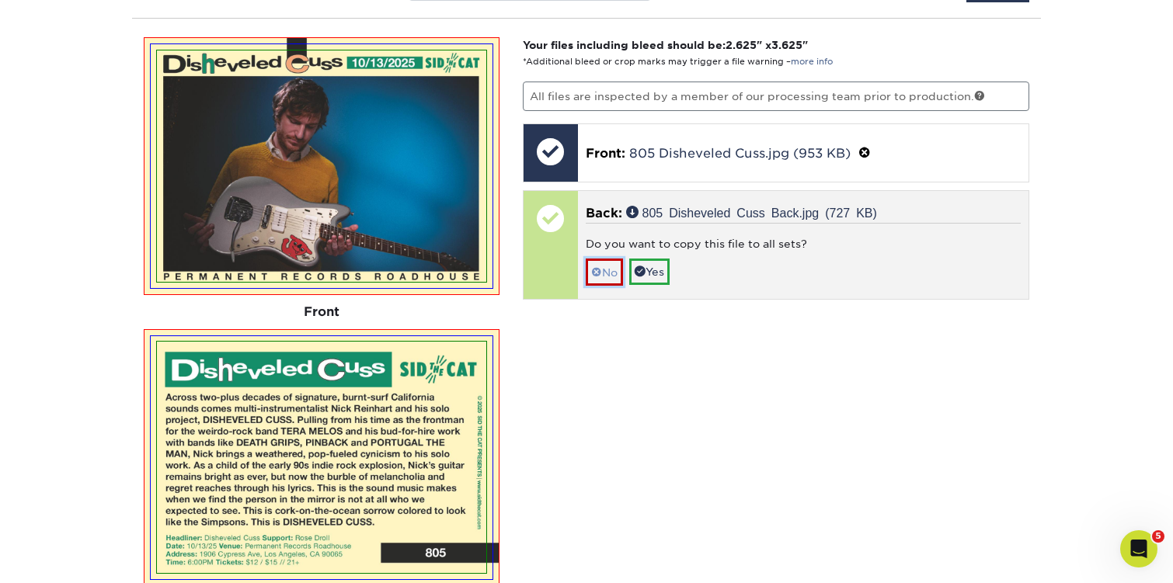
click at [616, 266] on link "No" at bounding box center [604, 272] width 37 height 27
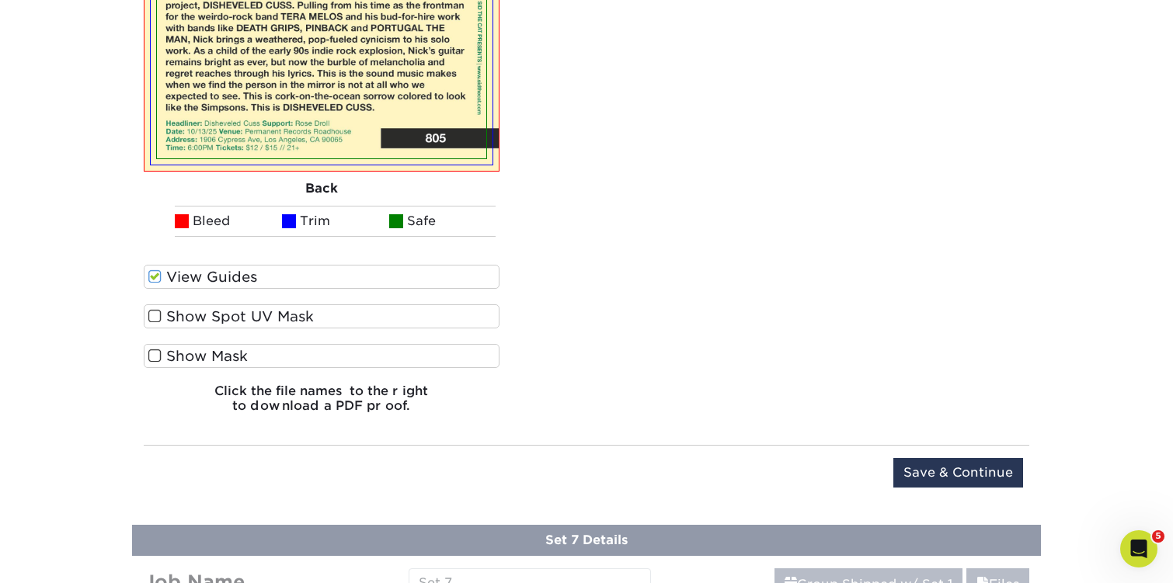
scroll to position [2013, 0]
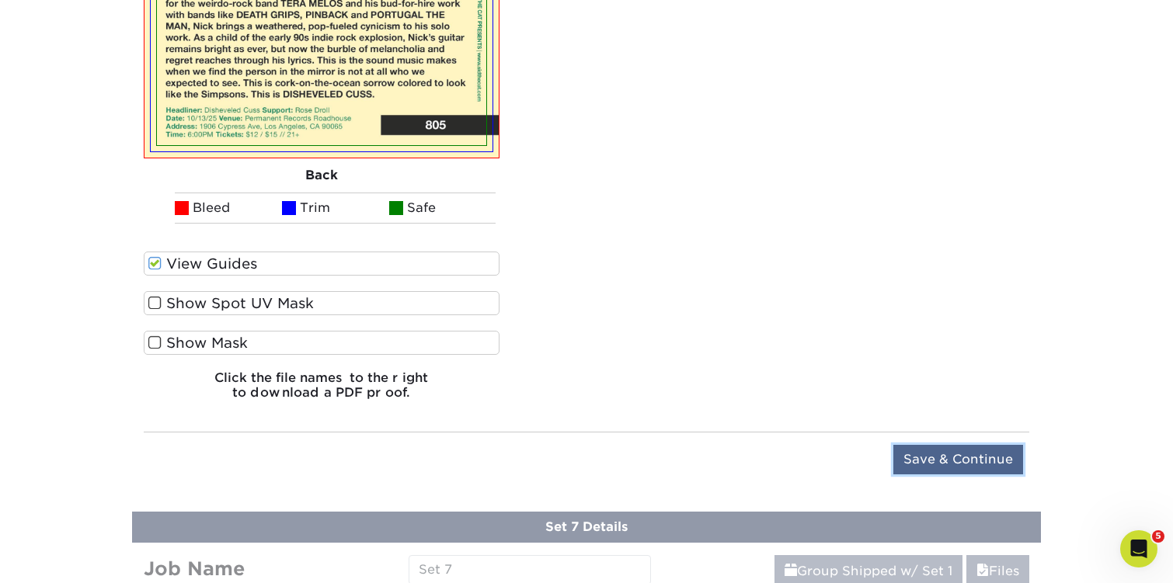
click at [906, 453] on input "Save & Continue" at bounding box center [958, 460] width 130 height 30
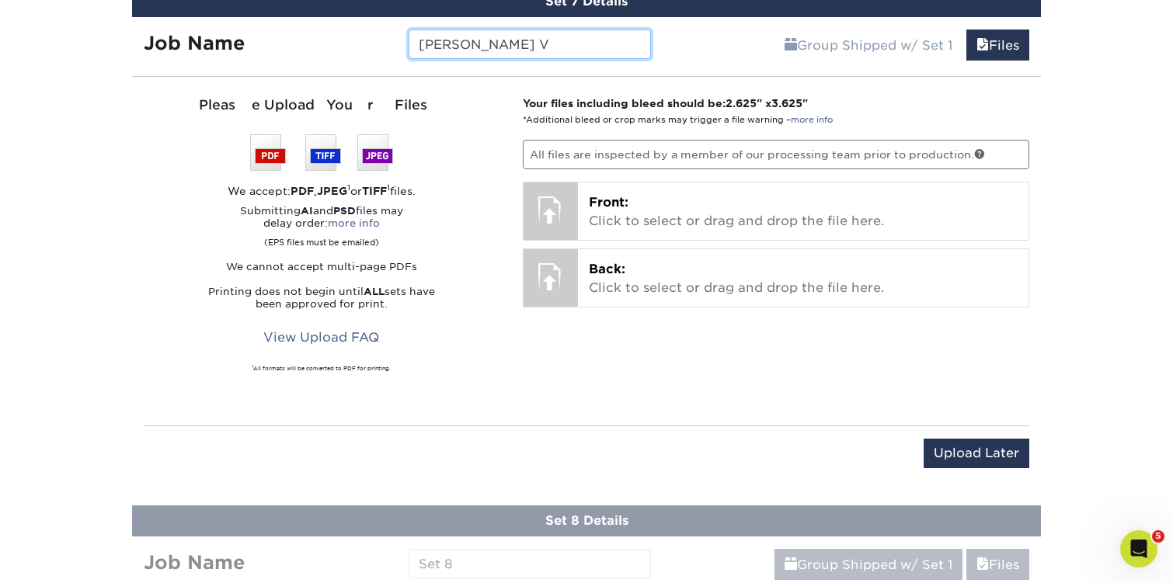
scroll to position [1650, 0]
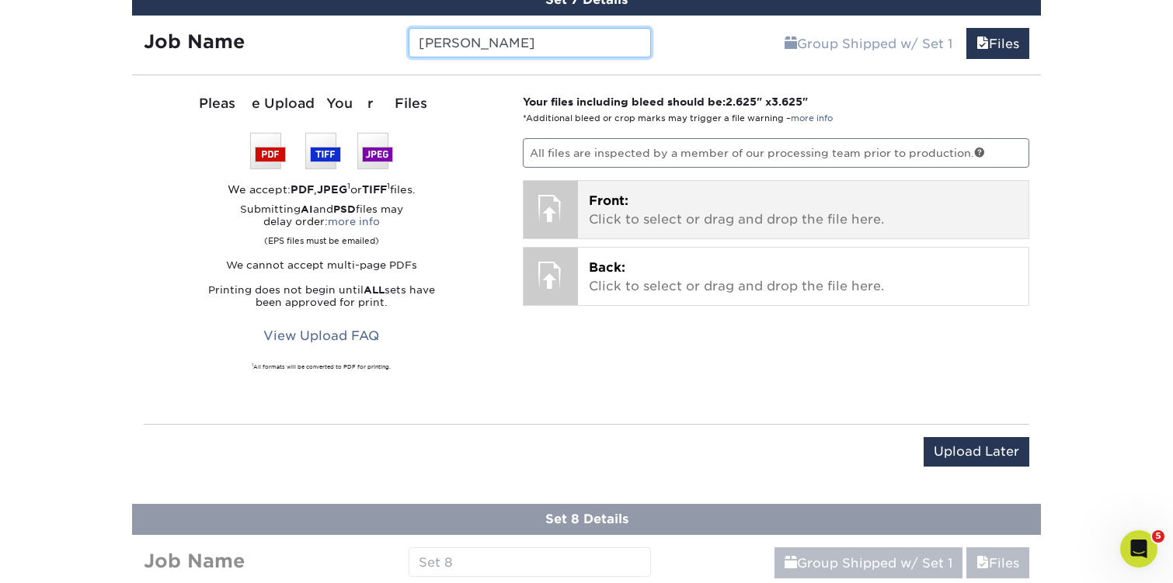
type input "[PERSON_NAME]"
click at [694, 188] on div "Front: Click to select or drag and drop the file here. Choose file" at bounding box center [803, 209] width 451 height 57
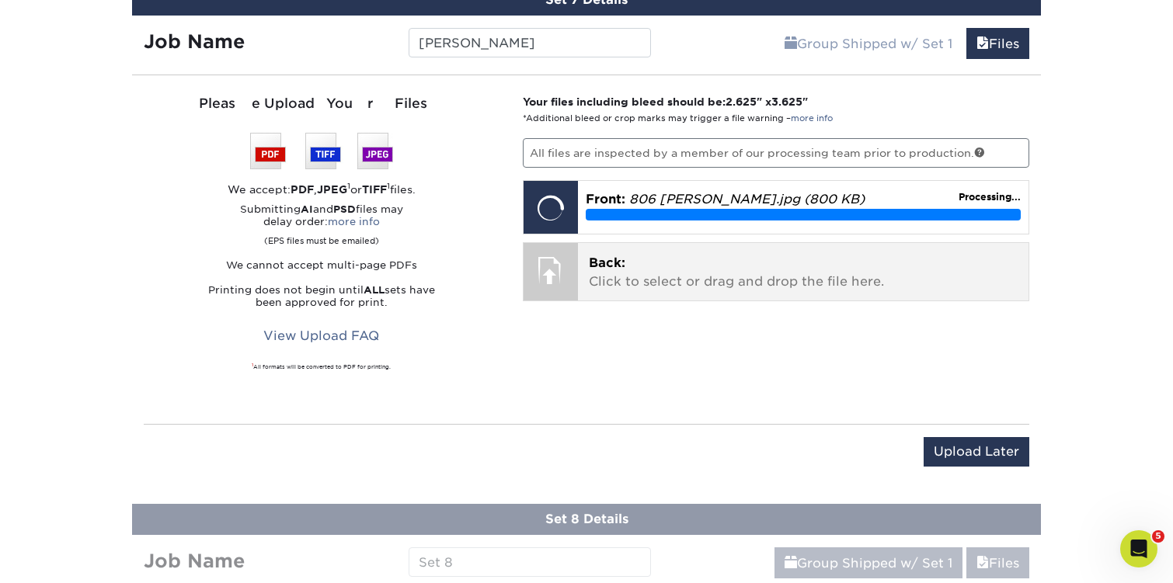
click at [652, 262] on p "Back: Click to select or drag and drop the file here." at bounding box center [803, 272] width 429 height 37
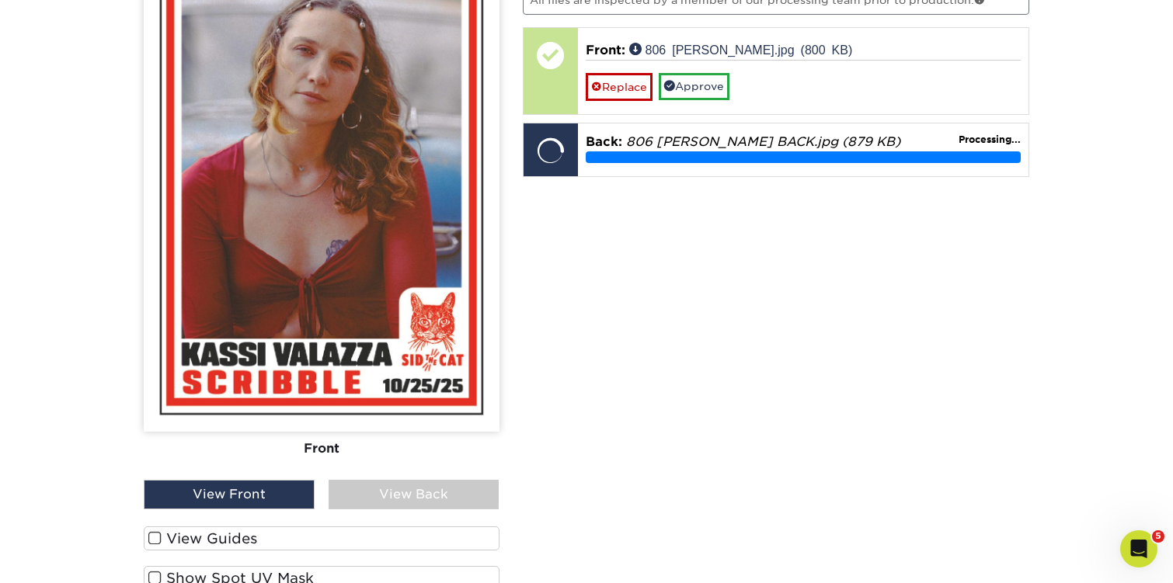
scroll to position [1900, 0]
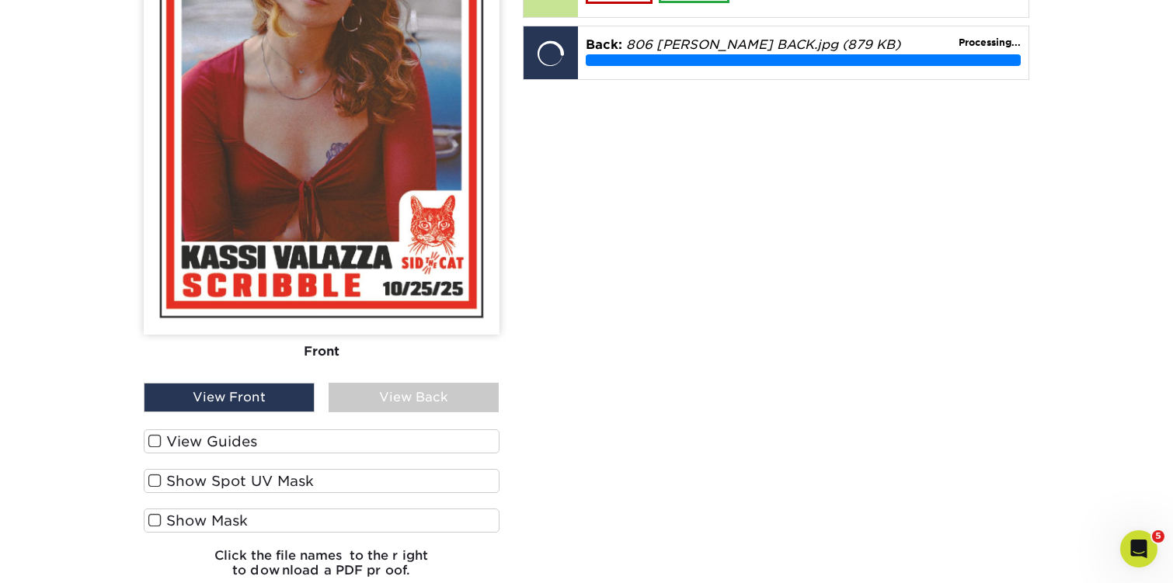
click at [151, 439] on span at bounding box center [154, 441] width 13 height 15
click at [0, 0] on input "View Guides" at bounding box center [0, 0] width 0 height 0
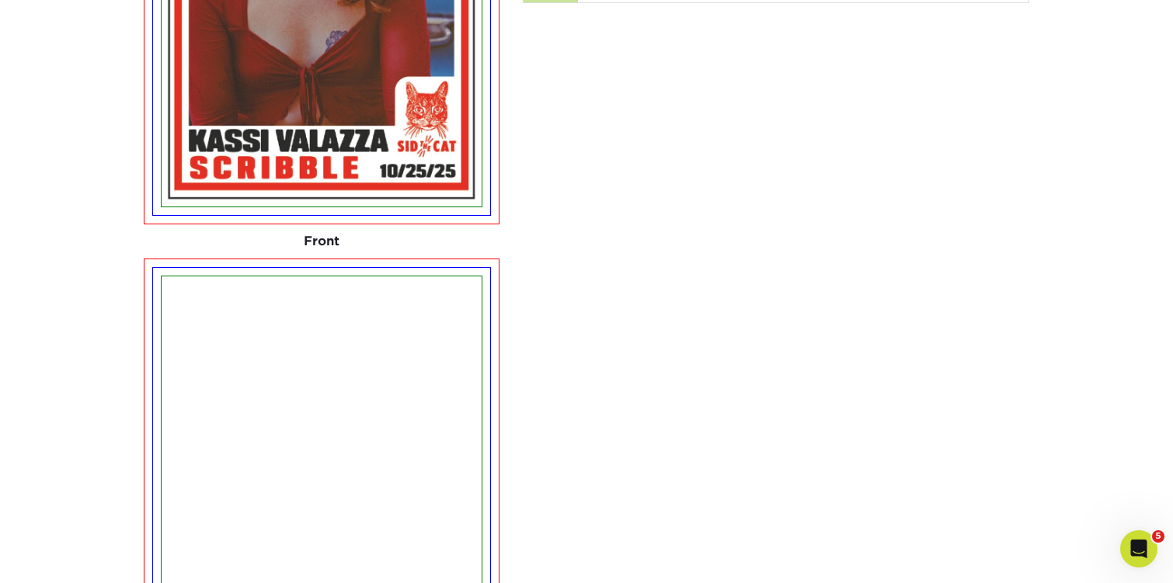
scroll to position [1832, 0]
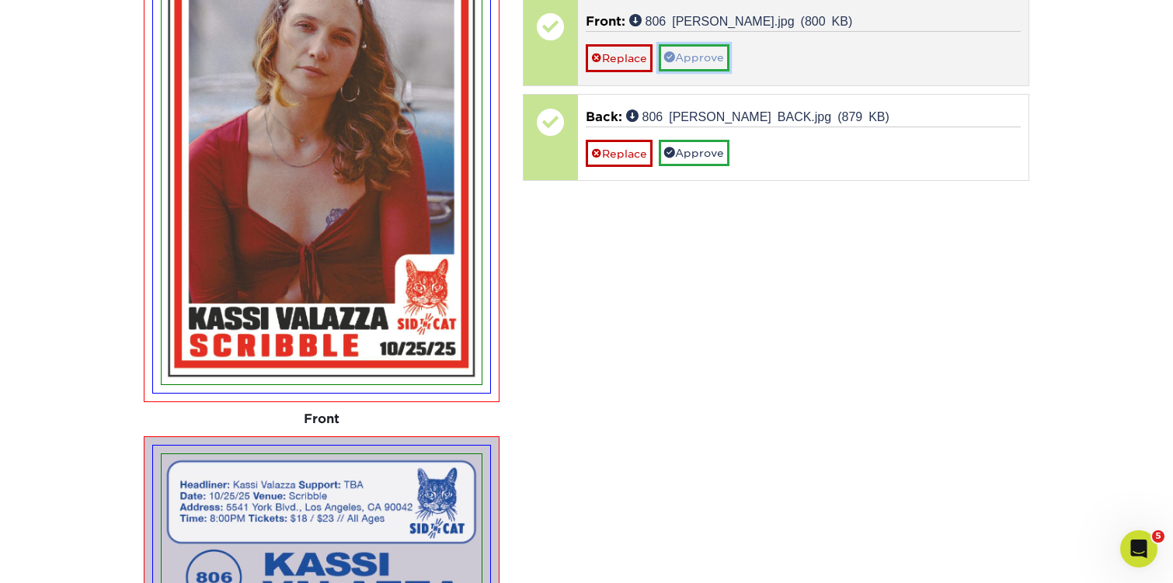
click at [708, 62] on link "Approve" at bounding box center [694, 57] width 71 height 26
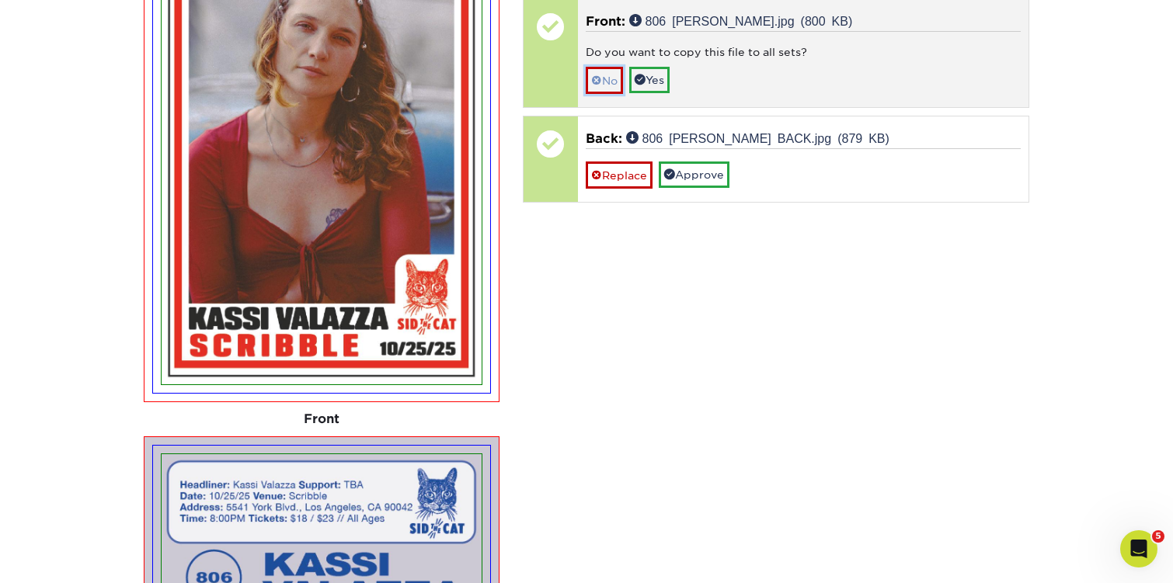
click at [623, 84] on link "No" at bounding box center [604, 80] width 37 height 27
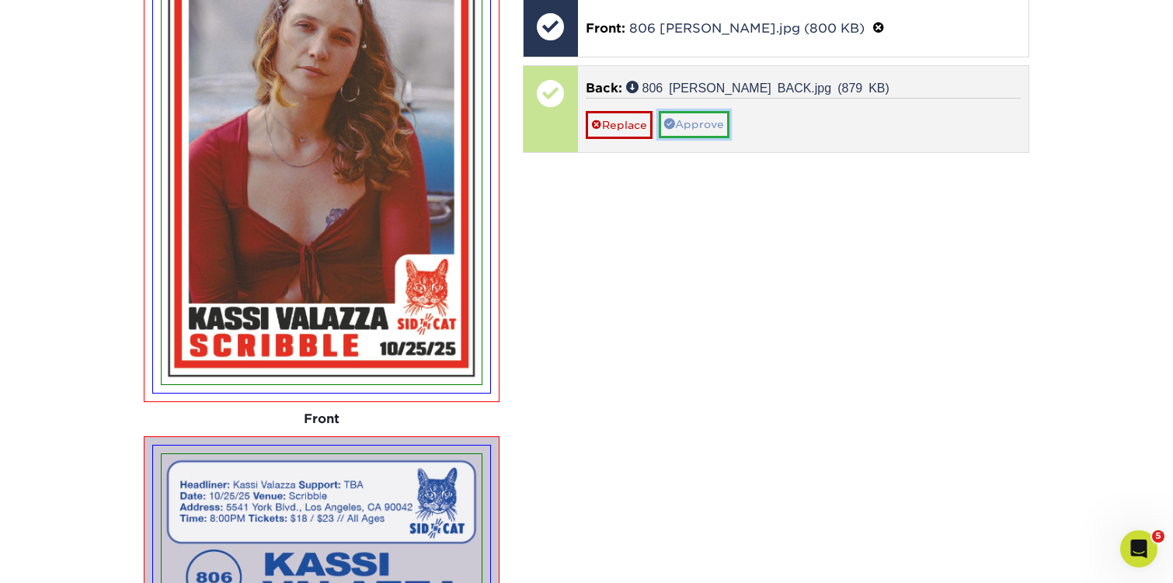
click at [711, 117] on link "Approve" at bounding box center [694, 124] width 71 height 26
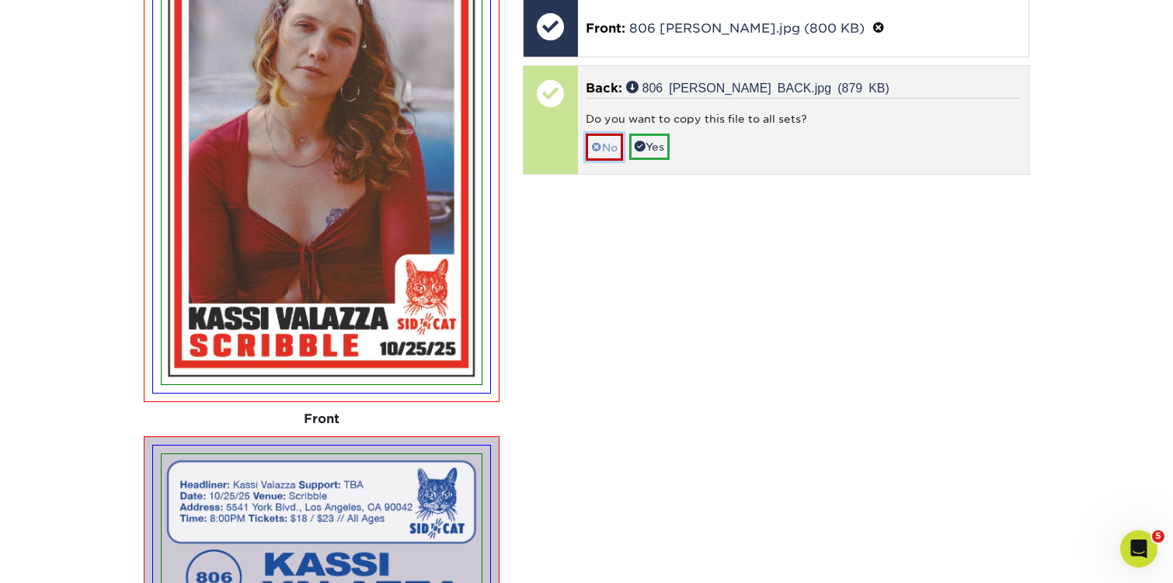
click at [614, 144] on link "No" at bounding box center [604, 147] width 37 height 27
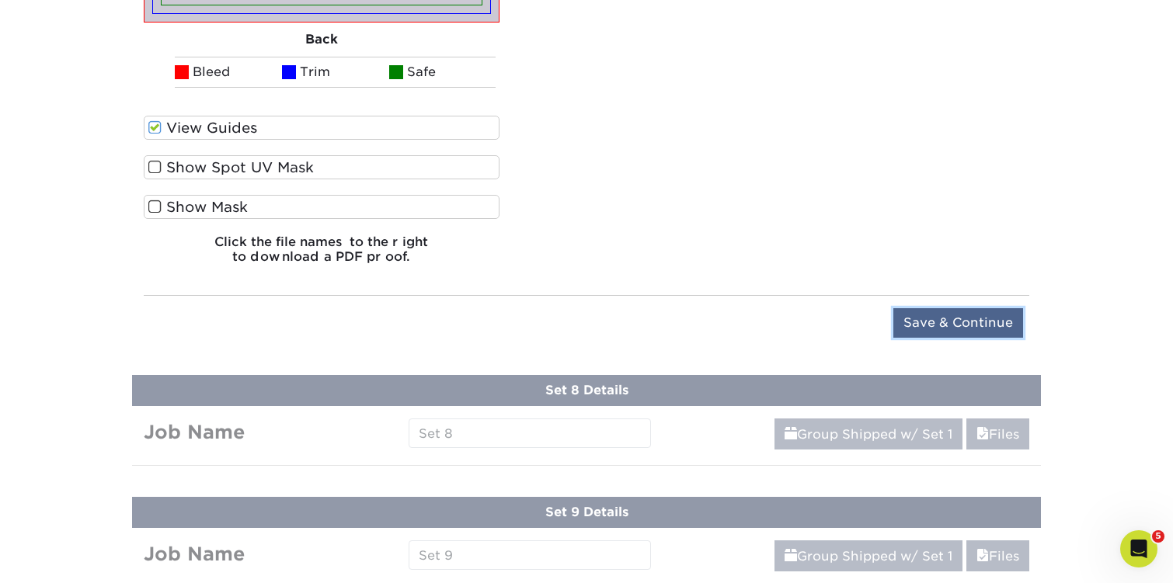
click at [910, 315] on input "Save & Continue" at bounding box center [958, 323] width 130 height 30
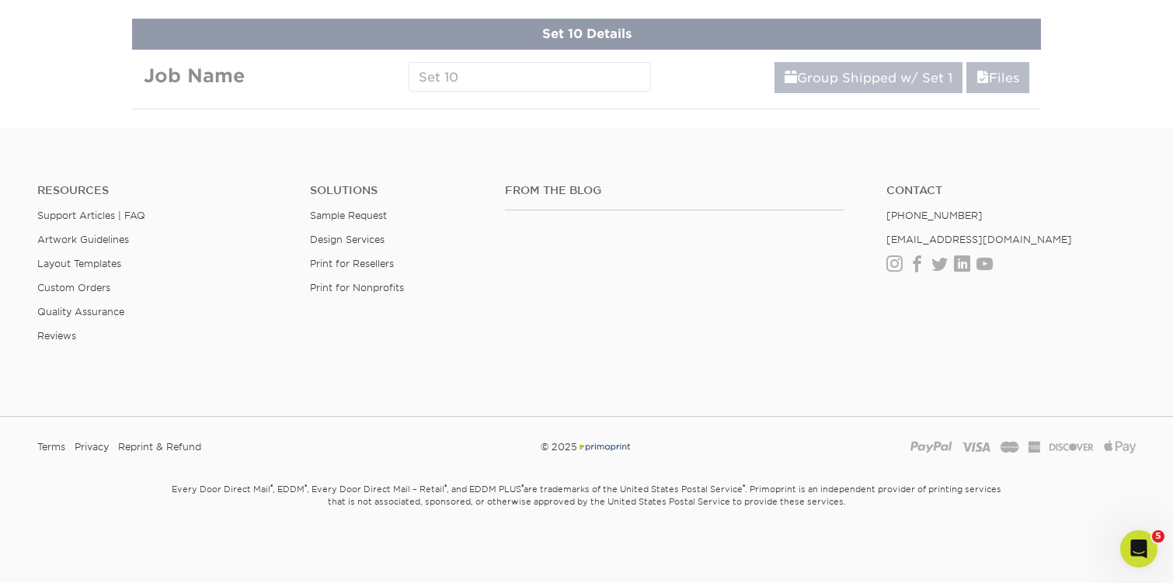
scroll to position [1520, 0]
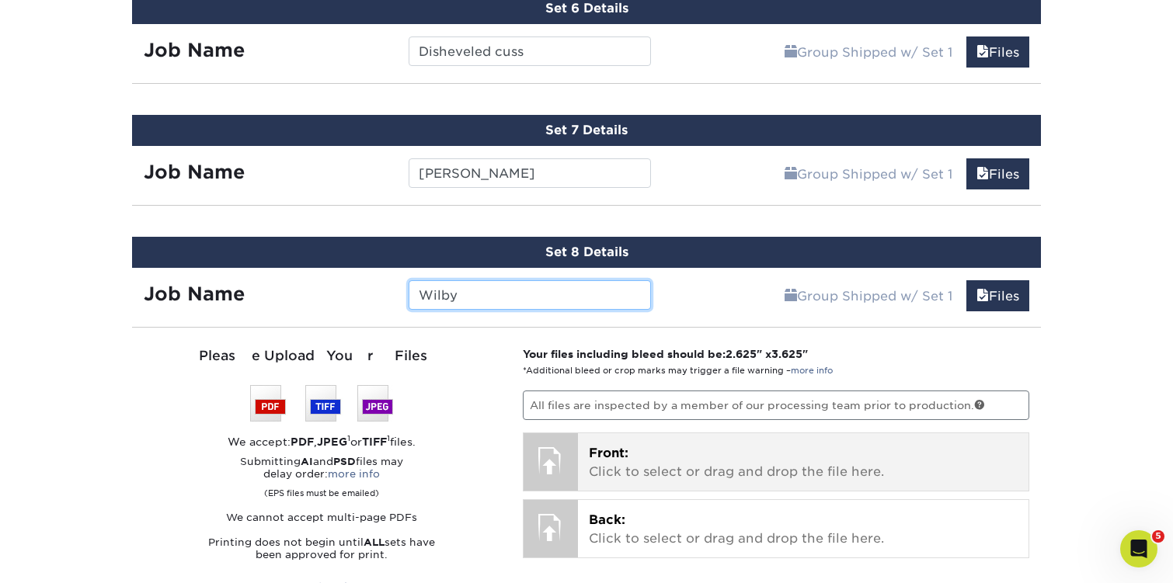
type input "Wilby"
click at [650, 457] on p "Front: Click to select or drag and drop the file here." at bounding box center [803, 462] width 429 height 37
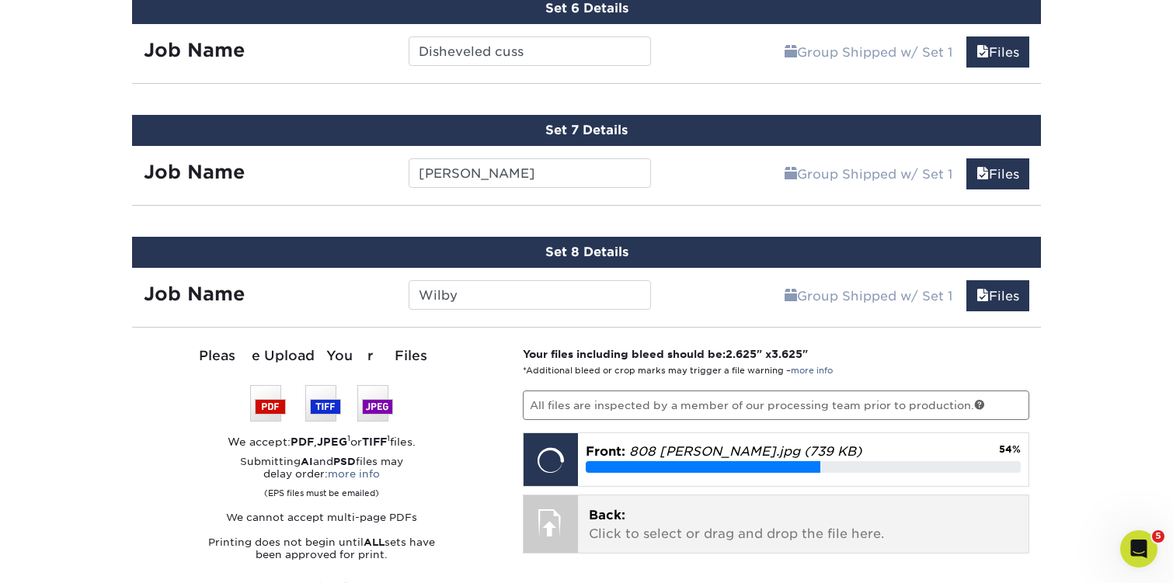
click at [664, 517] on p "Back: Click to select or drag and drop the file here." at bounding box center [803, 524] width 429 height 37
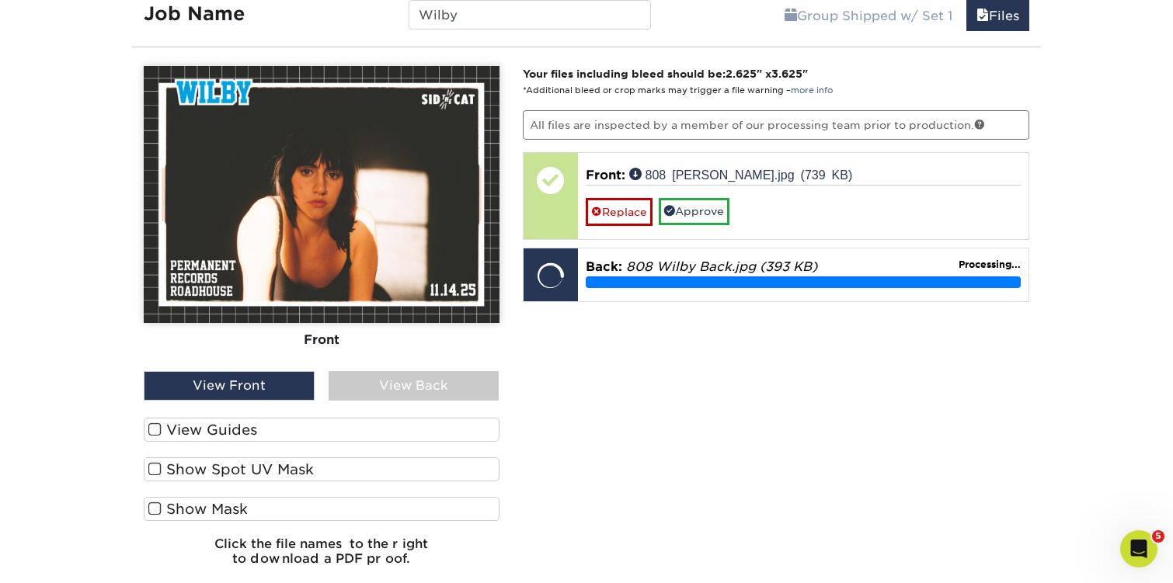
scroll to position [1806, 0]
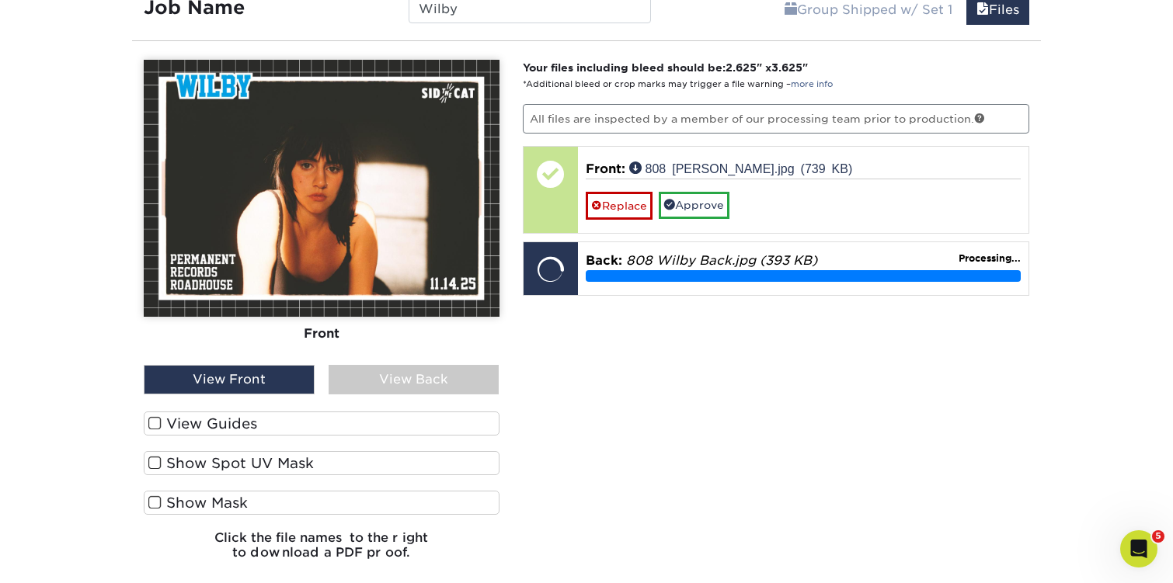
click at [154, 419] on span at bounding box center [154, 423] width 13 height 15
click at [0, 0] on input "View Guides" at bounding box center [0, 0] width 0 height 0
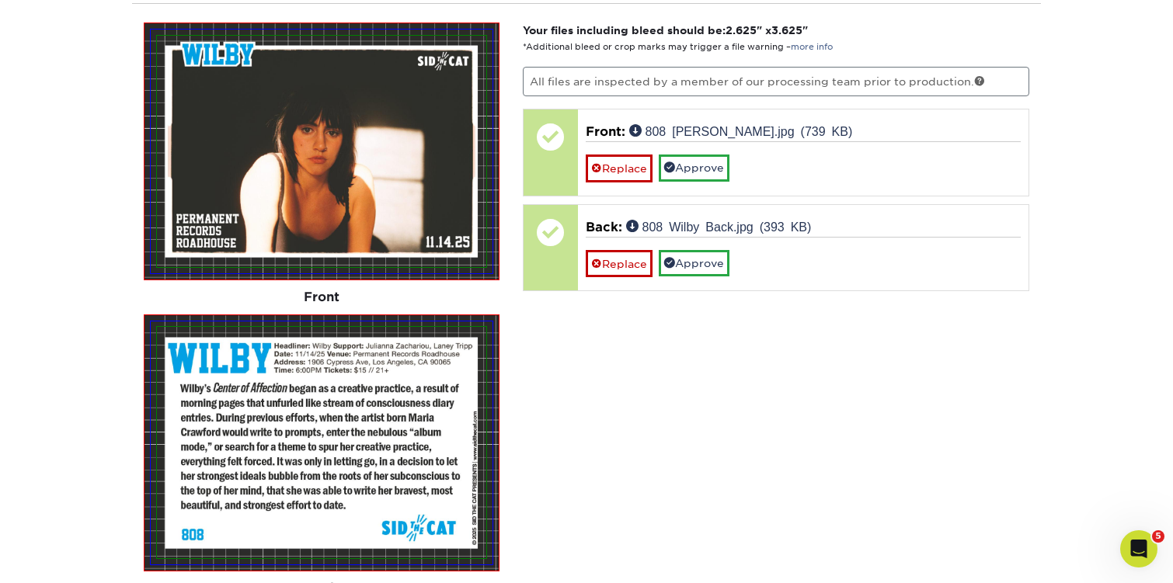
scroll to position [1842, 0]
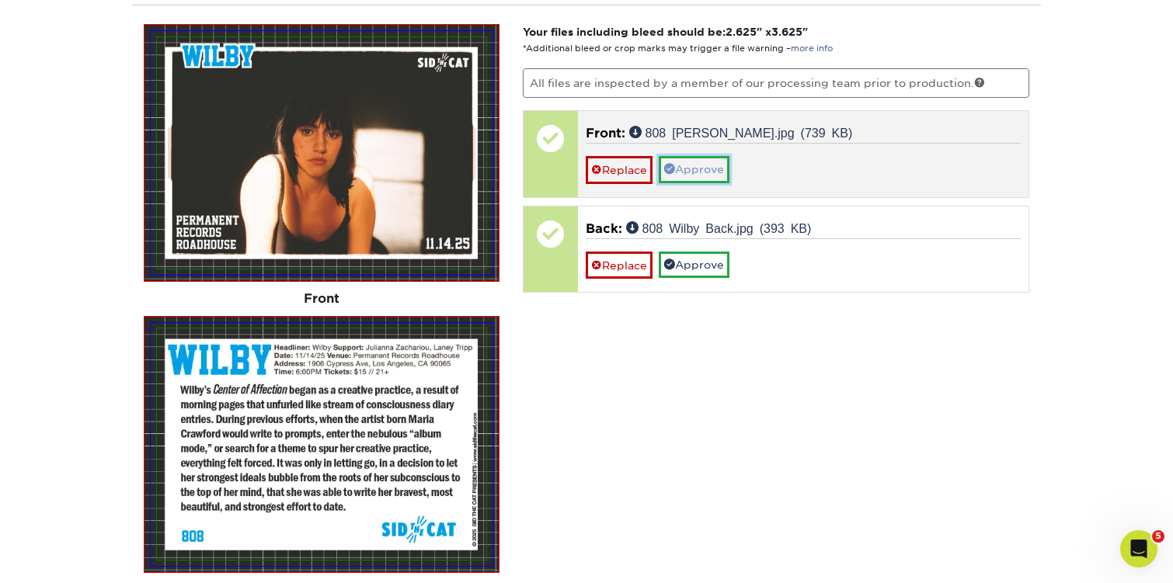
click at [711, 165] on link "Approve" at bounding box center [694, 169] width 71 height 26
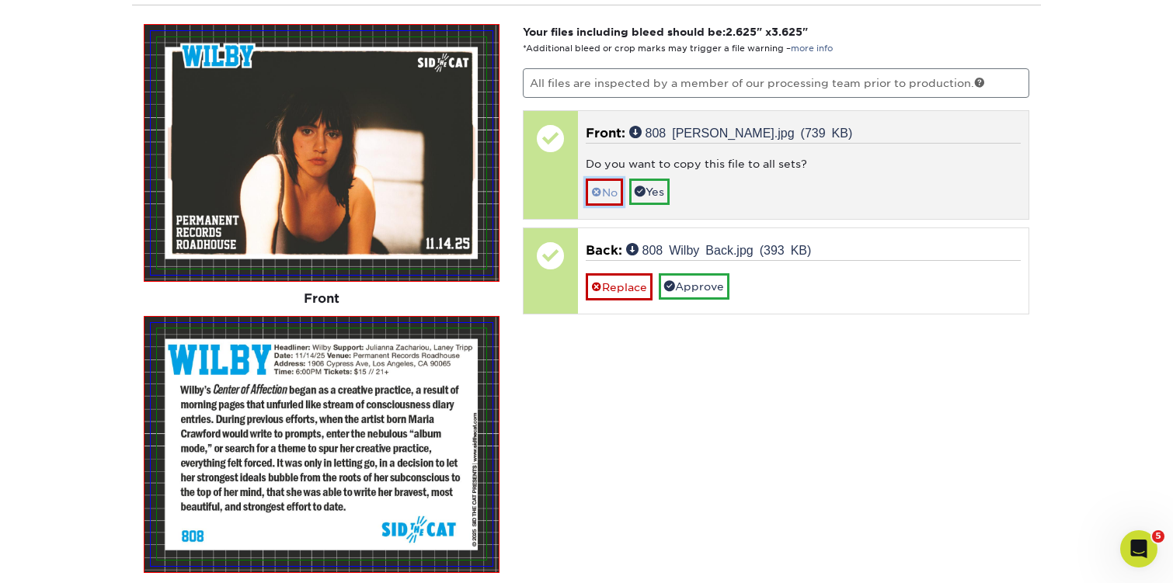
click at [612, 194] on link "No" at bounding box center [604, 192] width 37 height 27
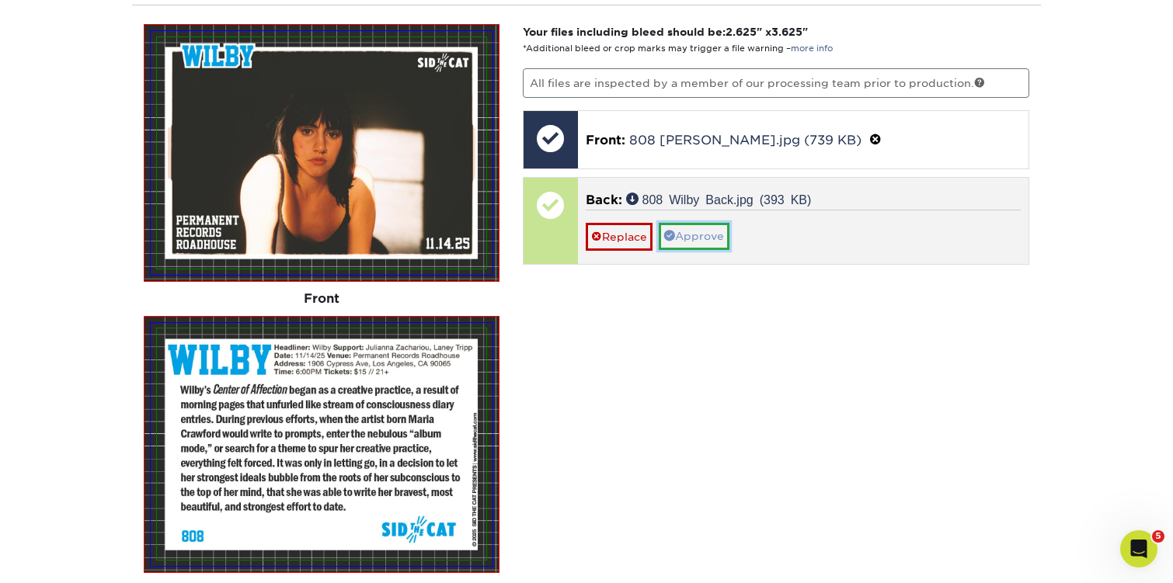
click at [718, 234] on link "Approve" at bounding box center [694, 236] width 71 height 26
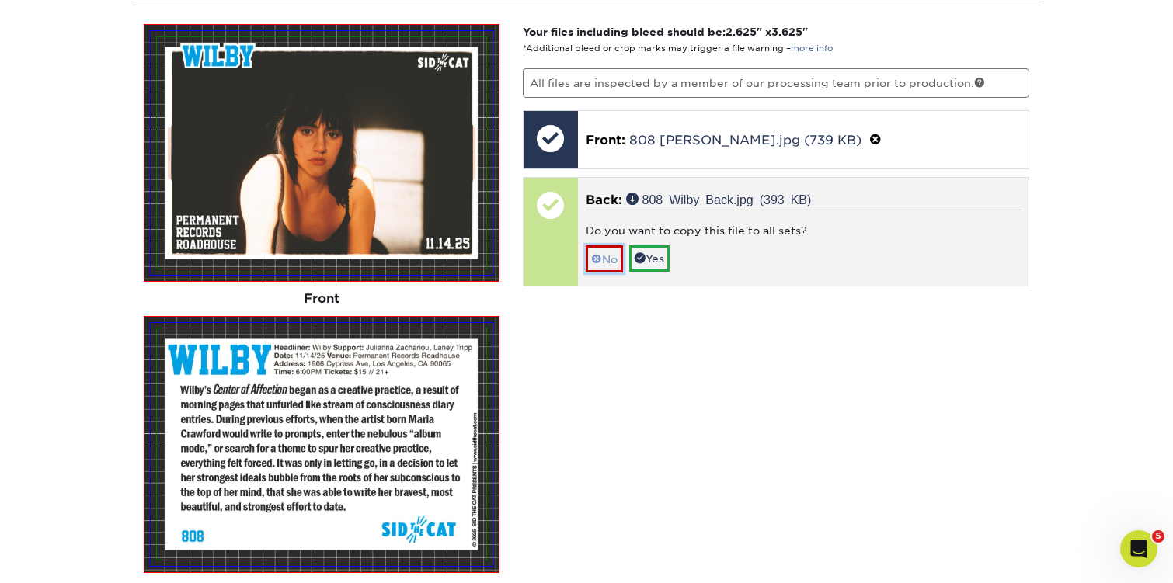
click at [617, 252] on link "No" at bounding box center [604, 258] width 37 height 27
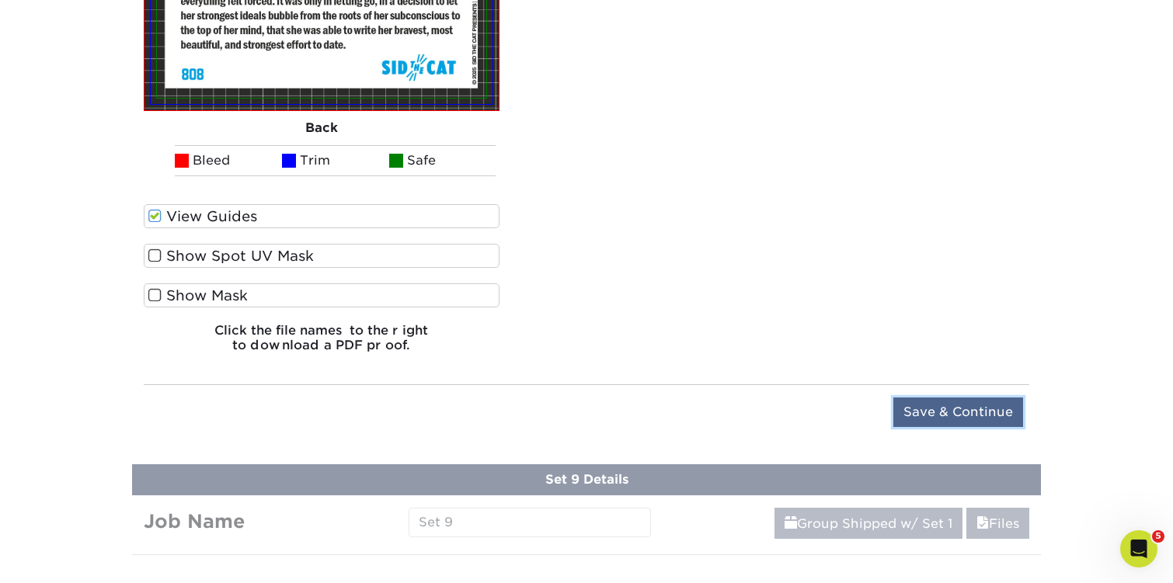
click at [920, 413] on input "Save & Continue" at bounding box center [958, 413] width 130 height 30
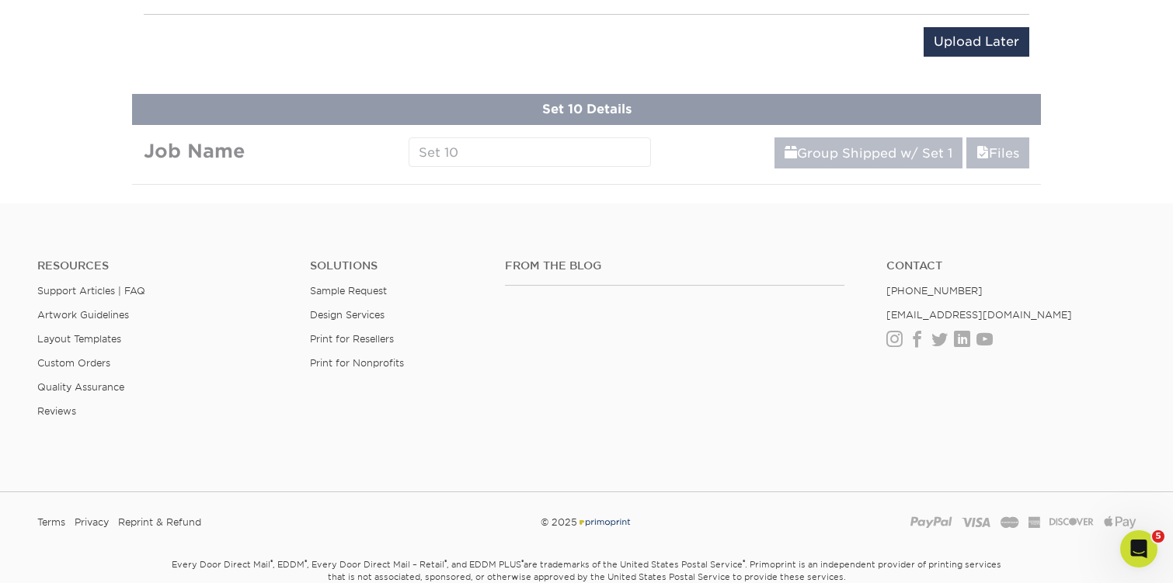
scroll to position [1642, 0]
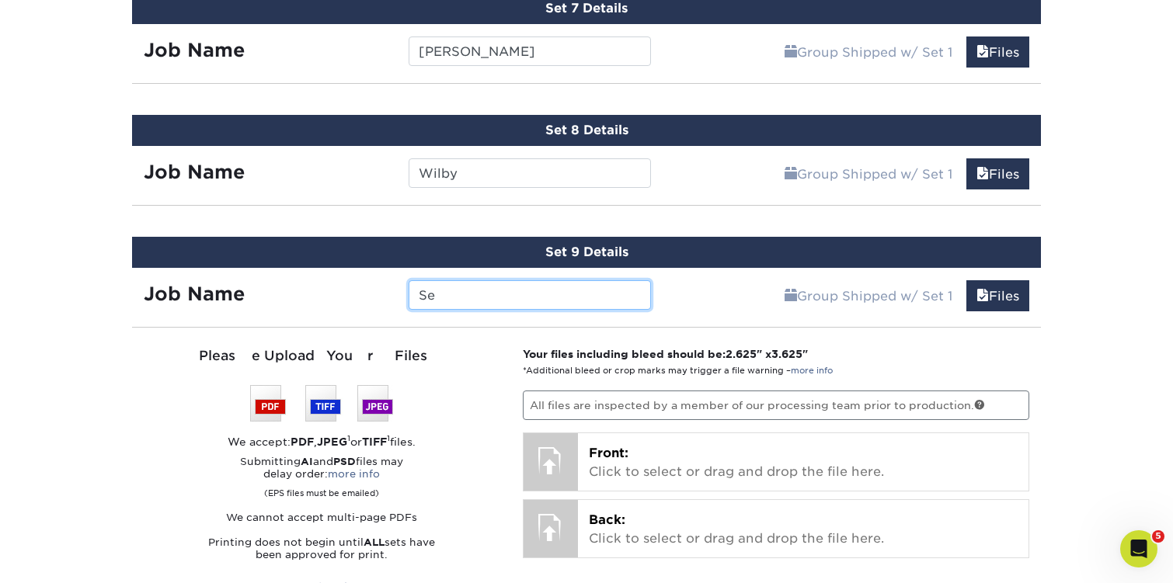
type input "S"
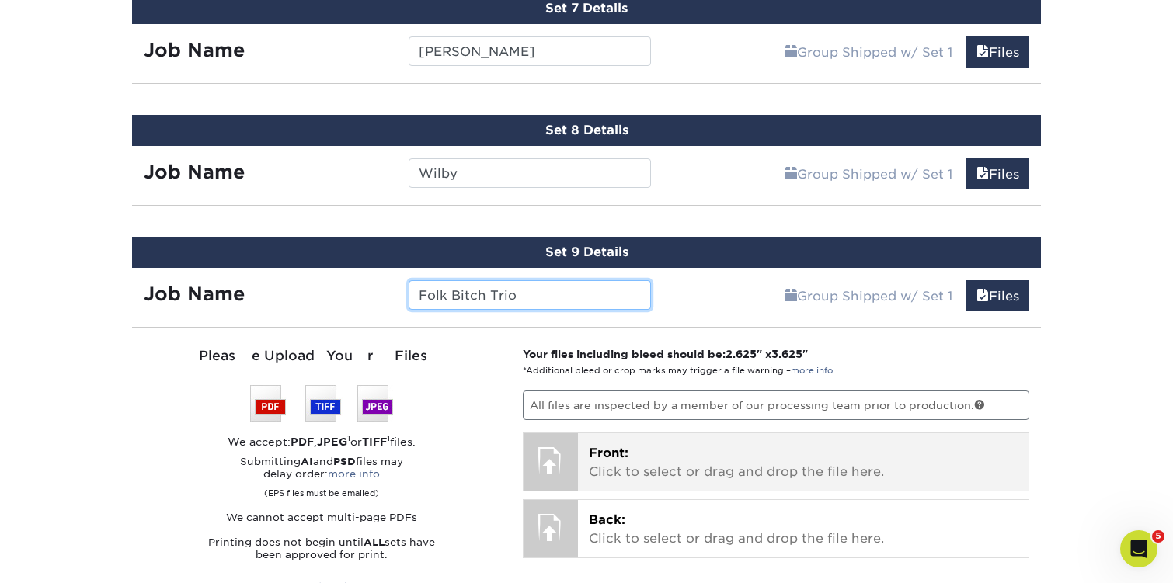
type input "Folk Bitch Trio"
click at [633, 447] on p "Front: Click to select or drag and drop the file here." at bounding box center [803, 462] width 429 height 37
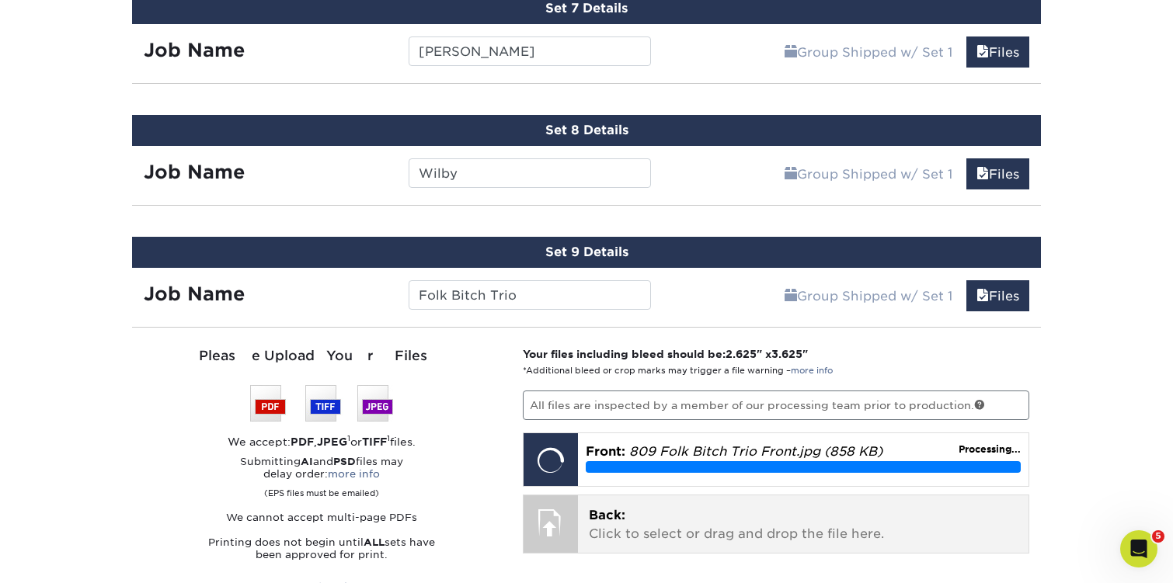
click at [669, 508] on p "Back: Click to select or drag and drop the file here." at bounding box center [803, 524] width 429 height 37
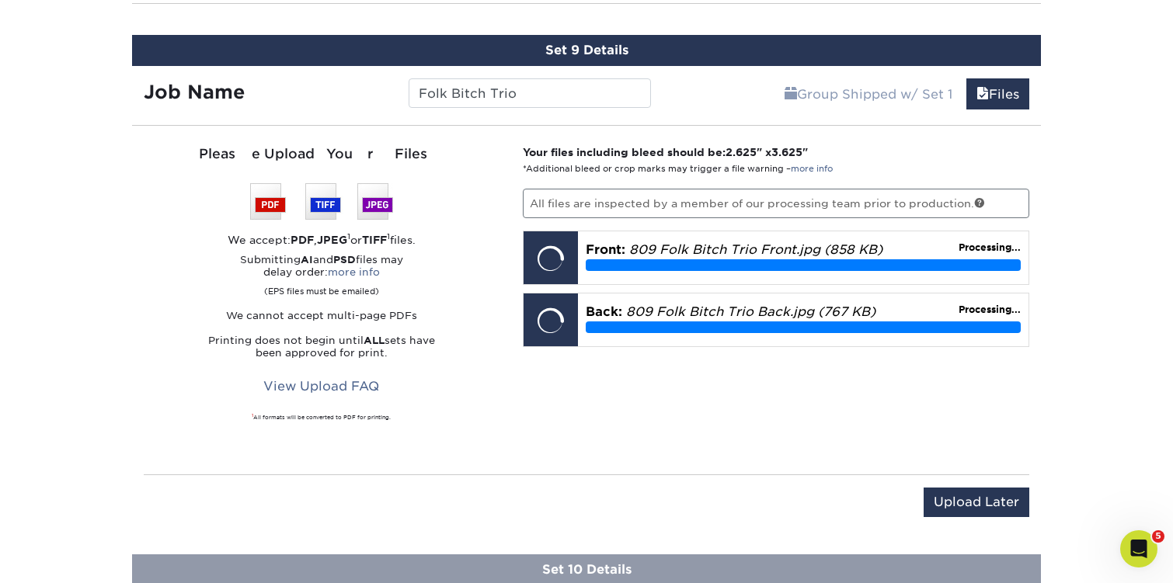
scroll to position [1879, 0]
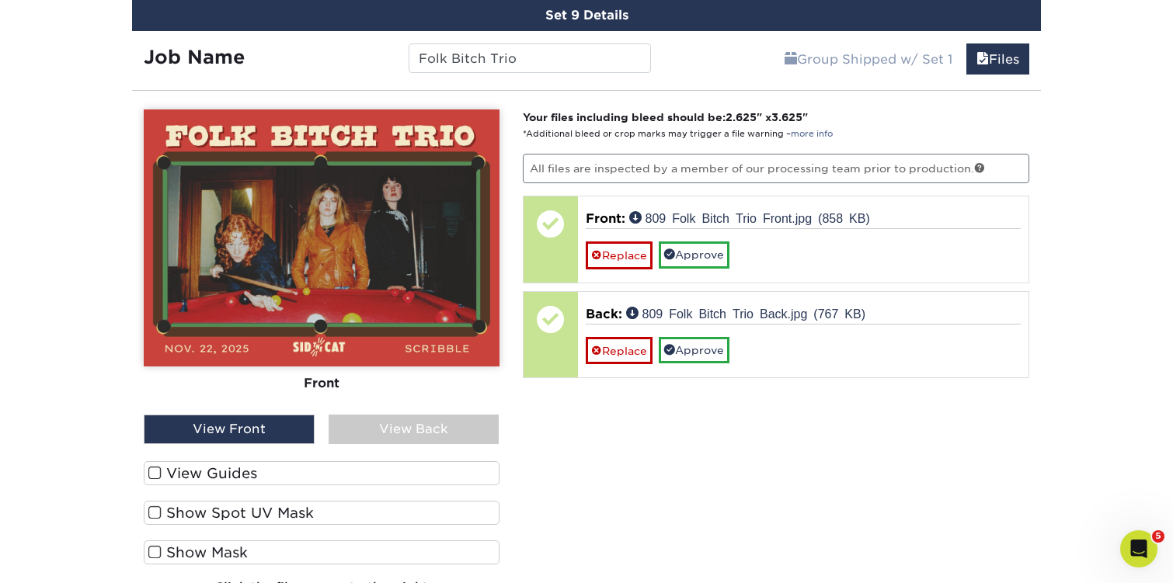
click at [157, 468] on span at bounding box center [154, 473] width 13 height 15
click at [0, 0] on input "View Guides" at bounding box center [0, 0] width 0 height 0
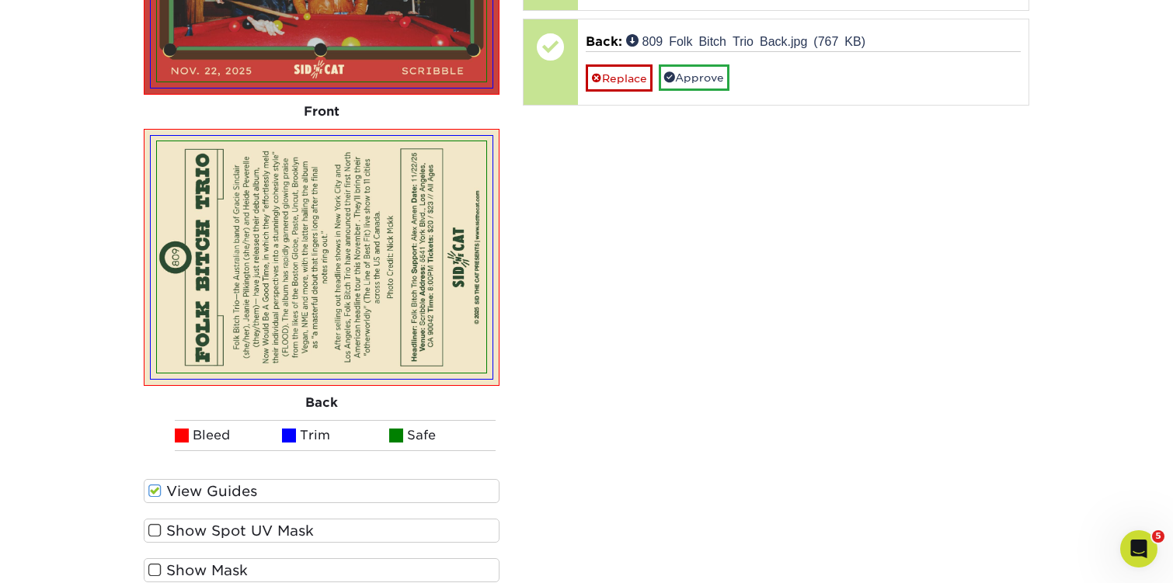
scroll to position [2036, 0]
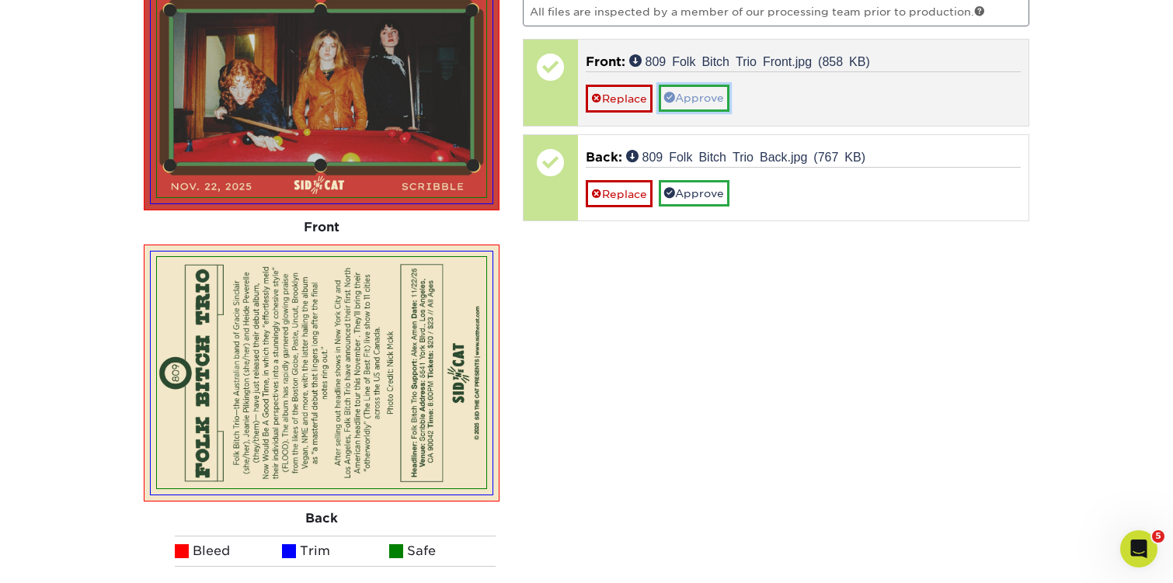
click at [695, 97] on link "Approve" at bounding box center [694, 98] width 71 height 26
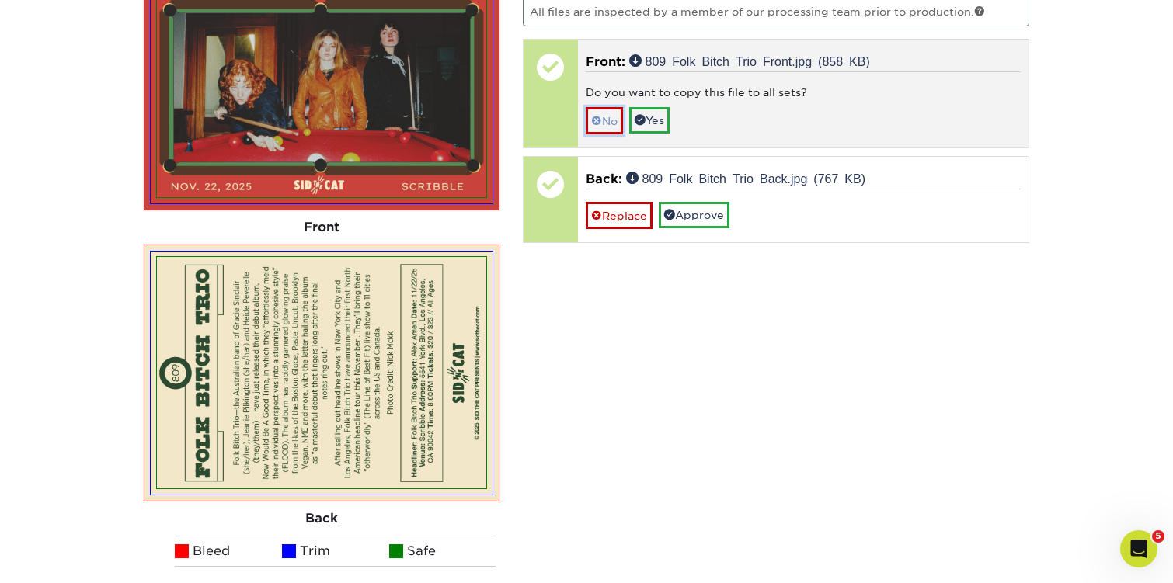
click at [607, 120] on link "No" at bounding box center [604, 120] width 37 height 27
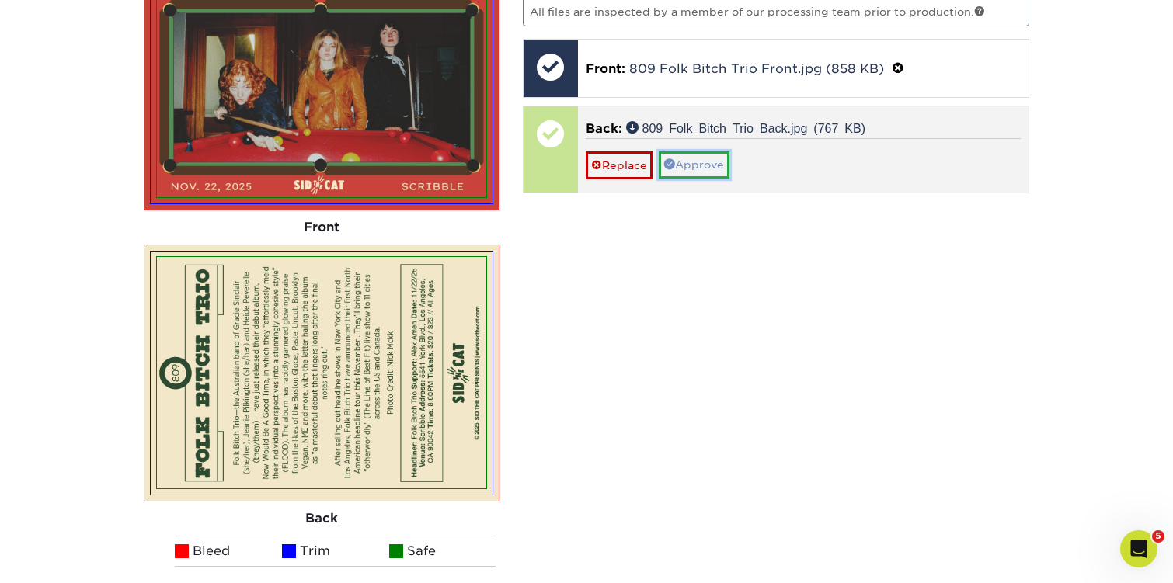
click at [697, 162] on link "Approve" at bounding box center [694, 164] width 71 height 26
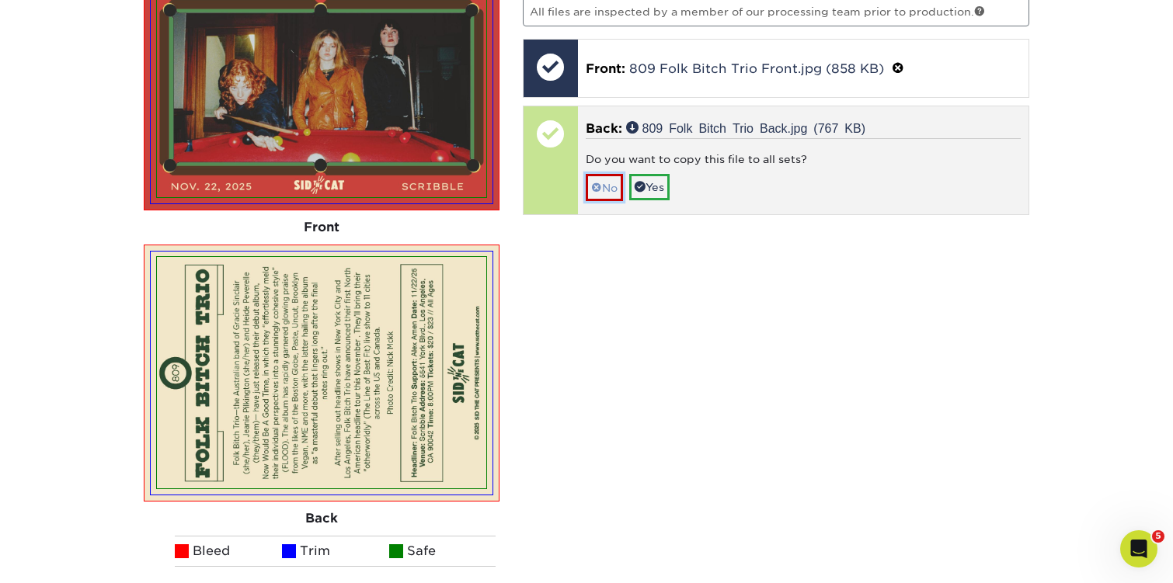
click at [614, 189] on link "No" at bounding box center [604, 187] width 37 height 27
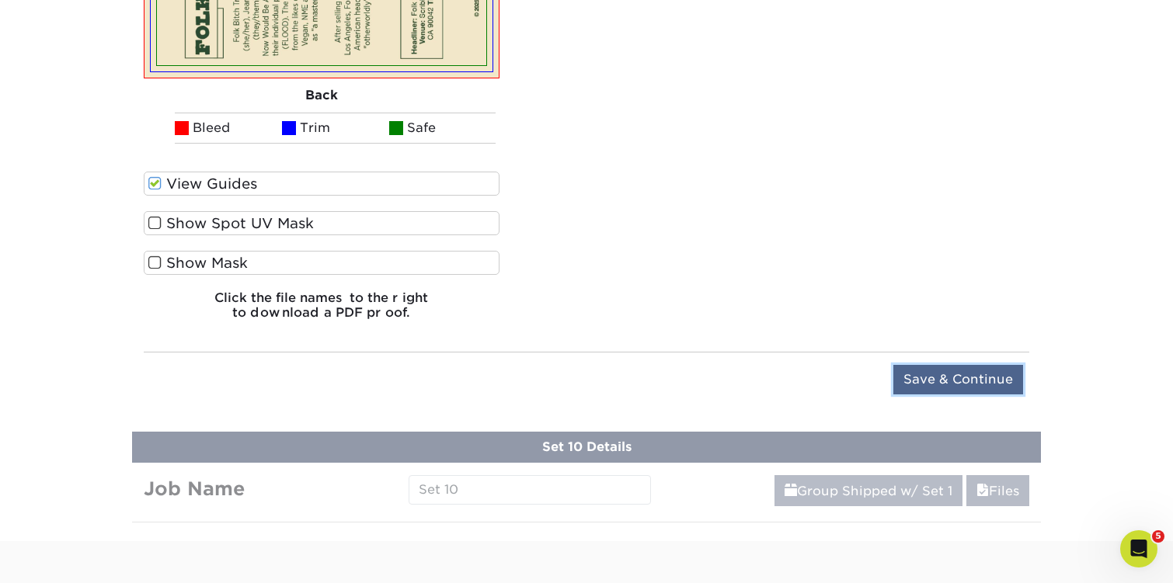
click at [927, 374] on input "Save & Continue" at bounding box center [958, 380] width 130 height 30
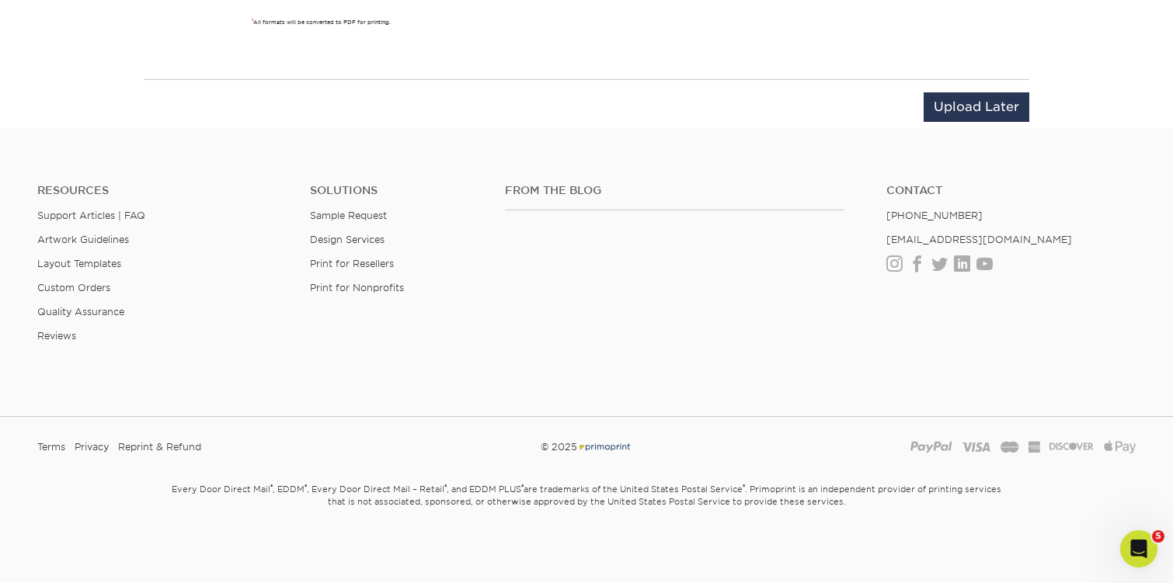
scroll to position [1763, 0]
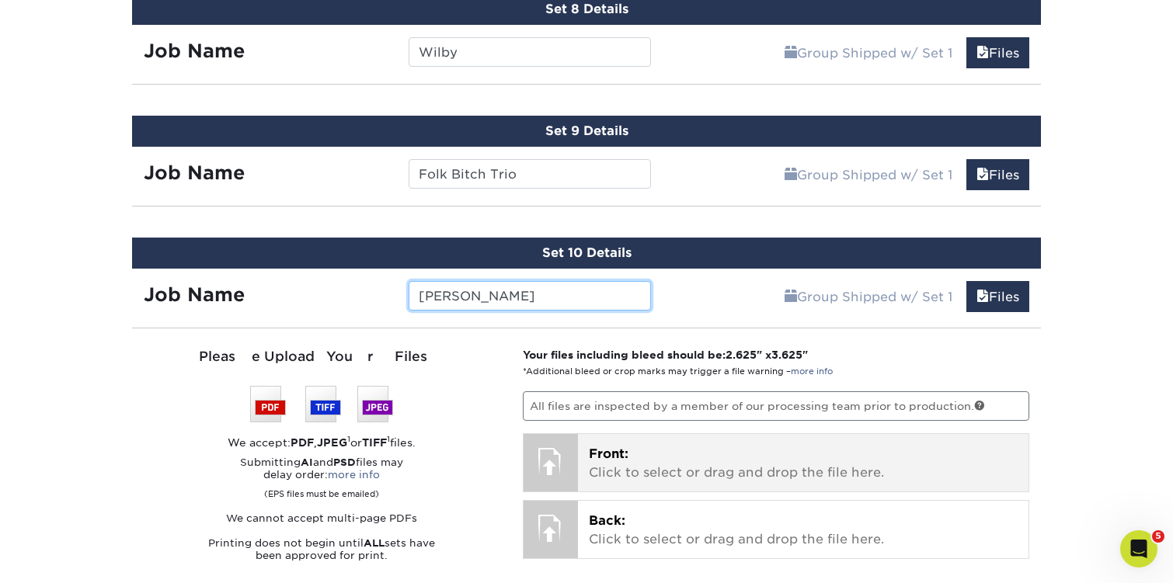
type input "[PERSON_NAME]"
click at [614, 450] on span "Front:" at bounding box center [609, 454] width 40 height 15
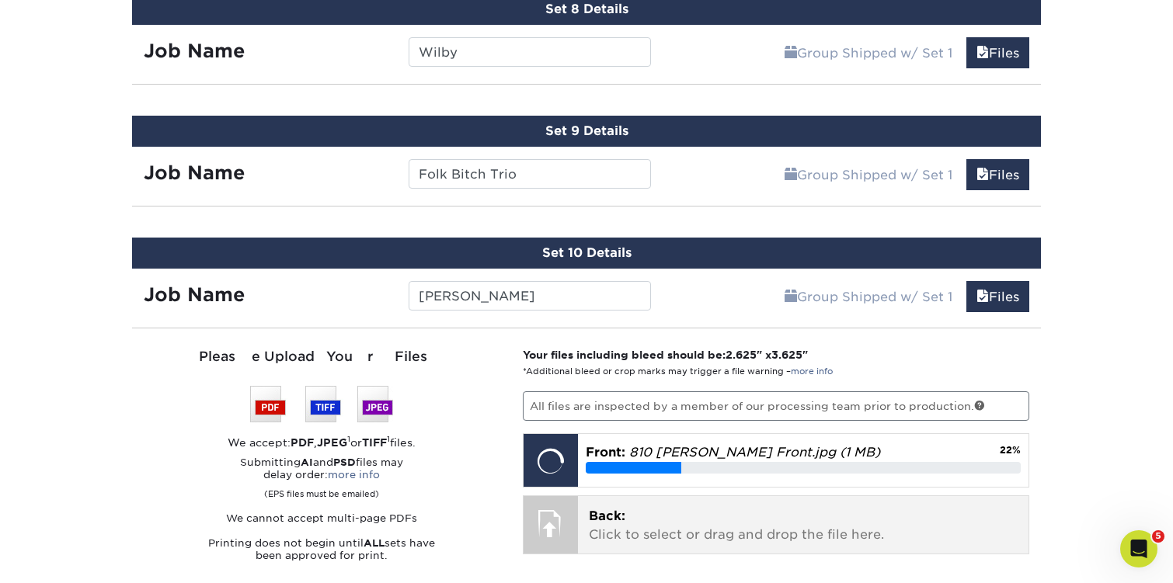
click at [633, 513] on p "Back: Click to select or drag and drop the file here." at bounding box center [803, 525] width 429 height 37
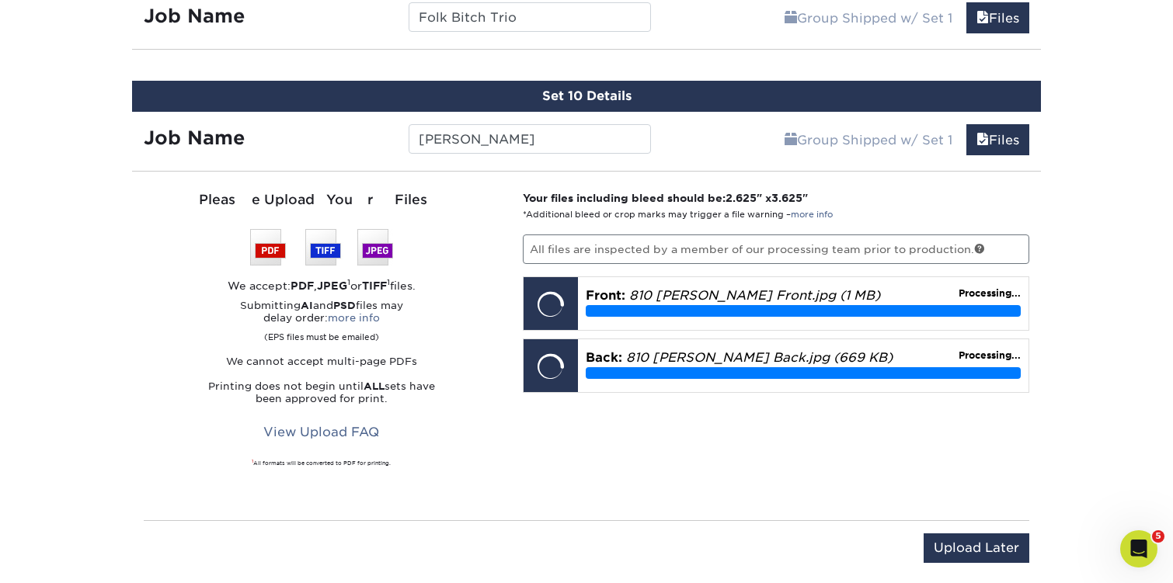
scroll to position [1951, 0]
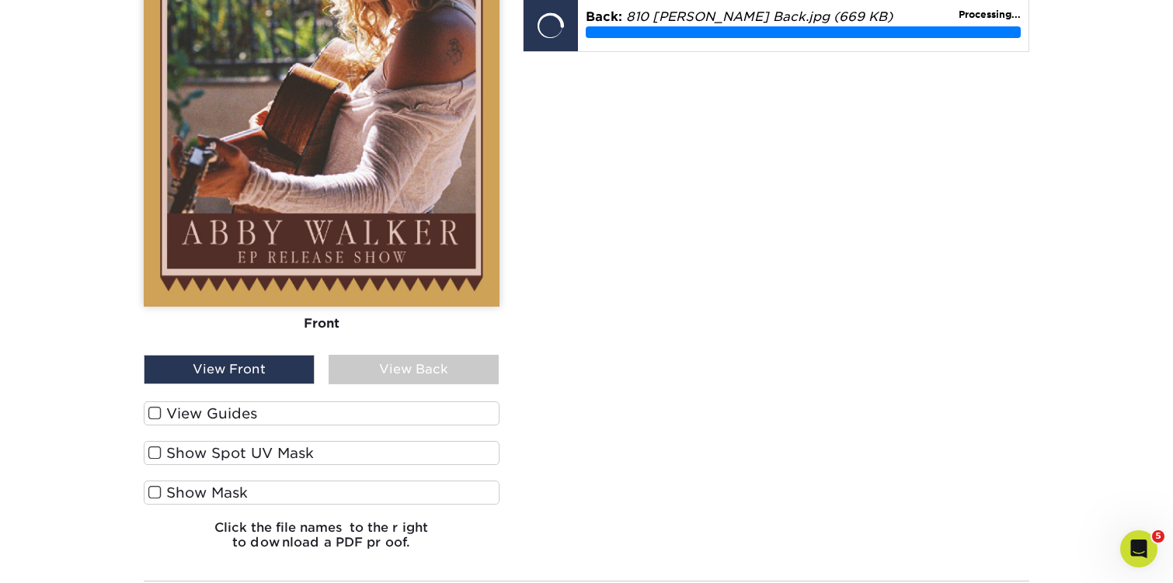
click at [157, 412] on span at bounding box center [154, 413] width 13 height 15
click at [0, 0] on input "View Guides" at bounding box center [0, 0] width 0 height 0
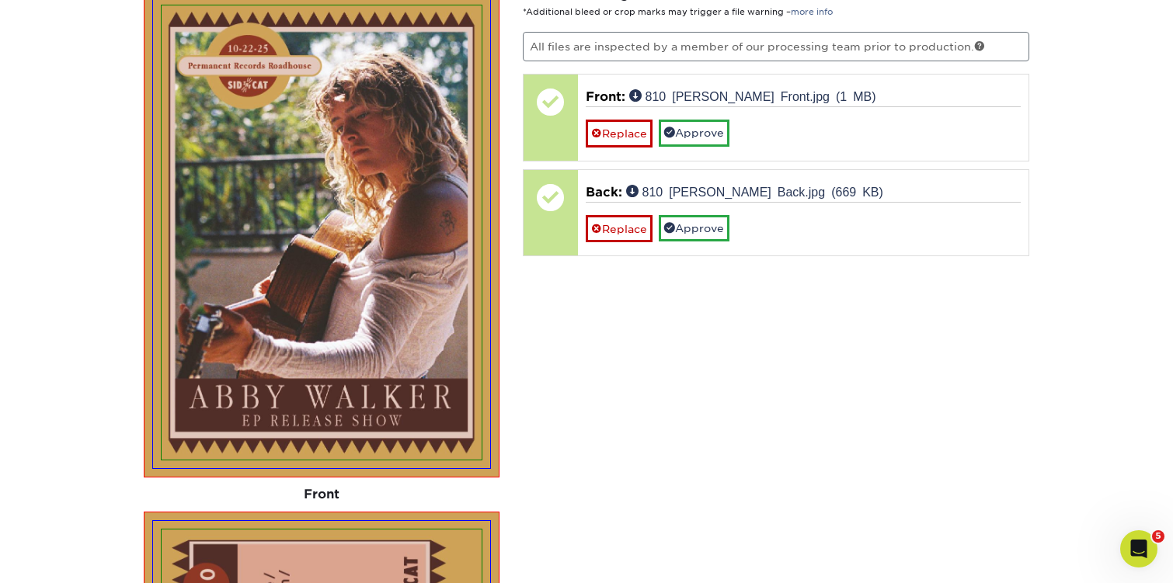
scroll to position [2100, 0]
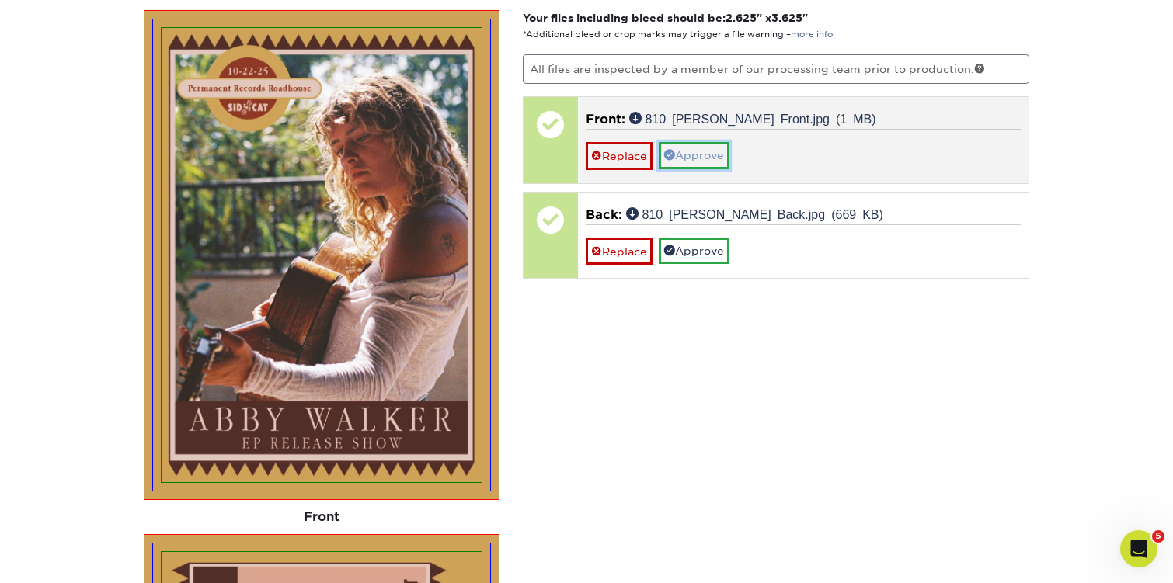
click at [701, 158] on link "Approve" at bounding box center [694, 155] width 71 height 26
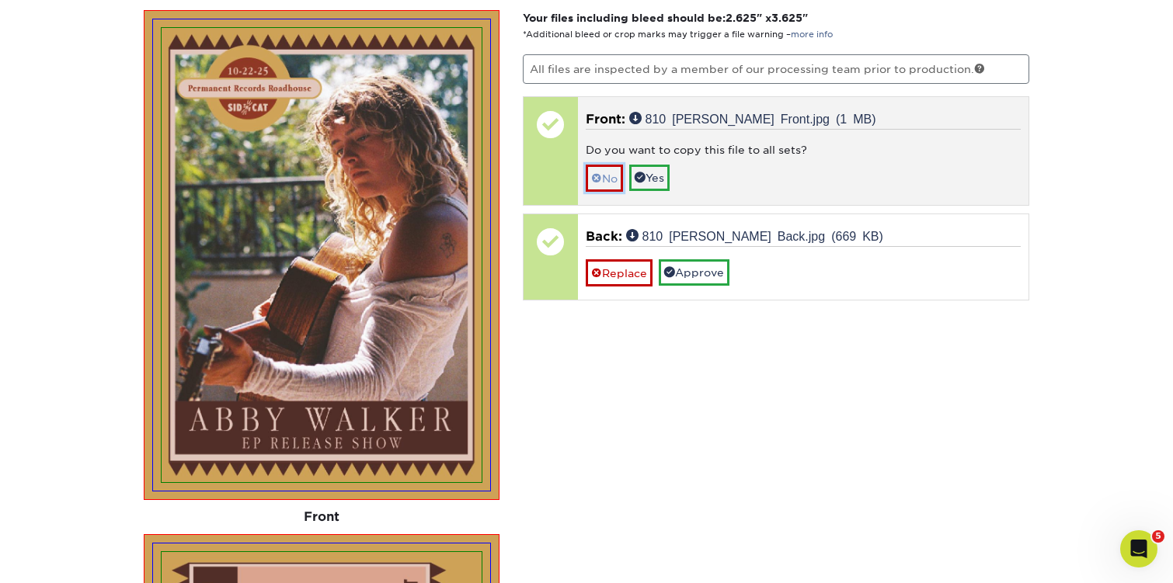
click at [615, 175] on link "No" at bounding box center [604, 178] width 37 height 27
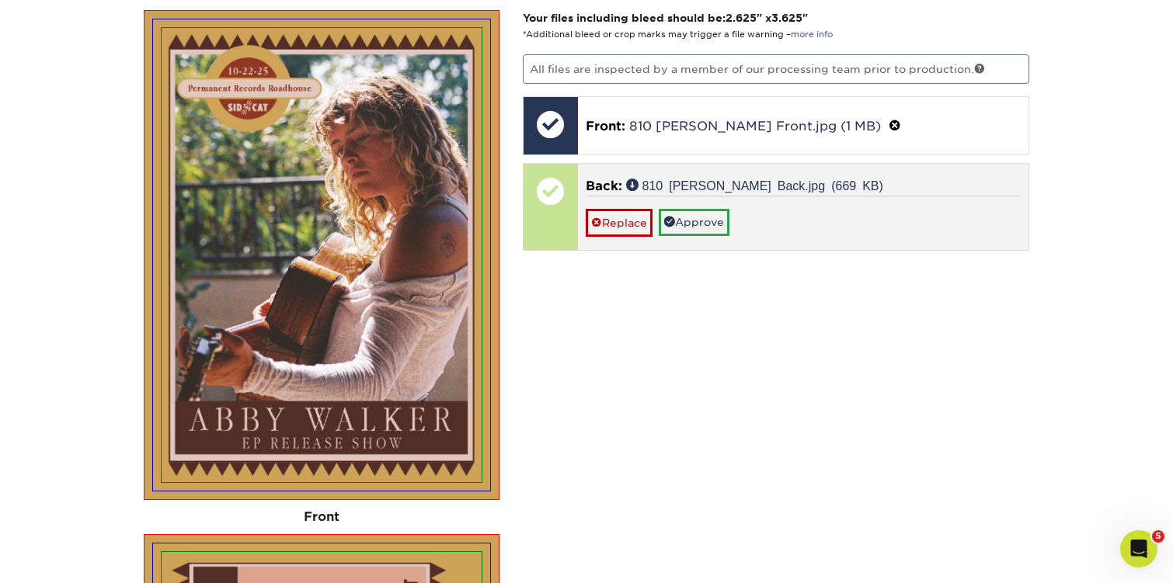
click at [743, 228] on div "Replace Approve" at bounding box center [804, 216] width 436 height 40
click at [722, 227] on link "Approve" at bounding box center [694, 222] width 71 height 26
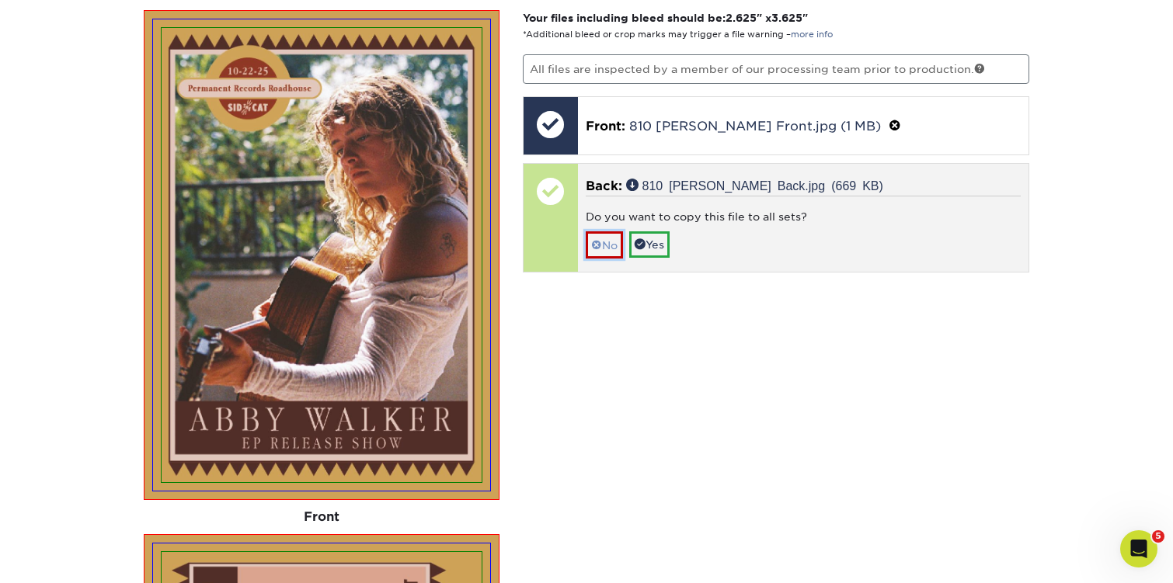
click at [619, 237] on link "No" at bounding box center [604, 244] width 37 height 27
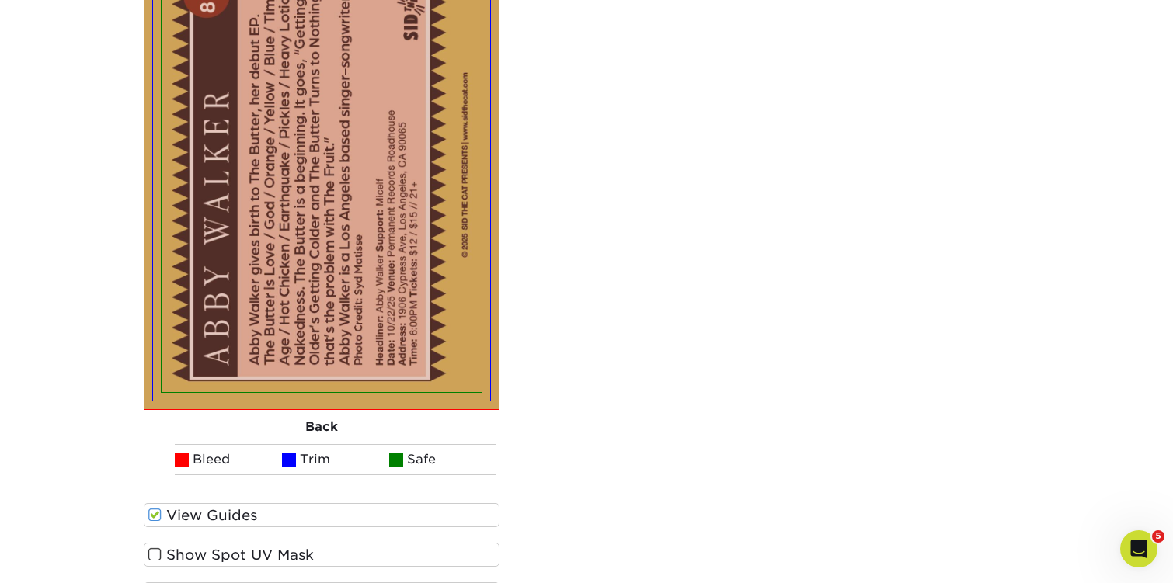
scroll to position [2903, 0]
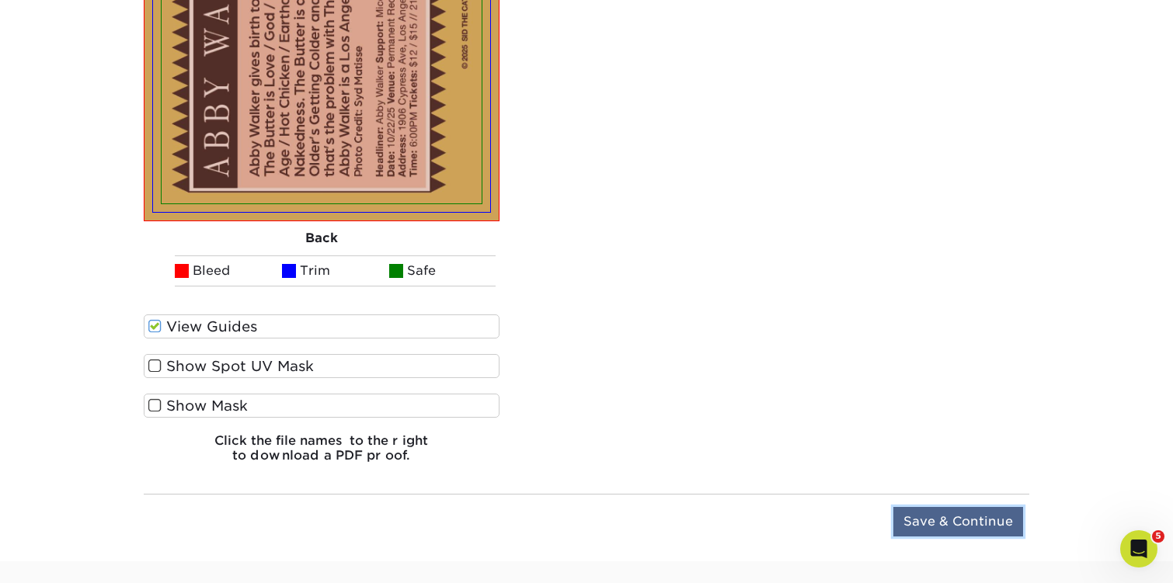
click at [923, 507] on input "Save & Continue" at bounding box center [958, 522] width 130 height 30
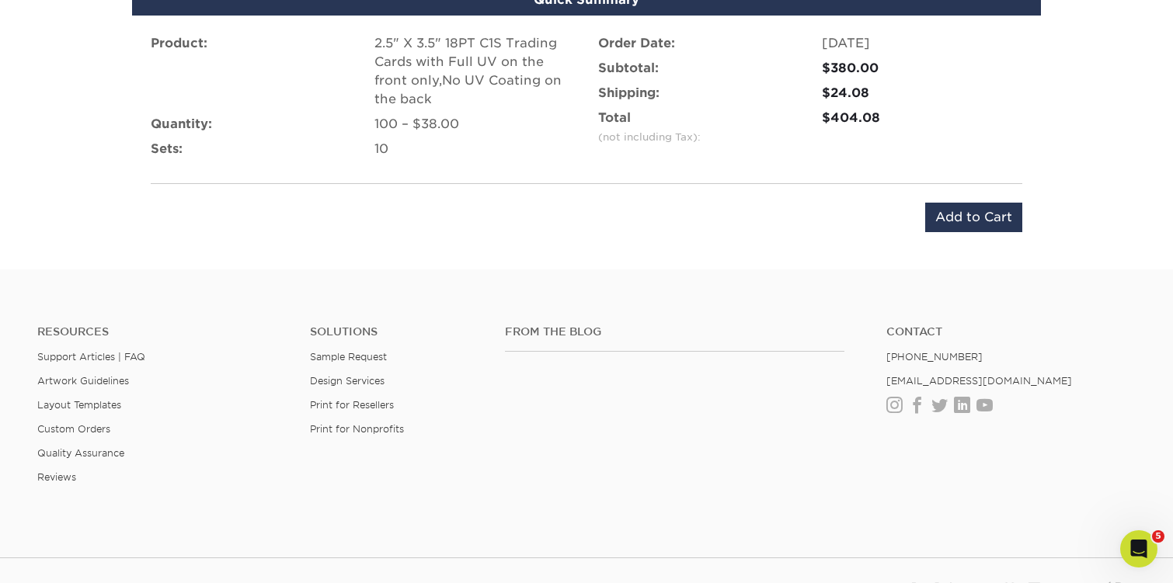
scroll to position [1938, 0]
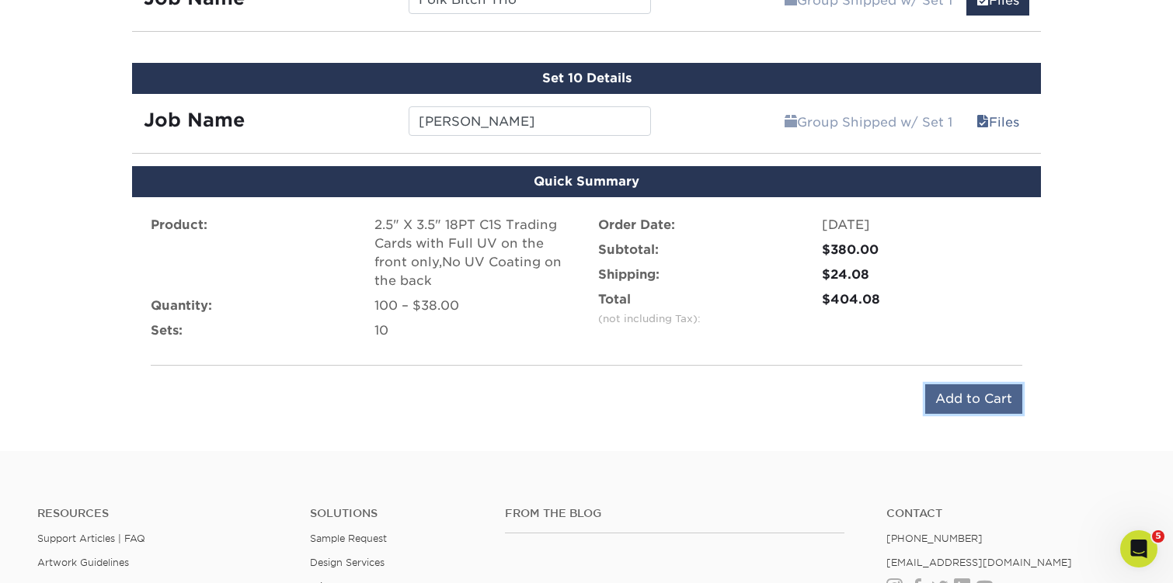
click at [973, 395] on input "Add to Cart" at bounding box center [973, 399] width 97 height 30
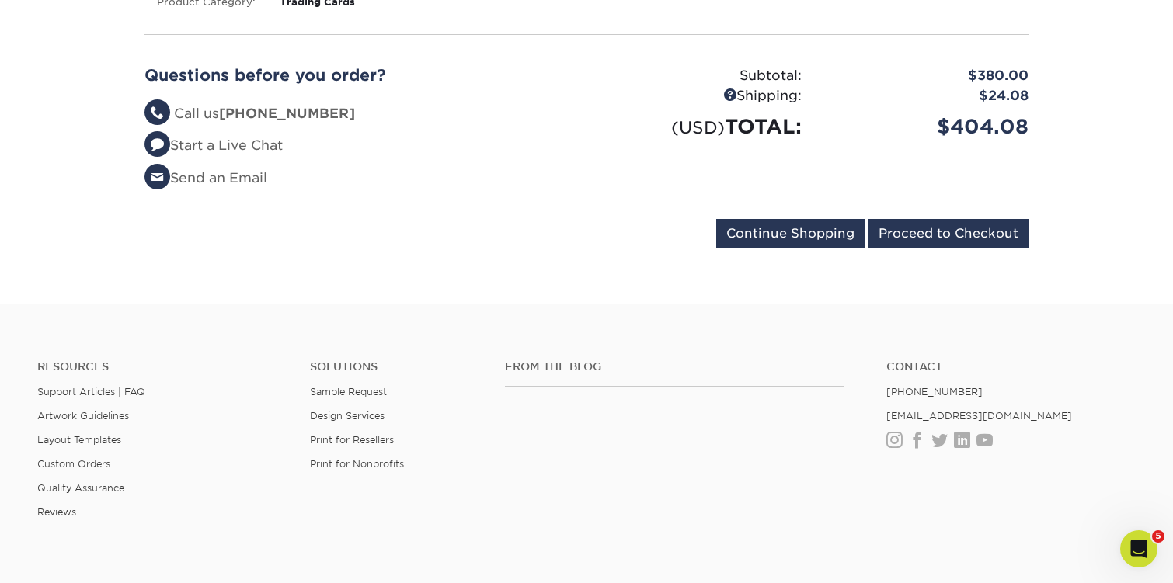
scroll to position [1789, 0]
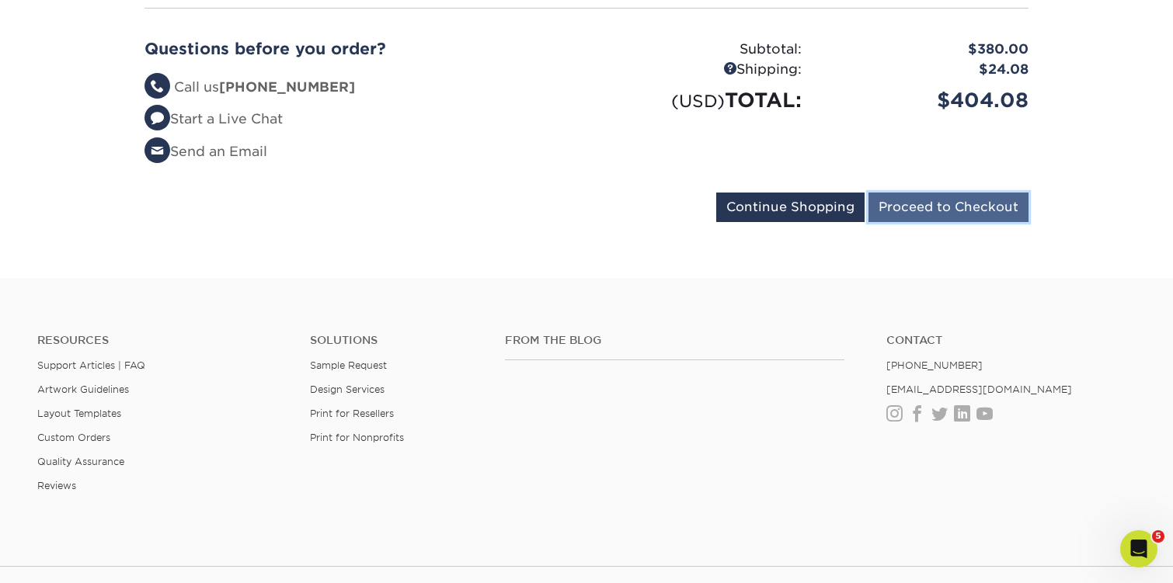
click at [934, 201] on input "Proceed to Checkout" at bounding box center [948, 208] width 160 height 30
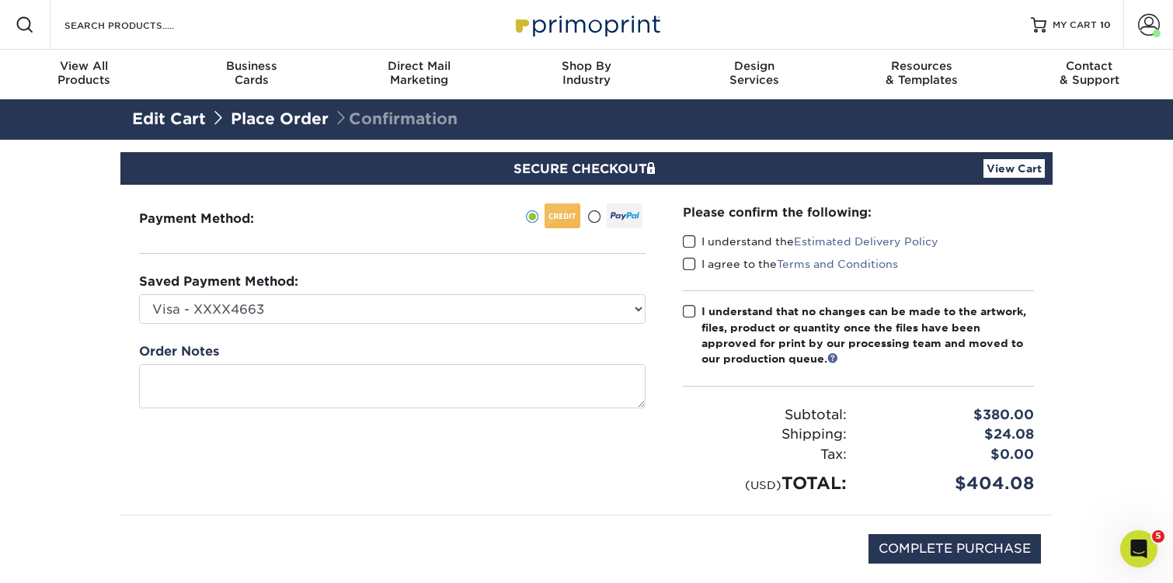
click at [683, 238] on span at bounding box center [689, 242] width 13 height 15
click at [0, 0] on input "I understand the Estimated Delivery Policy" at bounding box center [0, 0] width 0 height 0
click at [688, 269] on span at bounding box center [689, 264] width 13 height 15
click at [0, 0] on input "I agree to the Terms and Conditions" at bounding box center [0, 0] width 0 height 0
click at [688, 316] on span at bounding box center [689, 311] width 13 height 15
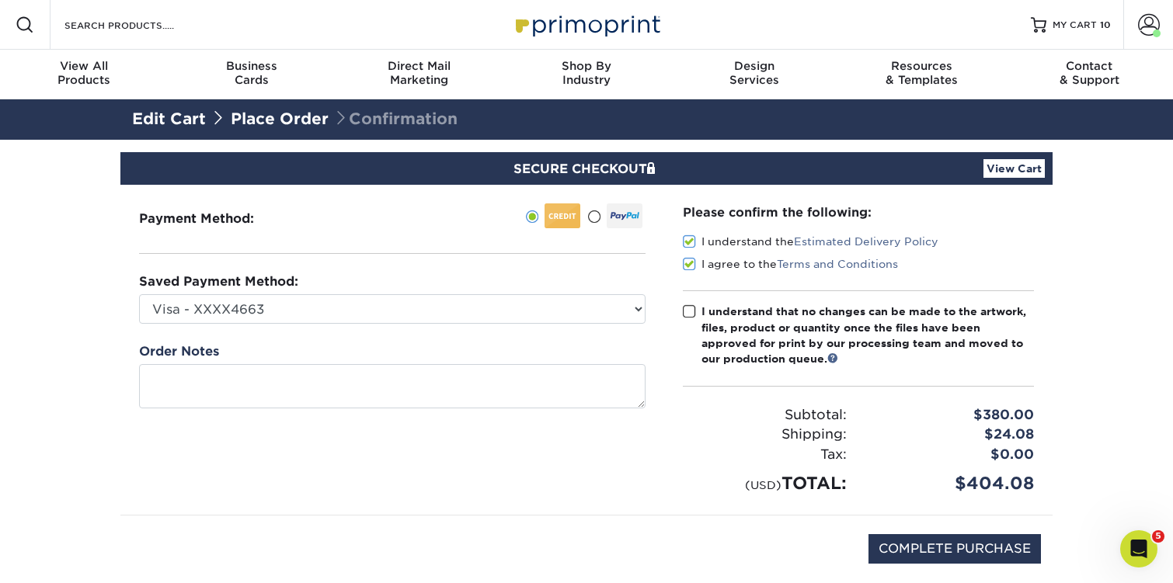
click at [0, 0] on input "I understand that no changes can be made to the artwork, files, product or quan…" at bounding box center [0, 0] width 0 height 0
click at [932, 548] on input "COMPLETE PURCHASE" at bounding box center [954, 549] width 172 height 30
type input "PROCESSING, PLEASE WAIT..."
